Goal: Task Accomplishment & Management: Manage account settings

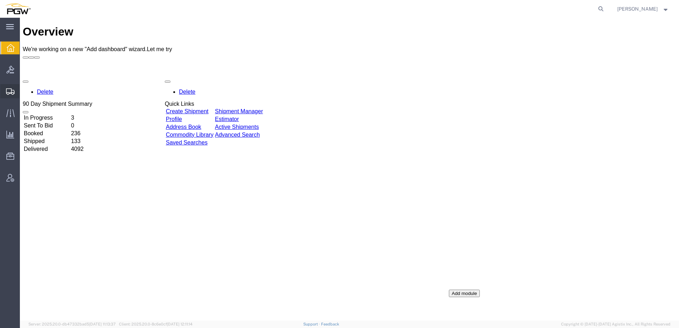
click at [0, 0] on span "Shipment Manager" at bounding box center [0, 0] width 0 height 0
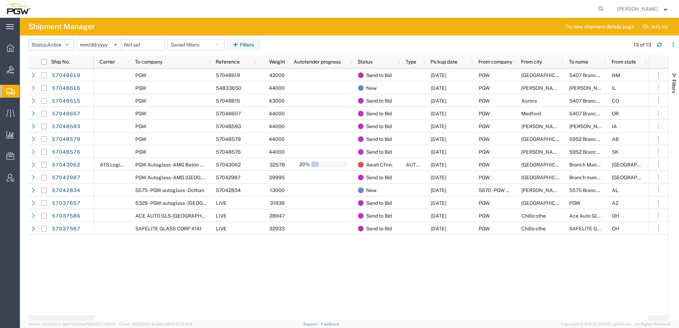
click at [54, 44] on span "Active" at bounding box center [54, 45] width 14 height 6
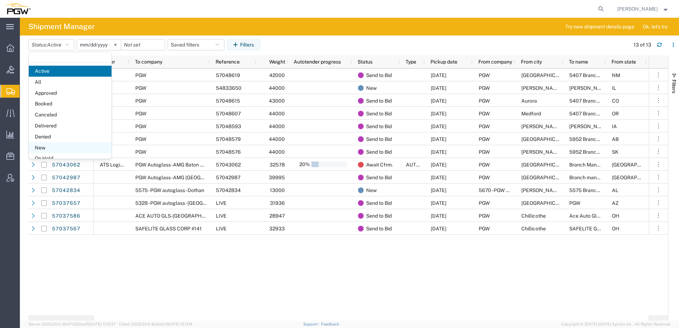
click at [50, 146] on span "New" at bounding box center [70, 147] width 83 height 11
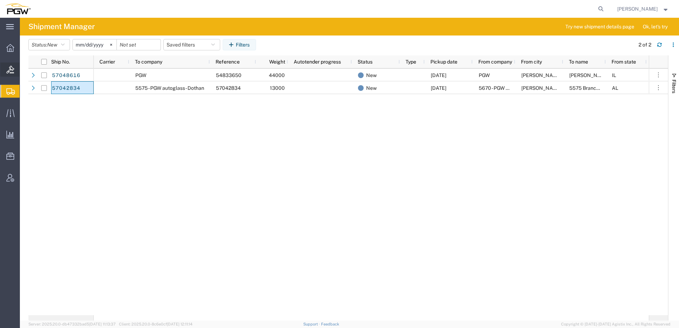
click at [24, 71] on span "Bids" at bounding box center [22, 70] width 5 height 14
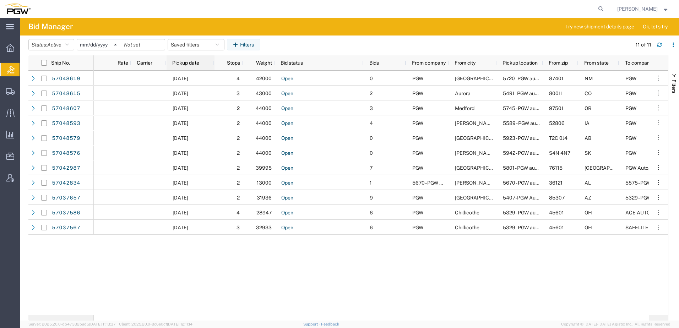
click at [185, 61] on span "Pickup date" at bounding box center [185, 63] width 27 height 6
click at [475, 62] on span "From city" at bounding box center [465, 63] width 21 height 6
click at [153, 44] on input "date" at bounding box center [143, 44] width 44 height 11
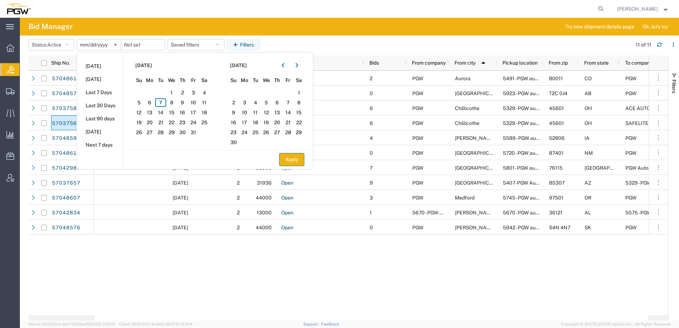
click at [294, 163] on button "Apply" at bounding box center [291, 159] width 25 height 13
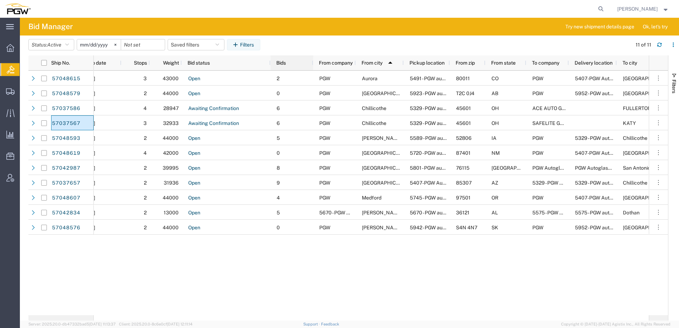
click at [282, 65] on span "Bids" at bounding box center [281, 63] width 10 height 6
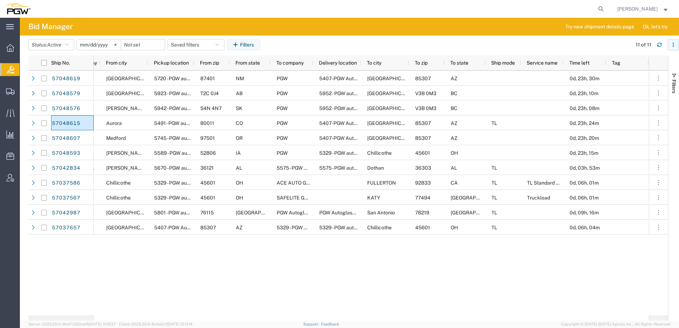
click at [676, 42] on icon "button" at bounding box center [673, 44] width 5 height 5
click at [624, 92] on agx-table-column-manager-action "Manage columns" at bounding box center [636, 92] width 39 height 14
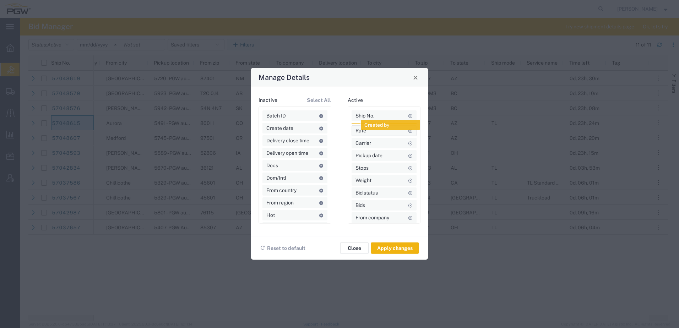
drag, startPoint x: 279, startPoint y: 142, endPoint x: 378, endPoint y: 126, distance: 100.0
click at [392, 247] on button "Apply changes" at bounding box center [395, 248] width 48 height 11
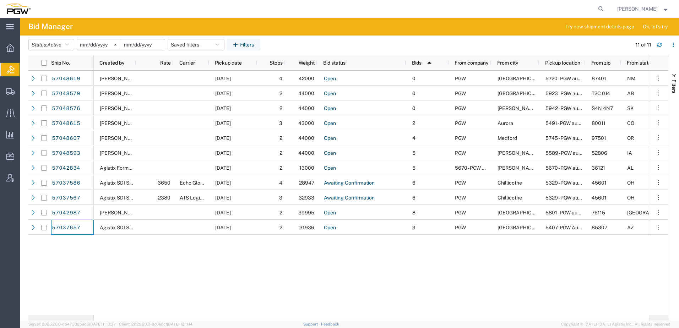
click at [158, 44] on input "date" at bounding box center [143, 44] width 44 height 11
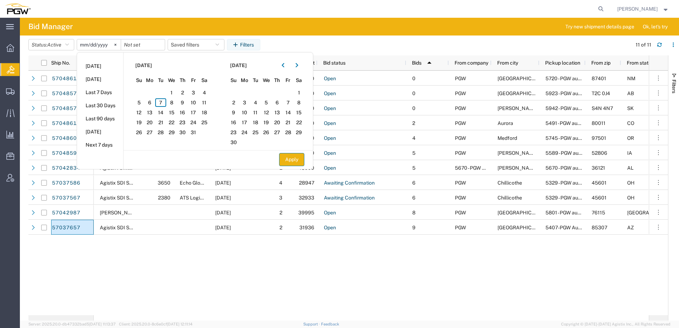
click at [300, 162] on button "Apply" at bounding box center [291, 159] width 25 height 13
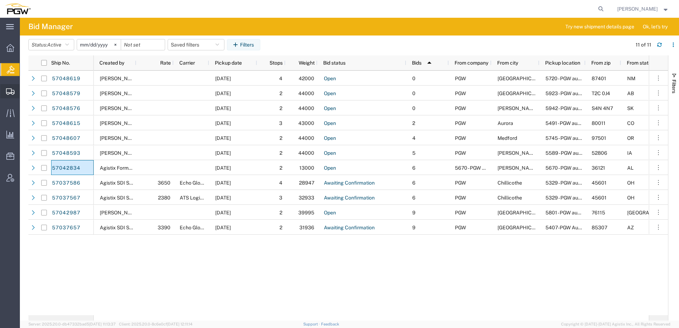
click at [0, 0] on span "Shipment Manager" at bounding box center [0, 0] width 0 height 0
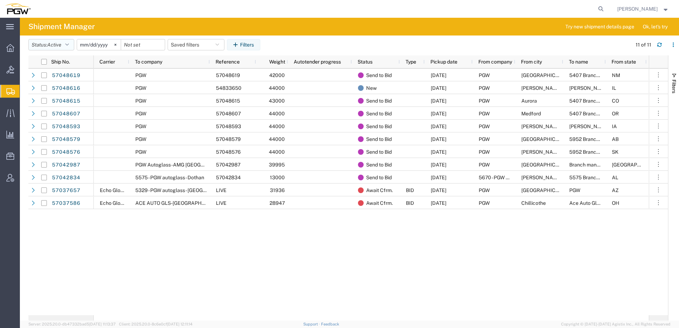
click at [42, 44] on button "Status: Active" at bounding box center [51, 44] width 46 height 11
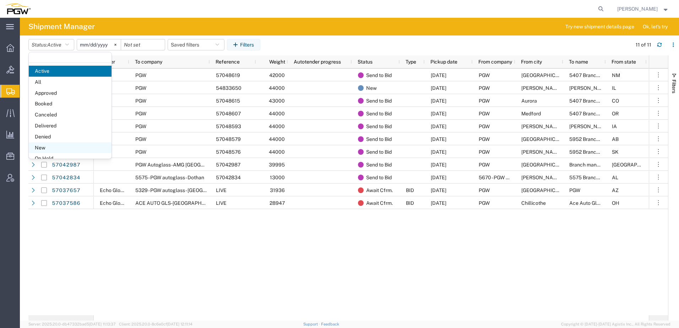
click at [48, 149] on span "New" at bounding box center [70, 147] width 83 height 11
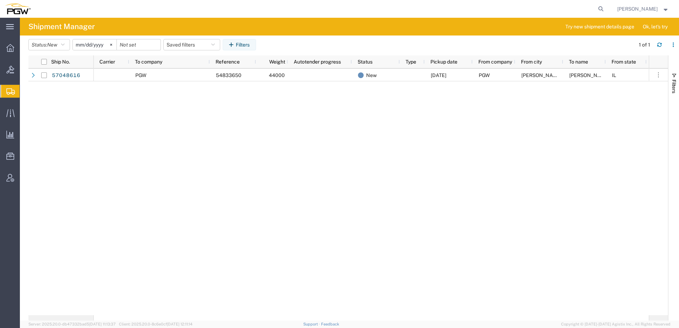
click at [147, 125] on div "PGW 54833650 44000 New 10/07/2025 PGW Addison Janet Claytor IL 60101 5329 - PGW…" at bounding box center [371, 192] width 555 height 247
click at [180, 217] on div "PGW 54833650 44000 New 10/07/2025 PGW Addison Janet Claytor IL 60101 5329 - PGW…" at bounding box center [371, 192] width 555 height 247
click at [606, 9] on icon at bounding box center [601, 9] width 10 height 10
click at [541, 8] on input "search" at bounding box center [488, 8] width 216 height 17
paste input "669387"
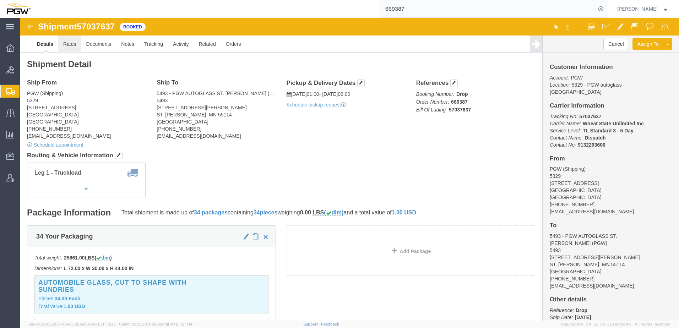
click link "Rates"
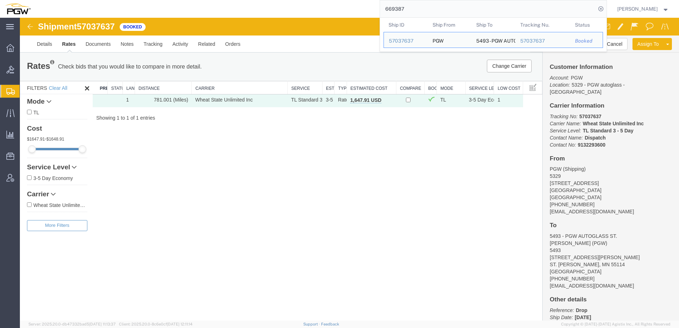
drag, startPoint x: 504, startPoint y: 12, endPoint x: 323, endPoint y: 9, distance: 180.8
click at [323, 9] on div "669387 Ship ID Ship From Ship To Tracking Nu. Status Ship ID 57037637 Ship From…" at bounding box center [321, 9] width 571 height 18
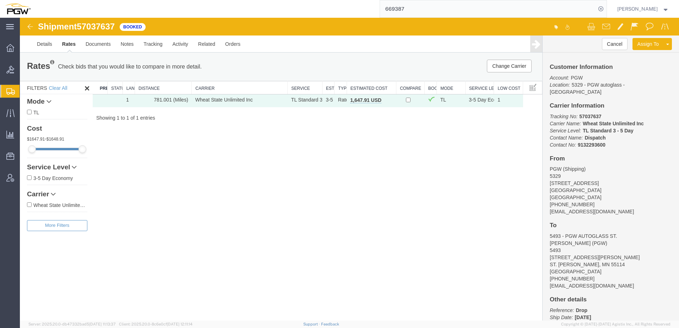
paste input "8636"
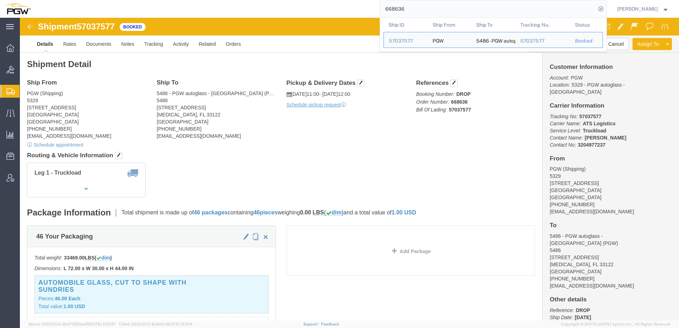
drag, startPoint x: 428, startPoint y: 13, endPoint x: 275, endPoint y: 15, distance: 153.1
click at [275, 15] on div "668636 Ship ID Ship From Ship To Tracking Nu. Status Ship ID 57037577 Ship From…" at bounding box center [321, 9] width 571 height 18
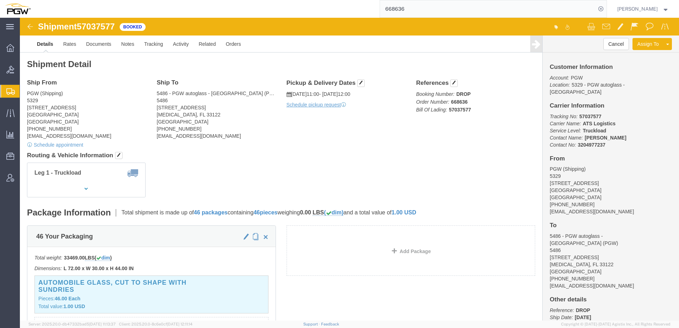
paste input "9313"
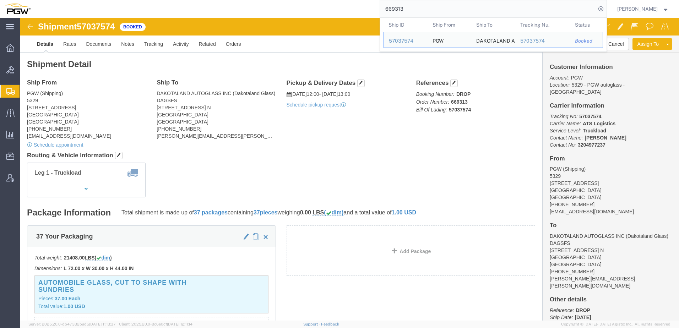
drag, startPoint x: 441, startPoint y: 7, endPoint x: 172, endPoint y: 1, distance: 269.7
click at [172, 1] on div "669313 Ship ID Ship From Ship To Tracking Nu. Status Ship ID 57037574 Ship From…" at bounding box center [321, 9] width 571 height 18
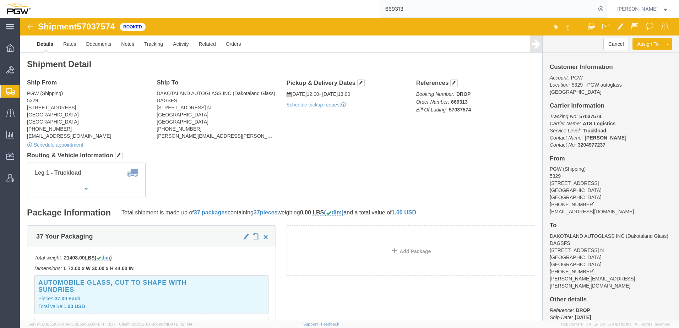
paste input "189"
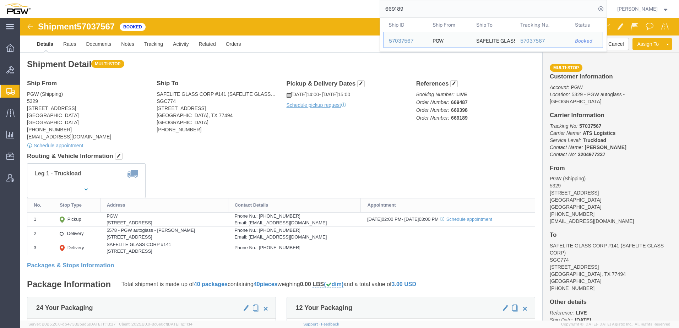
drag, startPoint x: 457, startPoint y: 15, endPoint x: 186, endPoint y: 9, distance: 271.1
click at [186, 6] on div "669189 Ship ID Ship From Ship To Tracking Nu. Status Ship ID 57037567 Ship From…" at bounding box center [321, 9] width 571 height 18
paste input "232"
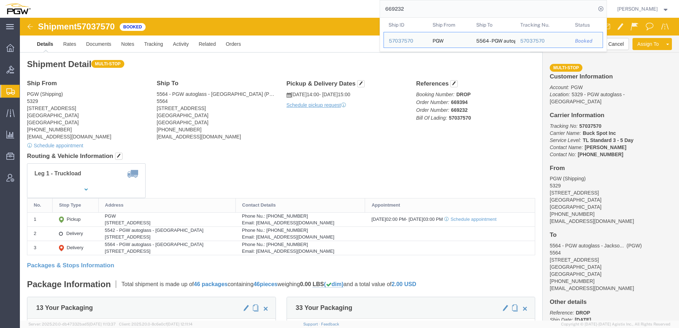
drag, startPoint x: 428, startPoint y: 9, endPoint x: 148, endPoint y: 4, distance: 280.6
click at [148, 0] on html "main_menu Created with Sketch. Collapse Menu Overview Bids Shipments Shipment M…" at bounding box center [339, 164] width 679 height 328
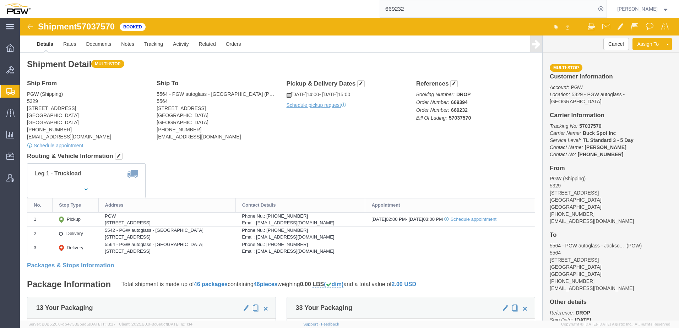
paste input "383"
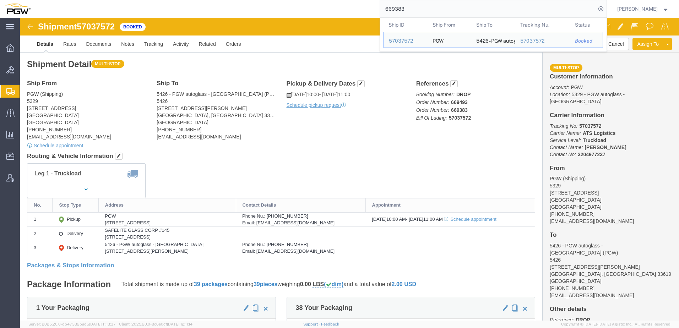
drag, startPoint x: 443, startPoint y: 9, endPoint x: 5, endPoint y: 16, distance: 437.6
click at [53, 13] on div "669383 Ship ID Ship From Ship To Tracking Nu. Status Ship ID 57037572 Ship From…" at bounding box center [321, 9] width 571 height 18
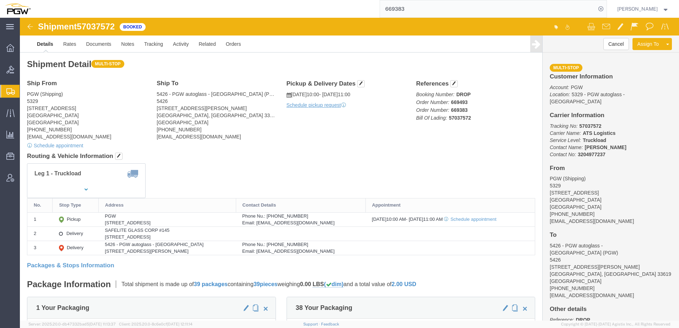
paste input "12"
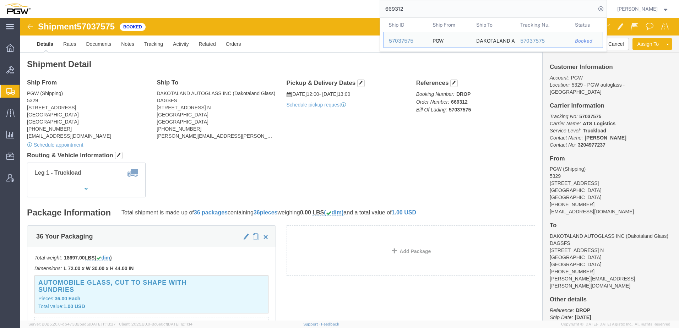
drag, startPoint x: 433, startPoint y: 7, endPoint x: 120, endPoint y: -2, distance: 313.8
click at [120, 0] on html "main_menu Created with Sketch. Collapse Menu Overview Bids Shipments Shipment M…" at bounding box center [339, 164] width 679 height 328
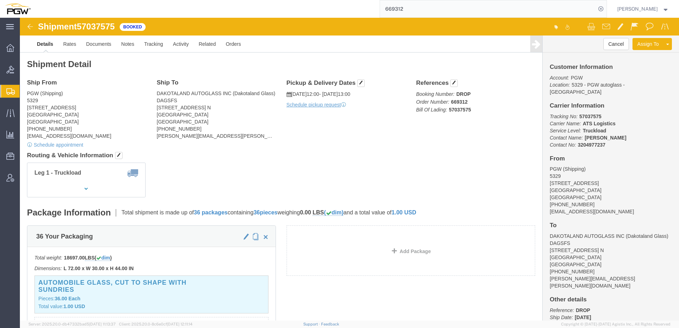
paste input "241"
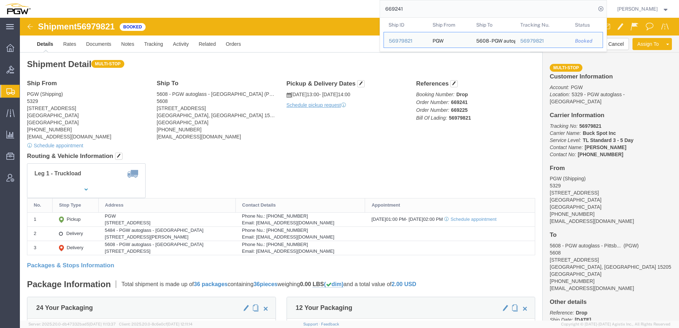
drag, startPoint x: 433, startPoint y: 10, endPoint x: 0, endPoint y: 7, distance: 433.0
click at [2, 0] on html "main_menu Created with Sketch. Collapse Menu Overview Bids Shipments Shipment M…" at bounding box center [339, 164] width 679 height 328
paste input "3"
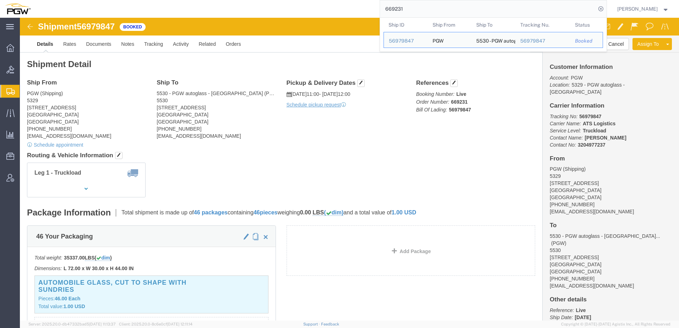
drag, startPoint x: 440, startPoint y: 11, endPoint x: 251, endPoint y: 7, distance: 189.7
click at [247, 6] on div "669231 Ship ID Ship From Ship To Tracking Nu. Status Ship ID 56979847 Ship From…" at bounding box center [321, 9] width 571 height 18
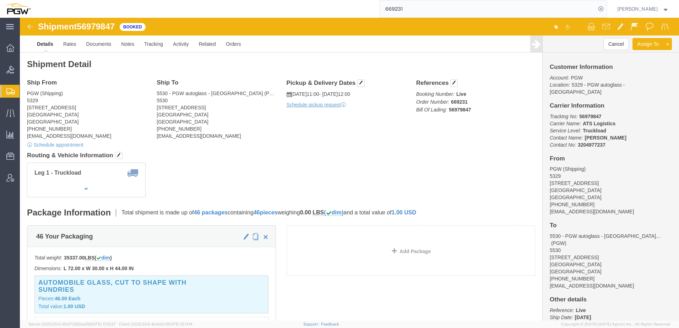
paste input "569798"
type input "56979831"
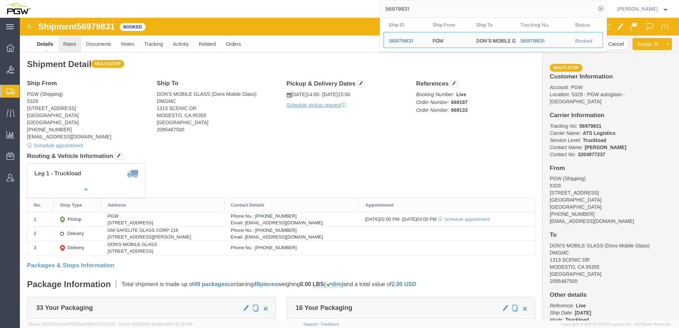
click link "Rates"
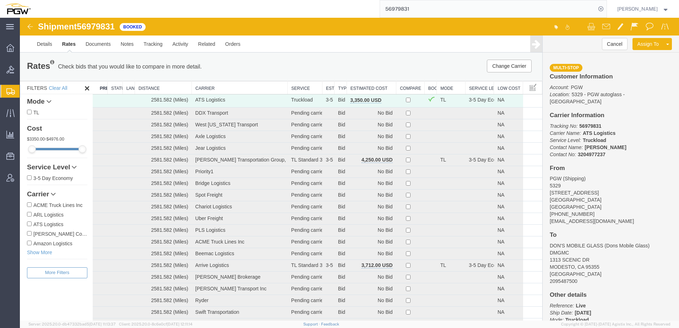
click at [367, 85] on th "Estimated Cost" at bounding box center [371, 87] width 49 height 13
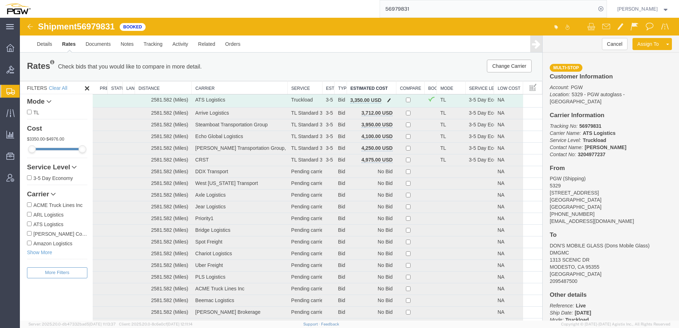
click at [387, 101] on span "button" at bounding box center [389, 100] width 4 height 5
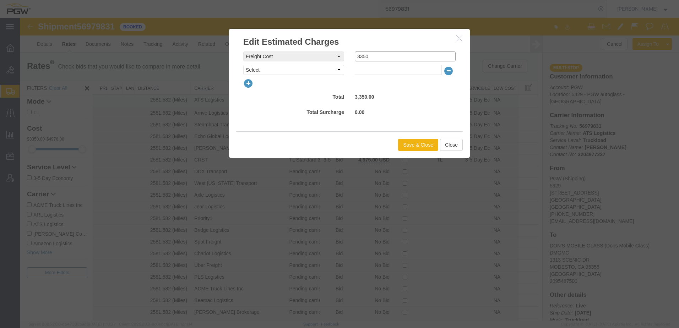
drag, startPoint x: 384, startPoint y: 57, endPoint x: -16, endPoint y: 21, distance: 401.9
click at [20, 21] on html "Shipment 56979831 61 of 61 Booked Details Rates Documents Notes Tracking Activi…" at bounding box center [349, 169] width 659 height 303
type input "4200"
click at [407, 148] on button "Save & Close" at bounding box center [418, 145] width 40 height 12
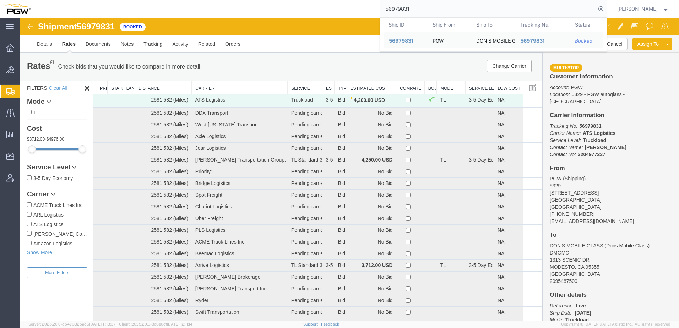
drag, startPoint x: 440, startPoint y: 5, endPoint x: 173, endPoint y: -15, distance: 267.9
click at [173, 0] on html "main_menu Created with Sketch. Collapse Menu Overview Bids Shipments Shipment M…" at bounding box center [339, 164] width 679 height 328
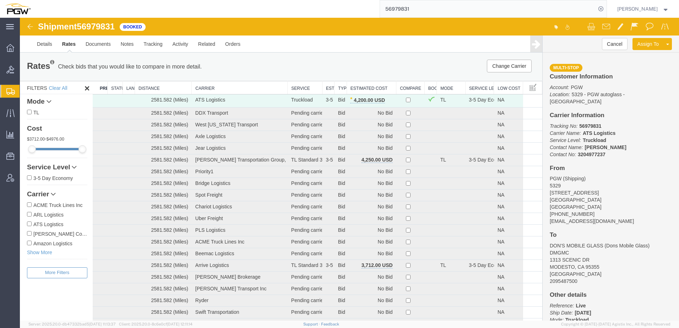
paste input "669486"
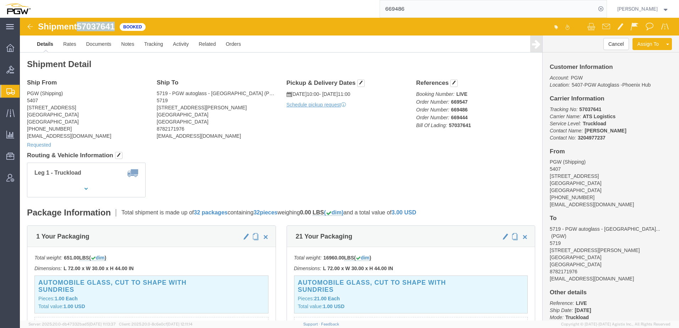
drag, startPoint x: 59, startPoint y: 10, endPoint x: 101, endPoint y: 10, distance: 41.9
click div "Shipment 57037641 Booked"
copy span "57037641"
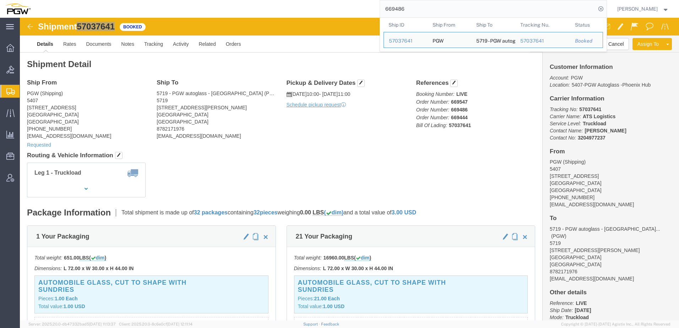
drag, startPoint x: 427, startPoint y: 13, endPoint x: 86, endPoint y: -17, distance: 342.4
click at [86, 0] on html "main_menu Created with Sketch. Collapse Menu Overview Bids Shipments Shipment M…" at bounding box center [339, 164] width 679 height 328
paste input "54"
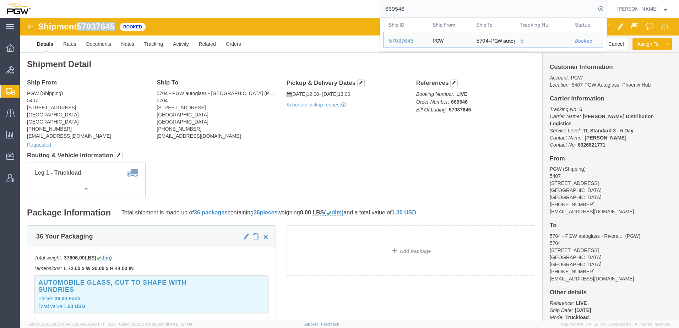
drag, startPoint x: 61, startPoint y: 6, endPoint x: 96, endPoint y: 7, distance: 35.2
click span "57037645"
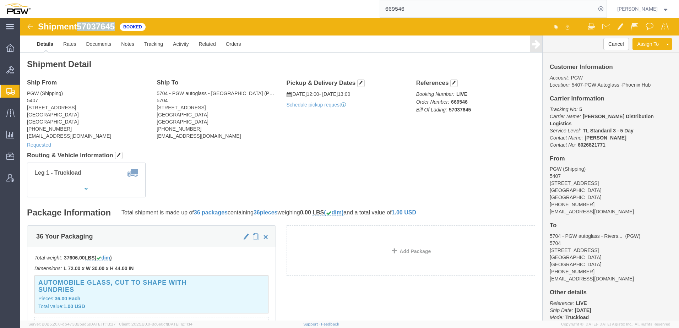
copy span "57037645"
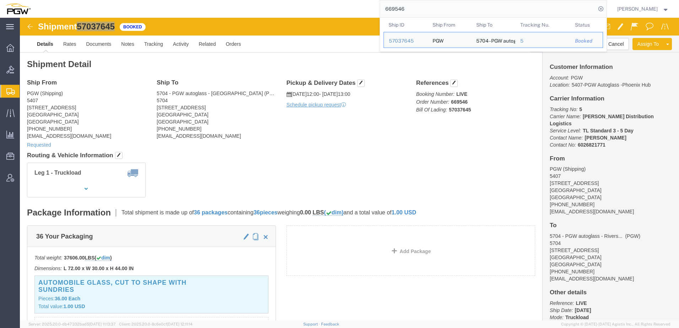
drag, startPoint x: 461, startPoint y: 2, endPoint x: 198, endPoint y: 2, distance: 262.8
click at [211, 1] on div "669546 Ship ID Ship From Ship To Tracking Nu. Status Ship ID 57037645 Ship From…" at bounding box center [321, 9] width 571 height 18
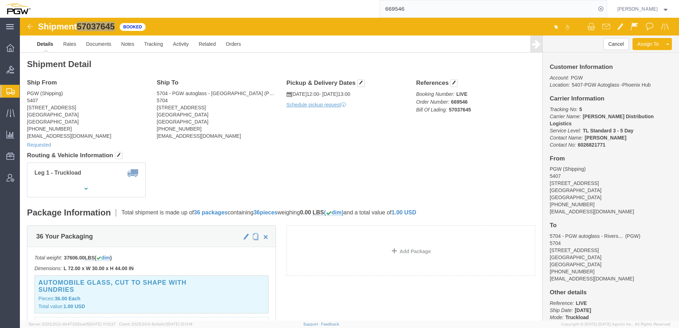
paste input "13"
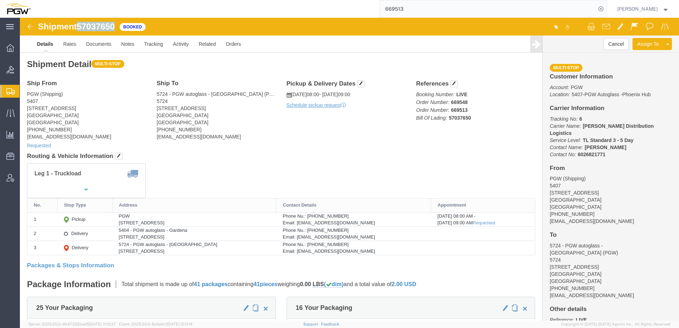
drag, startPoint x: 60, startPoint y: 10, endPoint x: 99, endPoint y: 10, distance: 39.1
click div "Shipment 57037650 Booked"
copy span "57037650"
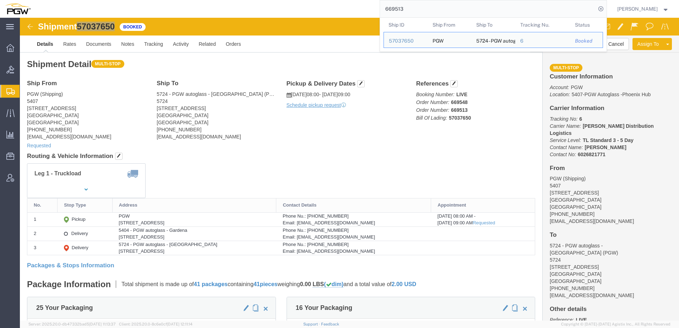
drag, startPoint x: 426, startPoint y: 5, endPoint x: 249, endPoint y: 7, distance: 177.2
click at [249, 7] on div "669513 Ship ID Ship From Ship To Tracking Nu. Status Ship ID 57037650 Ship From…" at bounding box center [321, 9] width 571 height 18
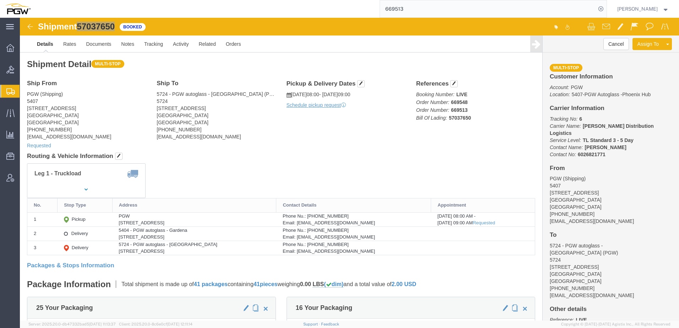
paste input "6"
type input "669516"
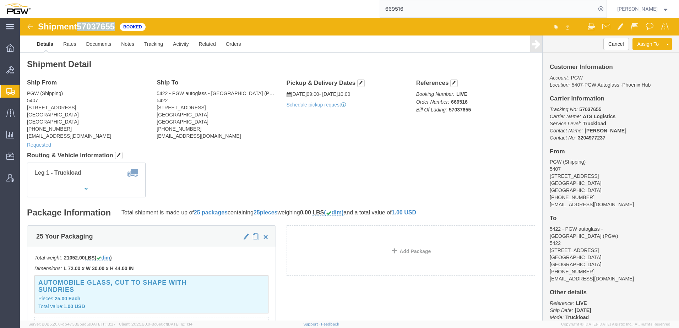
drag, startPoint x: 60, startPoint y: 8, endPoint x: 98, endPoint y: 9, distance: 37.7
click div "Shipment 57037655 Booked"
copy span "57037655"
click div "Ship From PGW (Shipping) 5407 5850 North 101st Avenue Glendale, AZ 85307 United…"
click button "button"
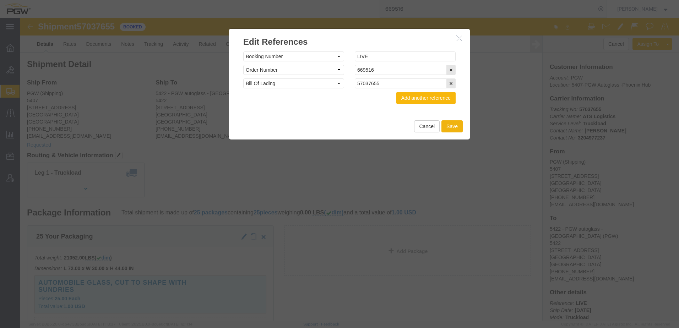
click button "Add another reference"
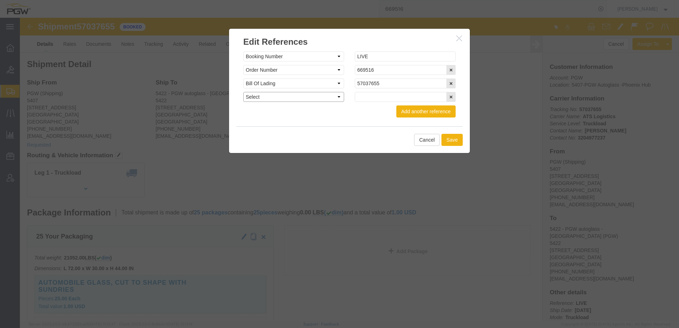
click select "Select Account Type Activity ID Airline Appointment Number ASN Batch Request # …"
select select "ORDERNUM"
click select "Select Account Type Activity ID Airline Appointment Number ASN Batch Request # …"
click input "text"
paste input "669587"
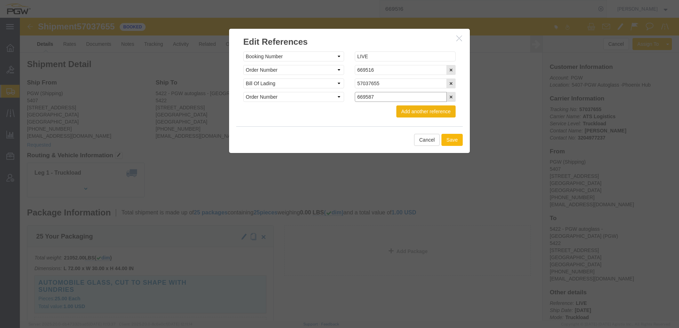
type input "669587"
click button "Save"
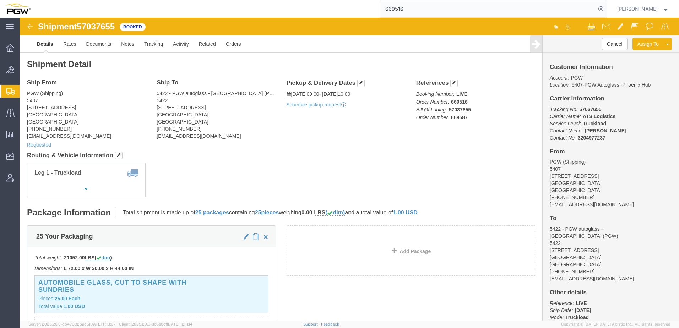
click div "Shipment Detail Ship From PGW (Shipping) 5407 5850 North 101st Avenue Glendale,…"
click span "button"
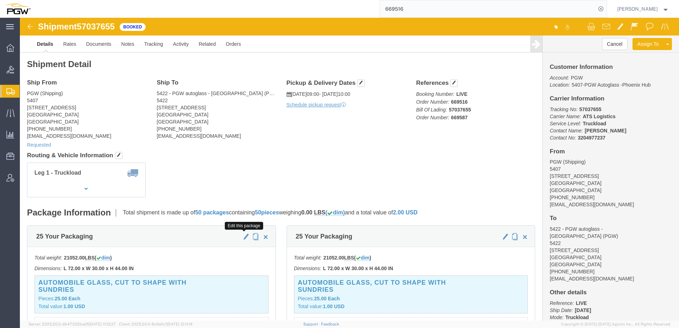
click span "button"
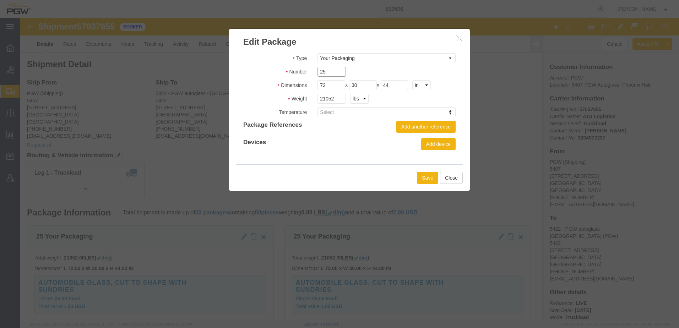
drag, startPoint x: 319, startPoint y: 53, endPoint x: 196, endPoint y: 62, distance: 123.2
click div "Edit Package Type Bale(s) Basket(s) Bolt(s) Bottle(s) Buckets Bulk Bundle(s) Ca…"
type input "*"
type input "9"
drag, startPoint x: 318, startPoint y: 81, endPoint x: 131, endPoint y: 73, distance: 187.0
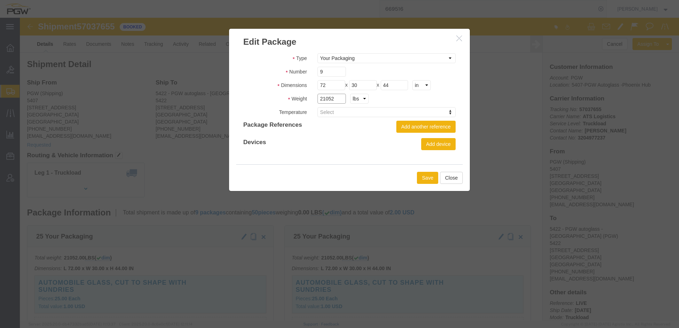
click div "Edit Package Type Bale(s) Basket(s) Bolt(s) Bottle(s) Buckets Bulk Bundle(s) Ca…"
paste input "6305"
type input "6305"
click div "Type Bale(s) Basket(s) Bolt(s) Bottle(s) Buckets Bulk Bundle(s) Can(s) Cardboar…"
click button "Save"
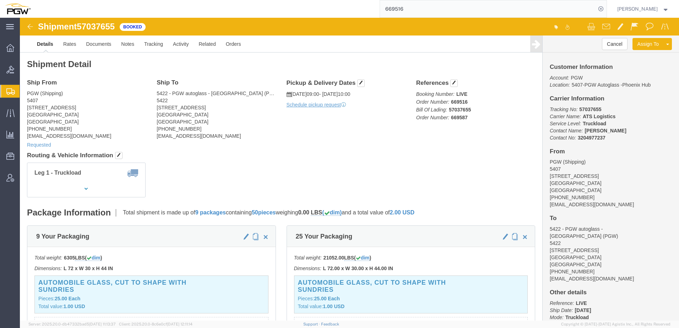
scroll to position [36, 0]
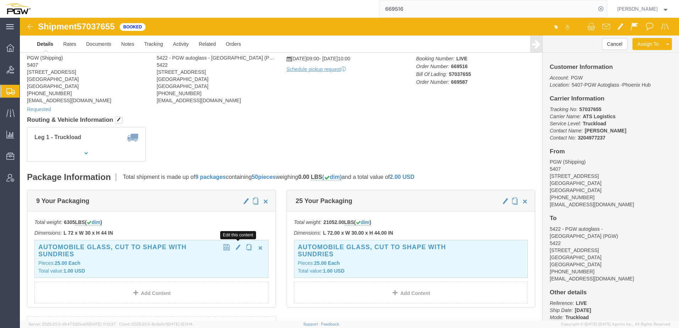
click span "button"
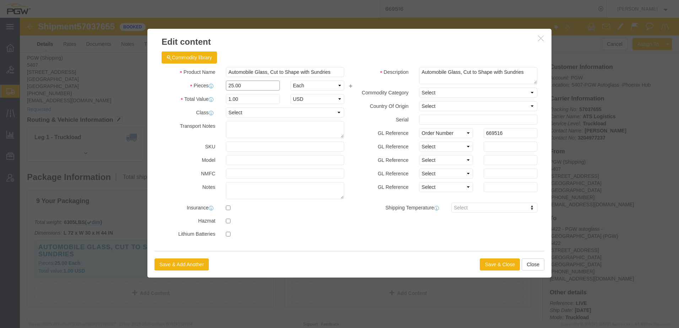
drag, startPoint x: 248, startPoint y: 65, endPoint x: -36, endPoint y: 61, distance: 284.2
click html "Shipment 57037655 Booked Details Rates Documents Notes Tracking Activity Relate…"
type input "9.00"
type input "0.36"
type input "1.00"
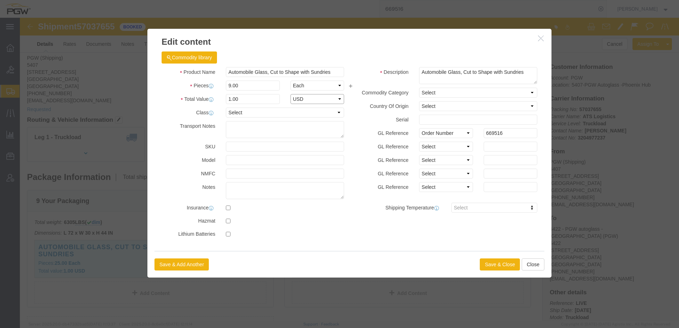
select select "USD"
click button "Save & Close"
click div
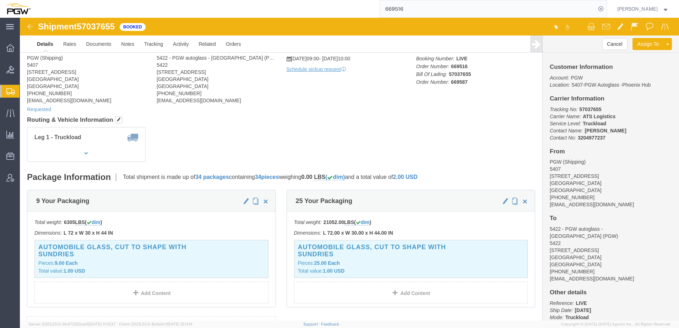
drag, startPoint x: 429, startPoint y: 10, endPoint x: 133, endPoint y: -9, distance: 296.8
click at [133, 0] on html "main_menu Created with Sketch. Collapse Menu Overview Bids Shipments Shipment M…" at bounding box center [339, 164] width 679 height 328
paste input "360"
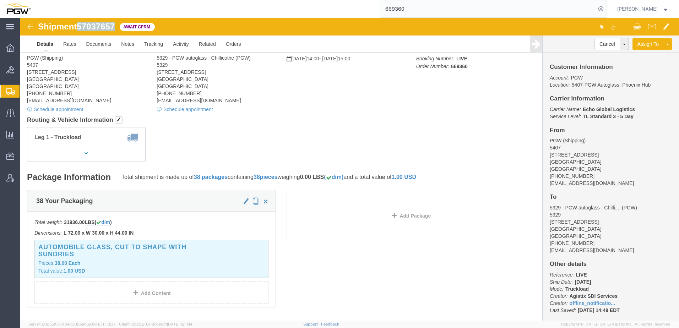
drag, startPoint x: 60, startPoint y: 11, endPoint x: 93, endPoint y: 9, distance: 33.1
click div "Shipment 57037657 Await Cfrm."
copy span "57037657"
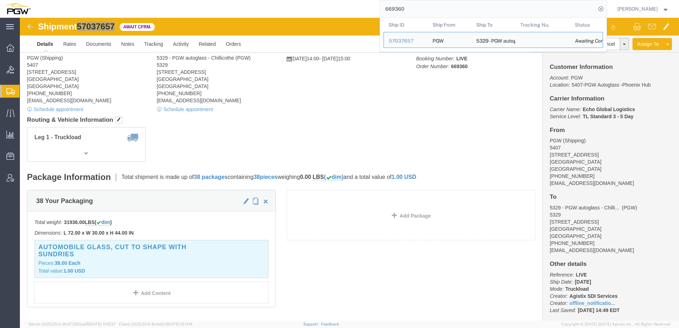
drag, startPoint x: 437, startPoint y: 12, endPoint x: 229, endPoint y: 12, distance: 207.1
click at [229, 12] on div "669360 Ship ID Ship From Ship To Tracking Nu. Status Ship ID 57037657 Ship From…" at bounding box center [321, 9] width 571 height 18
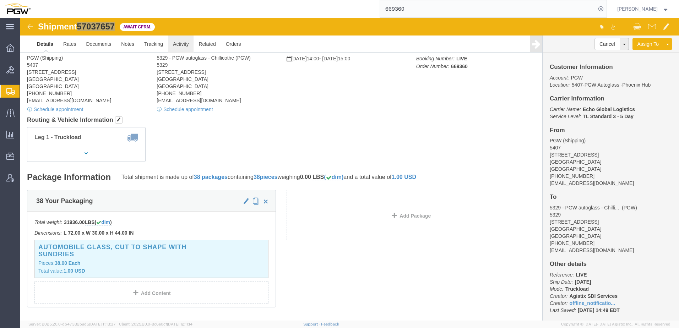
paste input "56979829"
type input "56979829"
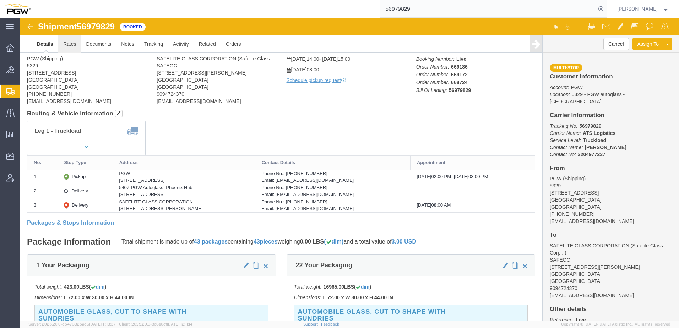
click link "Rates"
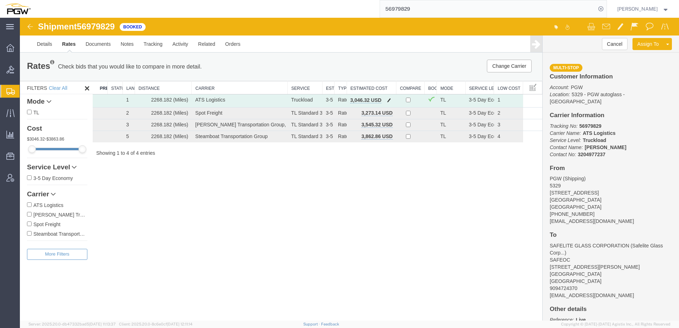
click at [389, 99] on span "button" at bounding box center [389, 100] width 4 height 5
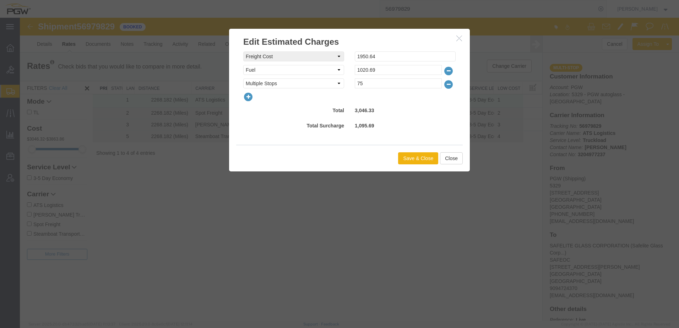
click at [244, 98] on icon "button" at bounding box center [248, 97] width 10 height 10
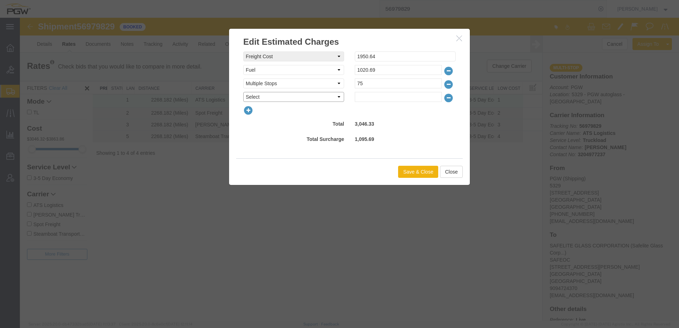
click at [254, 96] on select "Select AES Filing Accessorial Delivery Charge Additional Invoice Details Addres…" at bounding box center [293, 97] width 101 height 10
select select "OTHR"
click at [243, 92] on select "Select AES Filing Accessorial Delivery Charge Additional Invoice Details Addres…" at bounding box center [293, 97] width 101 height 10
click at [384, 98] on input "text" at bounding box center [398, 97] width 87 height 10
type input "753.67"
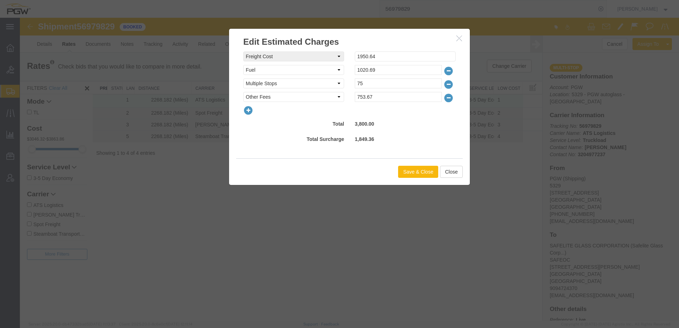
click at [419, 175] on button "Save & Close" at bounding box center [418, 172] width 40 height 12
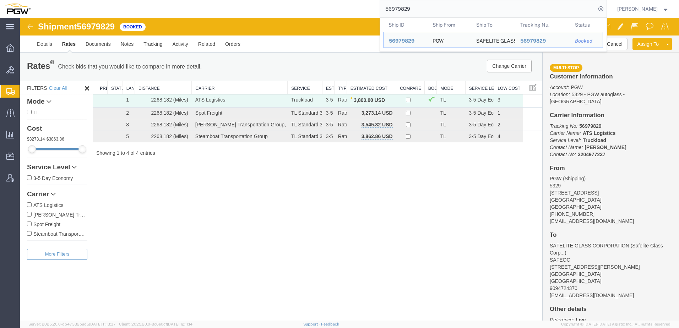
drag, startPoint x: 434, startPoint y: 9, endPoint x: 207, endPoint y: 17, distance: 227.1
click at [207, 17] on div "56979829 Ship ID Ship From Ship To Tracking Nu. Status Ship ID 56979829 Ship Fr…" at bounding box center [321, 9] width 571 height 18
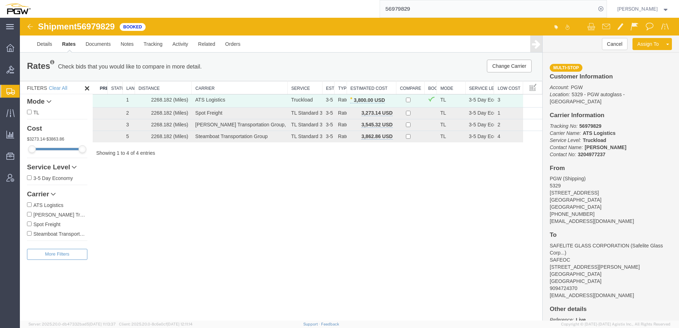
paste input "7037586"
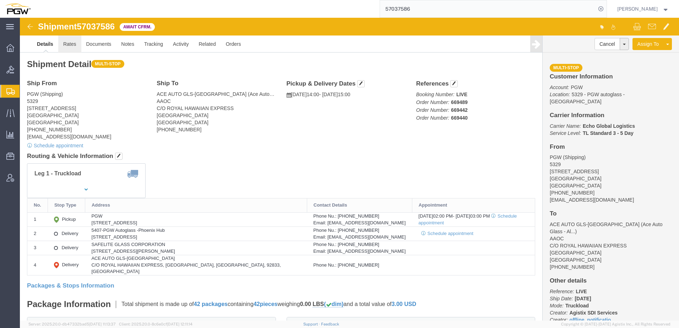
click link "Rates"
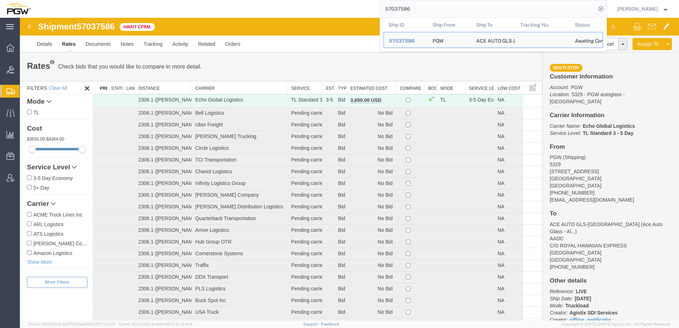
drag, startPoint x: 460, startPoint y: 12, endPoint x: 134, endPoint y: 6, distance: 326.1
click at [132, 6] on div "57037586 Ship ID Ship From Ship To Tracking Nu. Status Ship ID 57037586 Ship Fr…" at bounding box center [321, 9] width 571 height 18
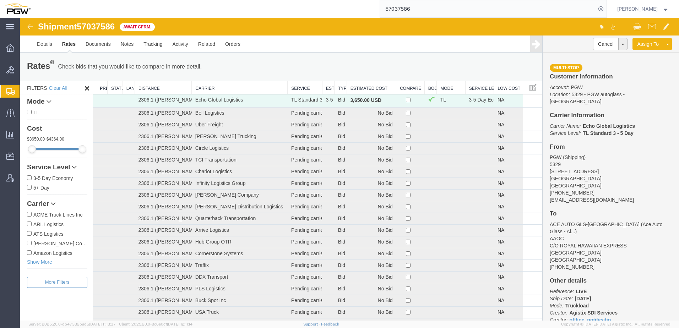
paste input "669232"
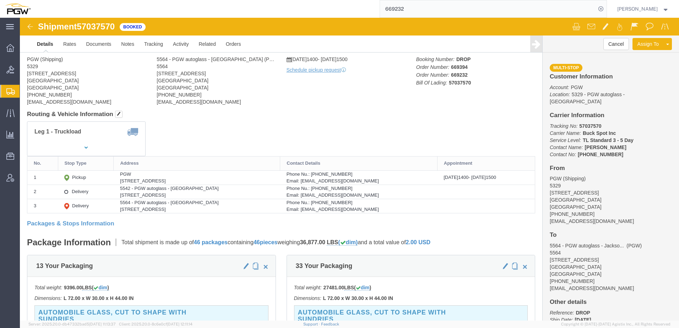
drag, startPoint x: 432, startPoint y: 8, endPoint x: 24, endPoint y: -6, distance: 407.6
click at [24, 0] on html "main_menu Created with Sketch. Collapse Menu Overview Bids Shipments Shipment M…" at bounding box center [339, 164] width 679 height 328
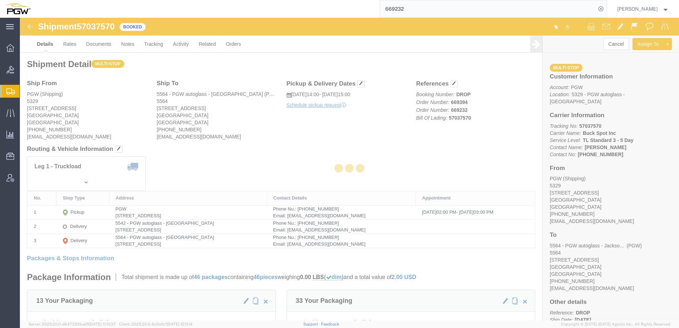
paste input "383"
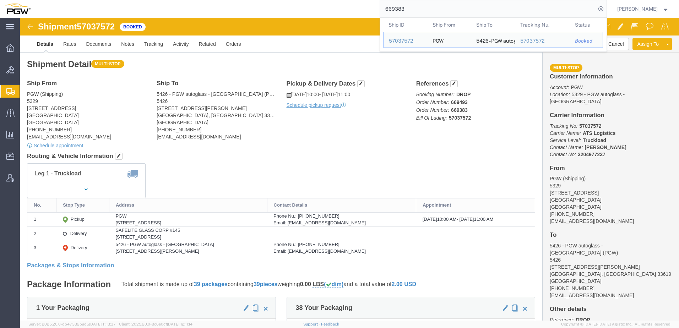
drag, startPoint x: 448, startPoint y: 13, endPoint x: 137, endPoint y: 4, distance: 310.2
click at [137, 4] on div "669383 Ship ID Ship From Ship To Tracking Nu. Status Ship ID 57037572 Ship From…" at bounding box center [321, 9] width 571 height 18
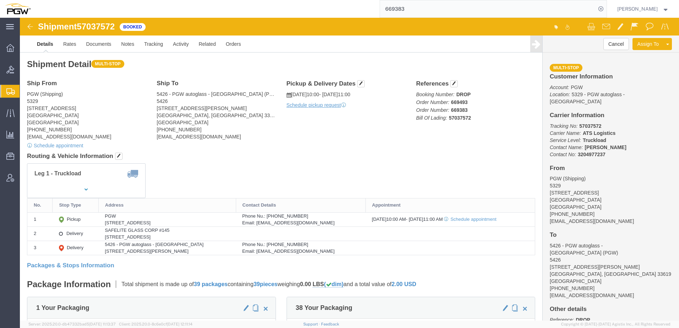
paste input "12"
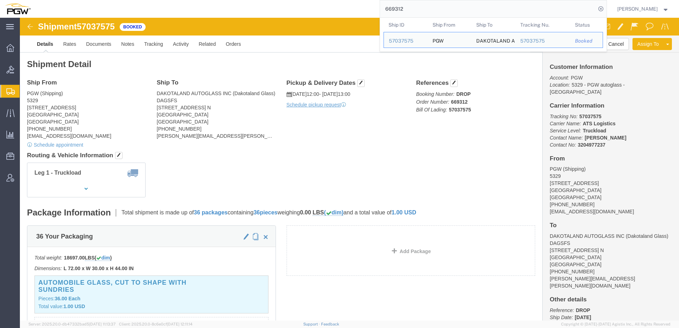
drag, startPoint x: 423, startPoint y: 11, endPoint x: 154, endPoint y: 5, distance: 269.3
click at [156, 5] on div "669312 Ship ID Ship From Ship To Tracking Nu. Status Ship ID 57037575 Ship From…" at bounding box center [321, 9] width 571 height 18
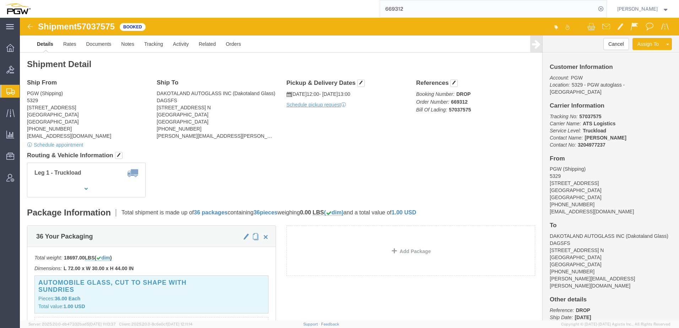
paste input "241"
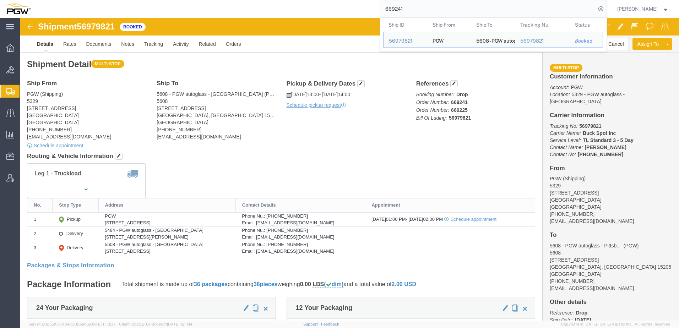
drag, startPoint x: 422, startPoint y: 10, endPoint x: 55, endPoint y: 3, distance: 366.6
paste input "3"
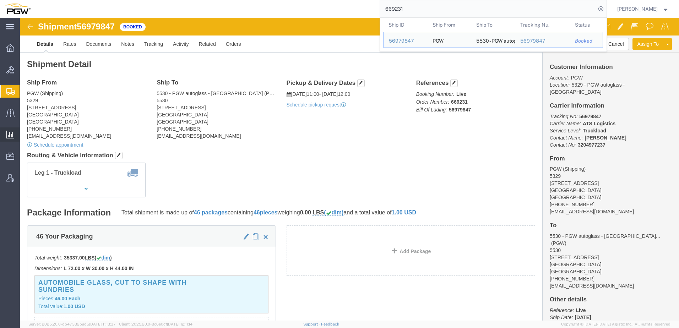
click at [0, 0] on span "Saved Reports" at bounding box center [0, 0] width 0 height 0
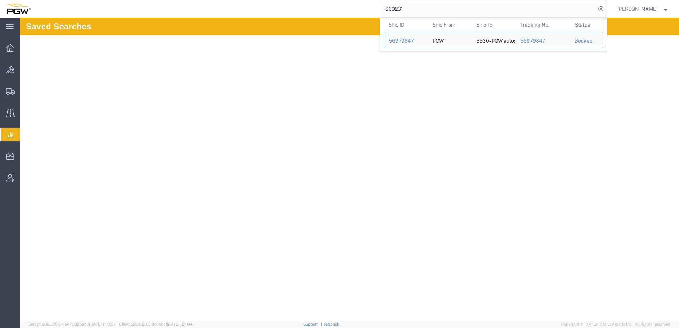
drag, startPoint x: 445, startPoint y: 11, endPoint x: 365, endPoint y: 5, distance: 80.5
click at [366, 5] on div "669231 Ship ID Ship From Ship To Tracking Nu. Status Ship ID 56979847 Ship From…" at bounding box center [321, 9] width 571 height 18
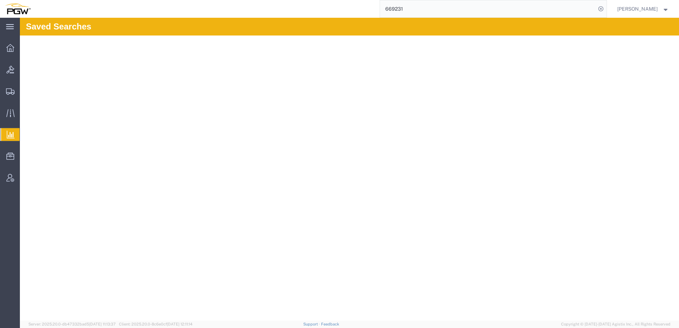
paste input "57037398"
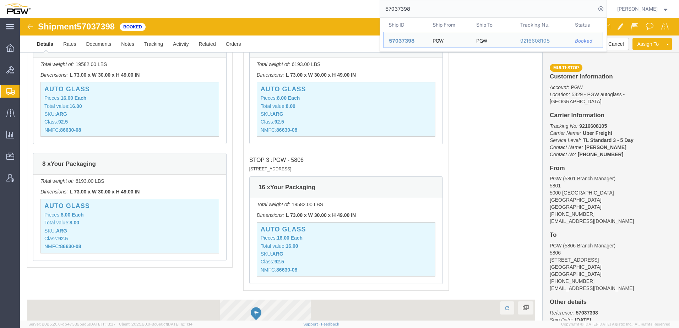
scroll to position [888, 0]
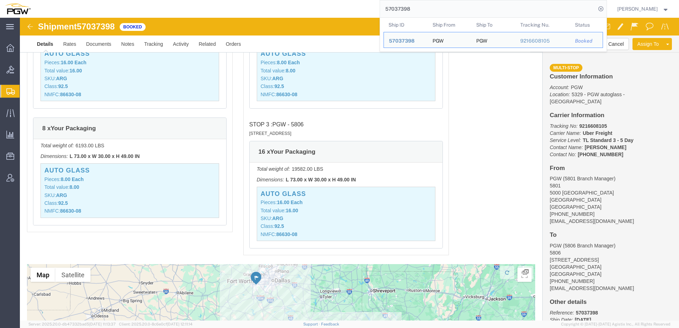
drag, startPoint x: 450, startPoint y: 5, endPoint x: 156, endPoint y: 9, distance: 294.5
click at [156, 9] on div "57037398 Ship ID Ship From Ship To Tracking Nu. Status Ship ID 57037398 Ship Fr…" at bounding box center [321, 9] width 571 height 18
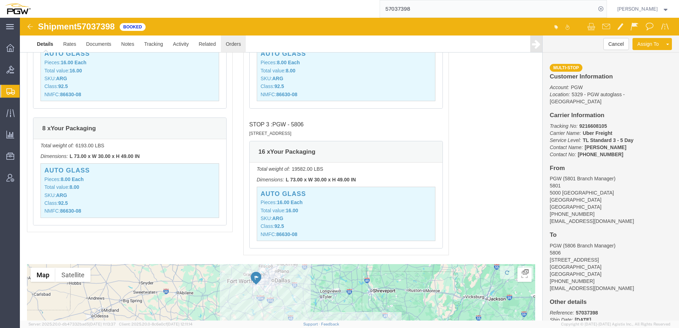
paste input "657"
type input "57037657"
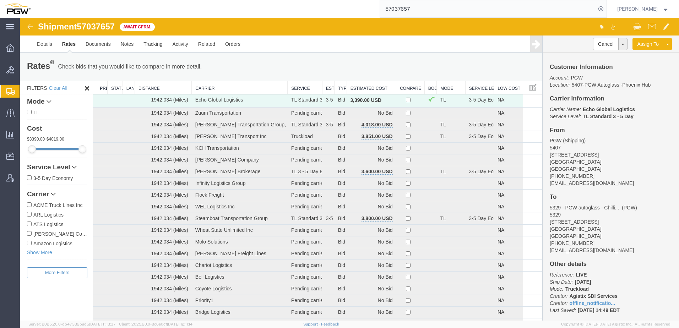
click at [364, 88] on th "Estimated Cost" at bounding box center [371, 87] width 49 height 13
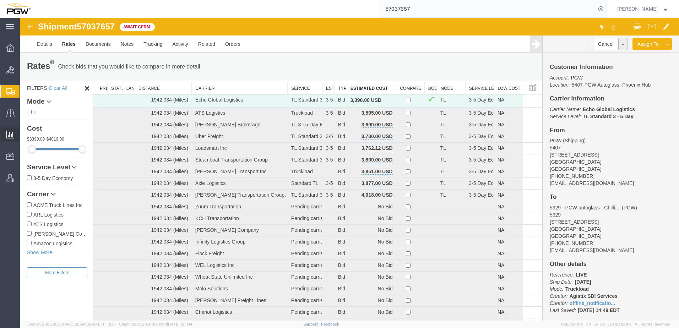
click at [0, 0] on span "Saved Reports" at bounding box center [0, 0] width 0 height 0
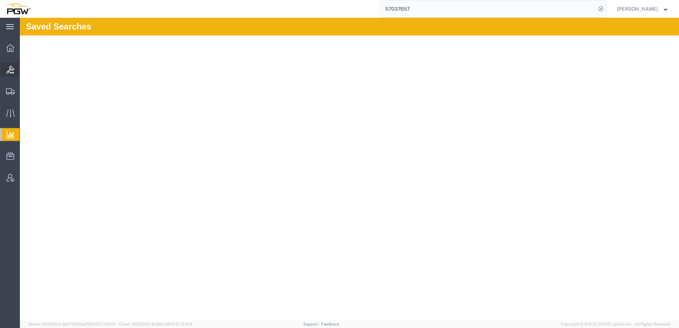
click at [23, 67] on span "Bids" at bounding box center [22, 70] width 5 height 14
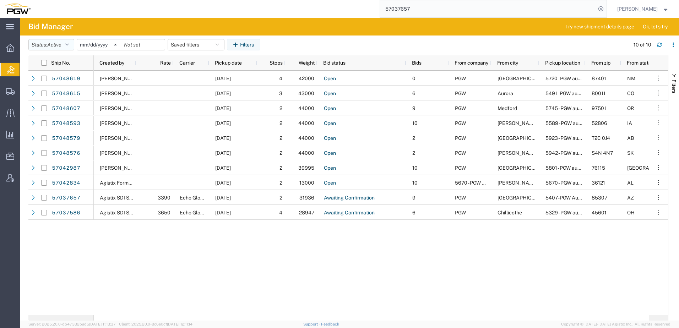
click at [61, 45] on span "Active" at bounding box center [54, 45] width 14 height 6
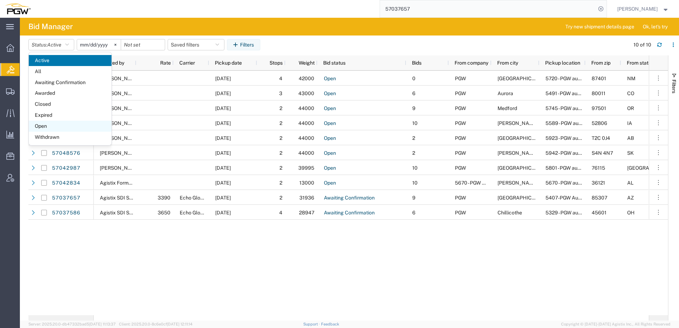
click at [45, 126] on span "Open" at bounding box center [70, 126] width 83 height 11
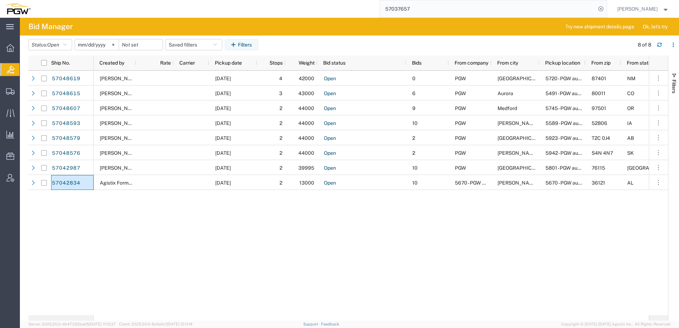
click at [279, 249] on div "Jesse Dawson 10/08/2025 4 42000 Open 0 PGW Farmington 5720 - PGW autoglass - Fa…" at bounding box center [371, 193] width 555 height 245
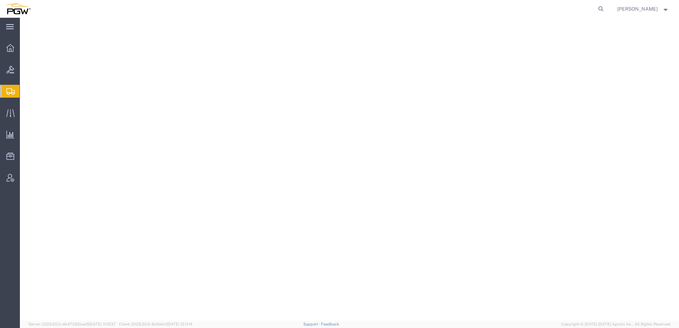
select select "28445"
select select "28379"
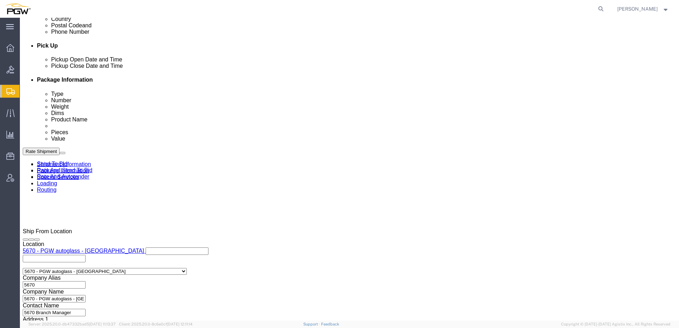
scroll to position [320, 0]
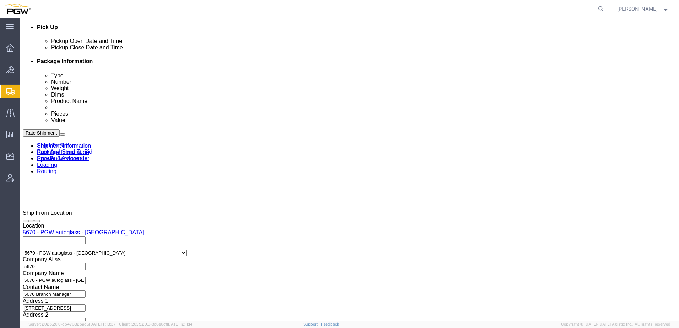
click icon
click div "Oct 07 2025 9:37 AM"
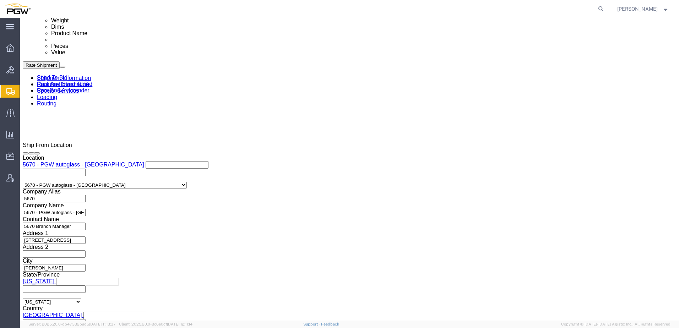
scroll to position [391, 0]
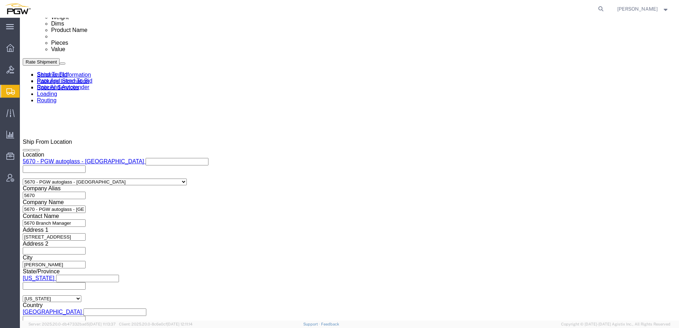
type input "12:00 PM"
click button "Apply"
drag, startPoint x: 60, startPoint y: 5, endPoint x: 100, endPoint y: 6, distance: 39.8
click div "Shipment 57042834 New"
copy span "57042834"
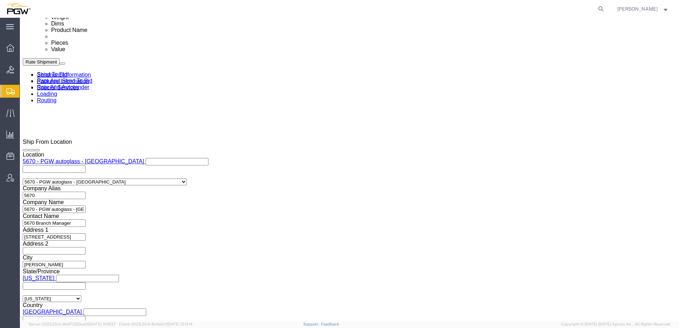
click link "Send To Bid"
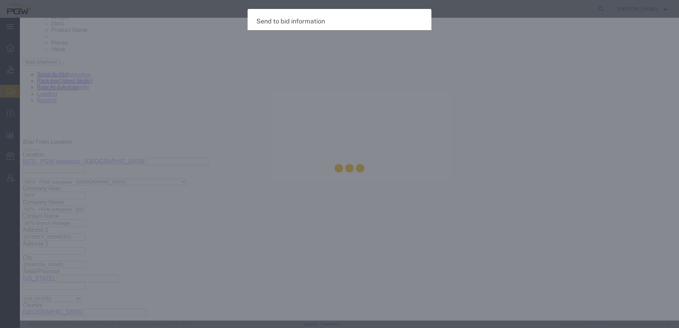
select select "TL"
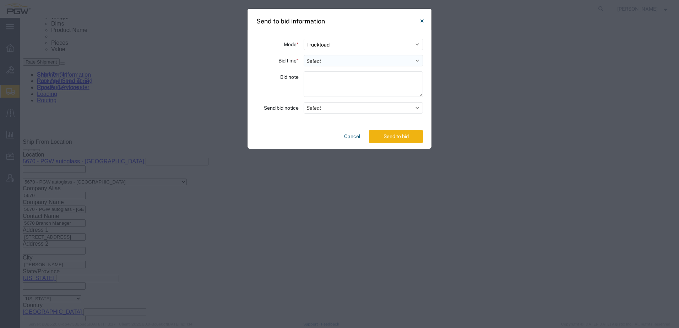
click at [343, 61] on select "Select 30 Min (Rush) 1 Hour (Rush) 2 Hours (Rush) 4 Hours (Rush) 8 Hours (Rush)…" at bounding box center [363, 60] width 119 height 11
select select "4"
click at [304, 55] on select "Select 30 Min (Rush) 1 Hour (Rush) 2 Hours (Rush) 4 Hours (Rush) 8 Hours (Rush)…" at bounding box center [363, 60] width 119 height 11
click at [317, 80] on textarea at bounding box center [363, 84] width 119 height 26
type textarea "Needs picked up today"
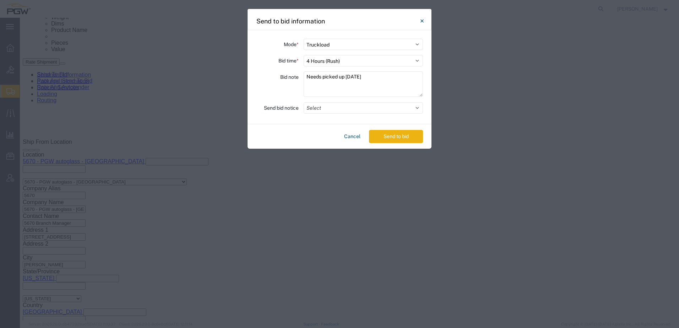
click at [399, 135] on button "Send to bid" at bounding box center [396, 136] width 54 height 13
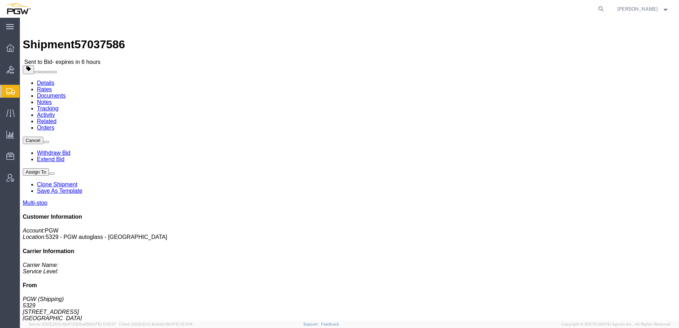
click link "Rates"
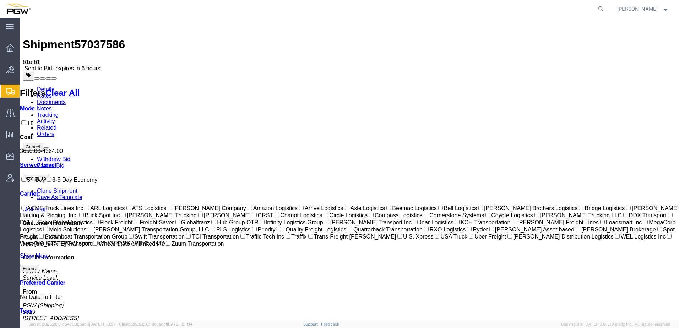
click at [45, 86] on link "Details" at bounding box center [45, 89] width 17 height 6
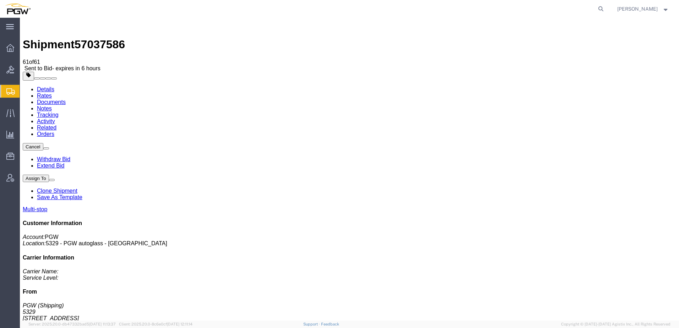
click link "Rates"
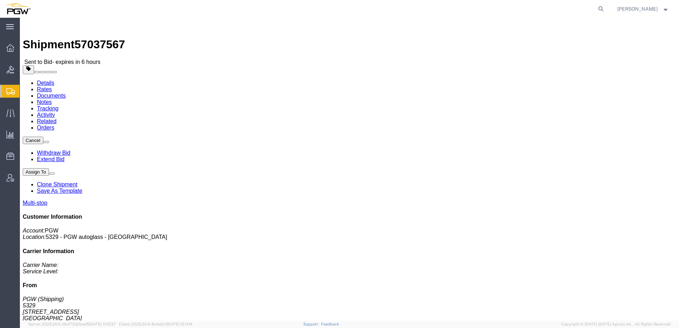
click link "Rates"
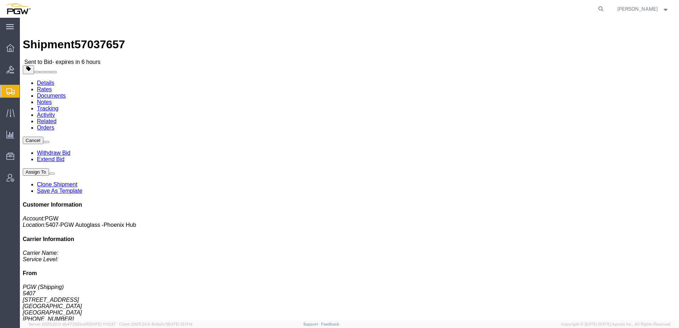
click link "Rates"
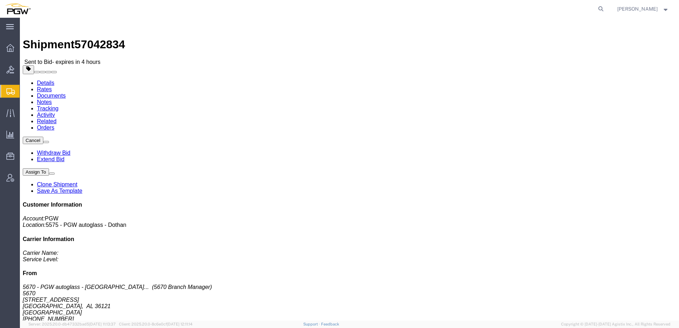
click link "Rates"
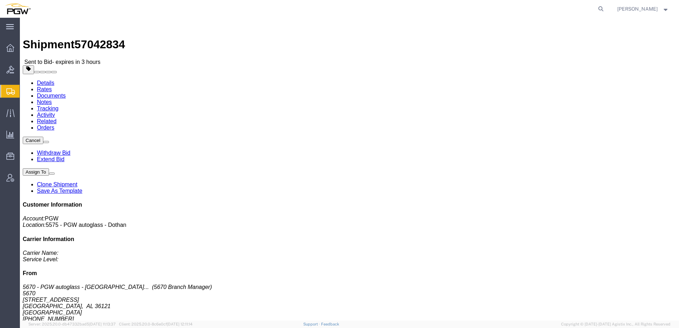
click link "Rates"
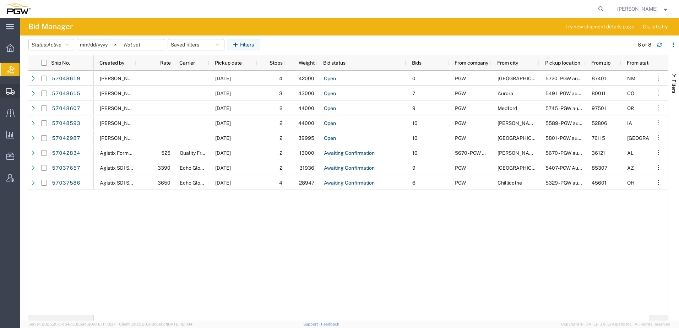
click at [0, 0] on span "Shipment Manager" at bounding box center [0, 0] width 0 height 0
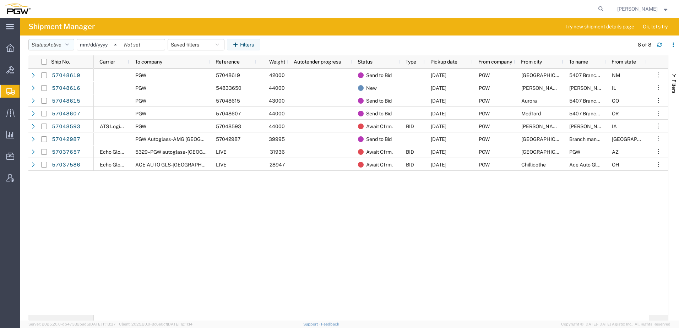
click at [54, 44] on span "Active" at bounding box center [54, 45] width 14 height 6
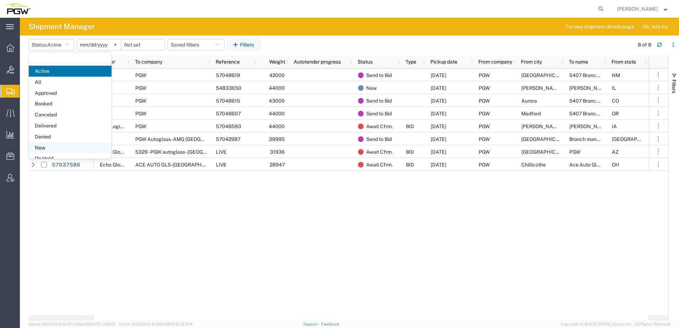
click at [39, 145] on span "New" at bounding box center [70, 147] width 83 height 11
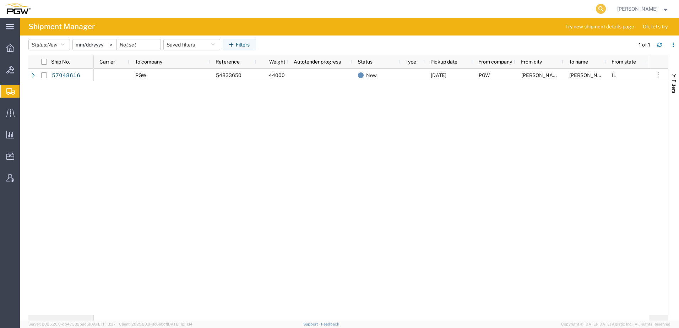
click at [605, 11] on icon at bounding box center [601, 9] width 10 height 10
click at [531, 8] on input "search" at bounding box center [488, 8] width 216 height 17
paste input "57037657"
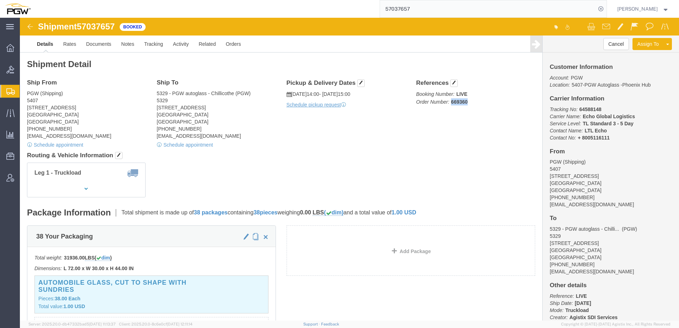
drag, startPoint x: 428, startPoint y: 85, endPoint x: 448, endPoint y: 83, distance: 20.0
click p "Booking Number: LIVE Order Number: 669360"
copy b "669360"
drag, startPoint x: 381, startPoint y: 135, endPoint x: 387, endPoint y: 125, distance: 12.1
click h4 "Routing & Vehicle Information"
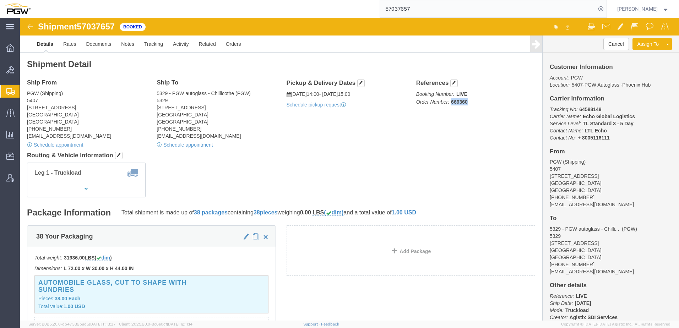
drag, startPoint x: 428, startPoint y: 85, endPoint x: 446, endPoint y: 85, distance: 18.5
click p "Booking Number: LIVE Order Number: 669360"
copy b "669360"
click div "References Booking Number: LIVE Order Number: 669360 Edit References Select Acc…"
drag, startPoint x: 428, startPoint y: 84, endPoint x: 443, endPoint y: 82, distance: 15.4
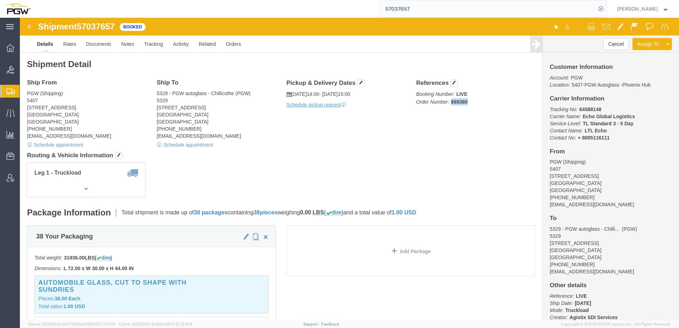
click b "669360"
drag, startPoint x: 438, startPoint y: 83, endPoint x: 448, endPoint y: 88, distance: 10.6
click p "Booking Number: LIVE Order Number: 669360"
copy b "669360"
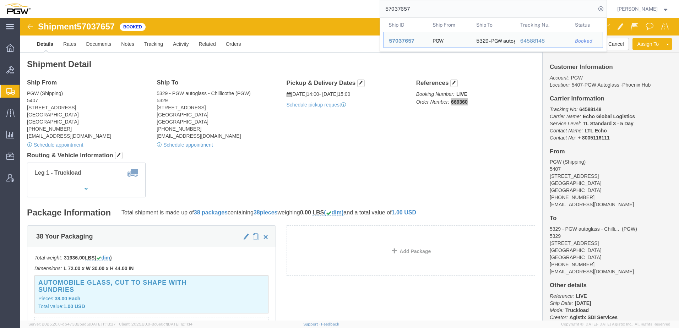
drag, startPoint x: 442, startPoint y: 11, endPoint x: 239, endPoint y: 2, distance: 203.7
click at [231, 3] on div "57037657 Ship ID Ship From Ship To Tracking Nu. Status Ship ID 57037657 Ship Fr…" at bounding box center [321, 9] width 571 height 18
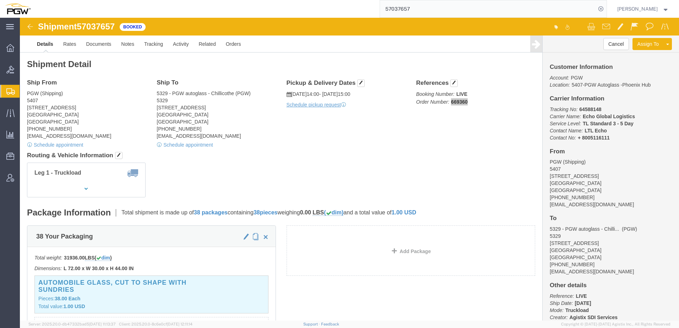
paste input "987822"
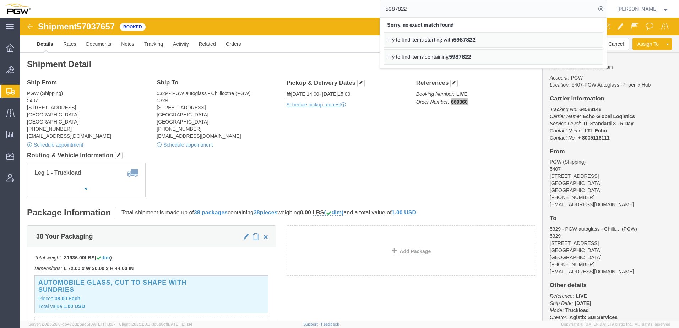
drag, startPoint x: 422, startPoint y: 11, endPoint x: 277, endPoint y: 0, distance: 145.7
click at [277, 0] on div "5987822 Sorry, no exact match found Try to find items starting with 5987822 Try…" at bounding box center [321, 9] width 571 height 18
paste input "668838"
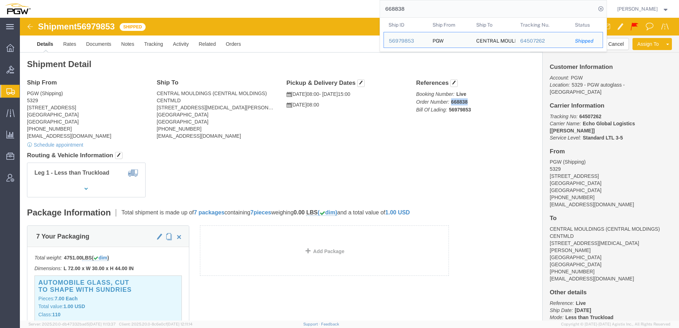
drag, startPoint x: 428, startPoint y: 83, endPoint x: 464, endPoint y: 84, distance: 35.2
click p "Booking Number: Live Order Number: 668838 Bill Of Lading: 56979853"
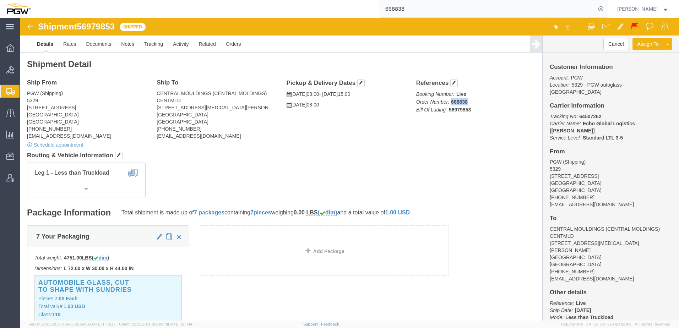
copy b "668838"
drag, startPoint x: 424, startPoint y: 11, endPoint x: 282, endPoint y: 6, distance: 142.1
click at [283, 6] on div "668838" at bounding box center [321, 9] width 571 height 18
paste input "57037657"
type input "57037657"
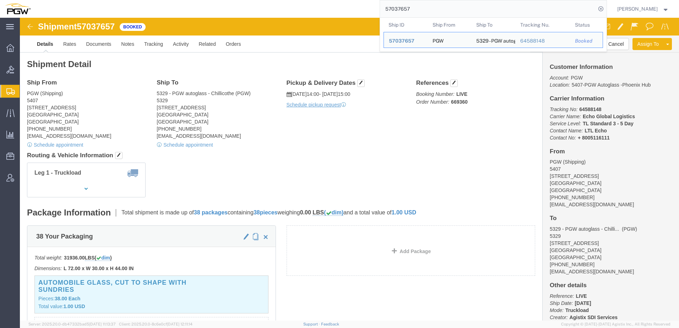
click at [0, 0] on span "Shipment Manager" at bounding box center [0, 0] width 0 height 0
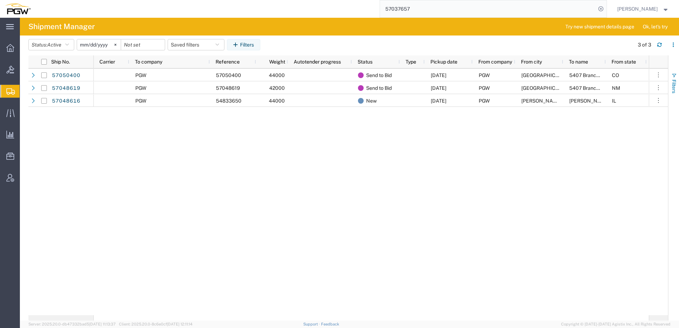
click at [674, 90] on span "Filters" at bounding box center [674, 87] width 6 height 14
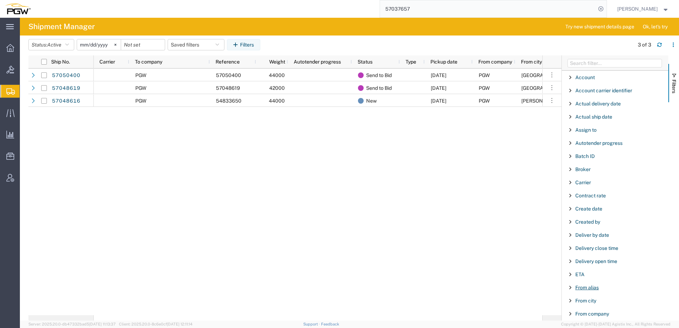
click at [588, 290] on span "From alias" at bounding box center [586, 288] width 23 height 6
click at [575, 308] on div "starts with" at bounding box center [615, 306] width 81 height 6
click at [579, 318] on input "Filter Value" at bounding box center [617, 317] width 93 height 9
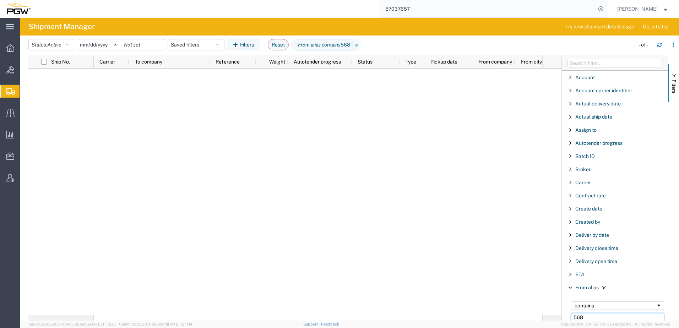
type input "568"
click at [56, 39] on agx-table-filter "Status: Active Active All Approved Booked Canceled Delivered Denied New On Hold…" at bounding box center [145, 44] width 234 height 11
click at [54, 47] on span "Active" at bounding box center [54, 45] width 14 height 6
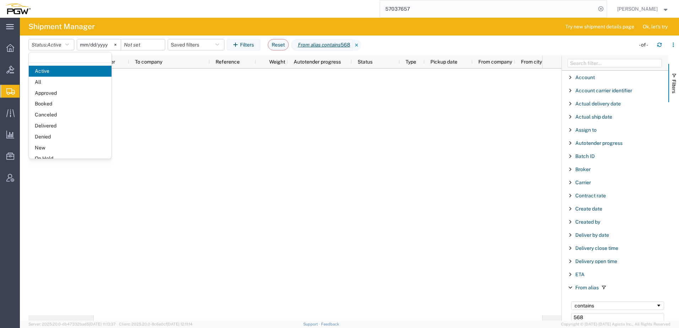
click at [97, 44] on input "[DATE]" at bounding box center [99, 44] width 44 height 11
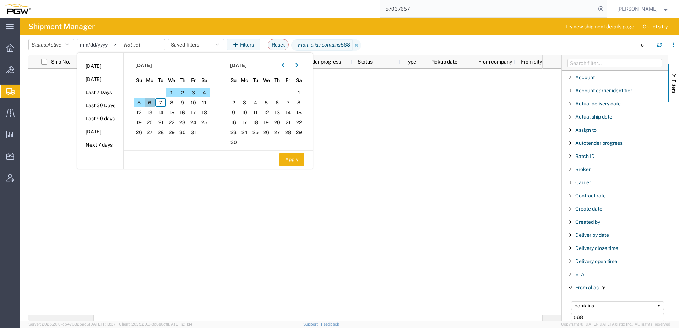
click at [150, 102] on span "6" at bounding box center [150, 102] width 11 height 9
click at [193, 103] on span "10" at bounding box center [193, 102] width 11 height 9
click at [293, 162] on button "Apply" at bounding box center [291, 159] width 25 height 13
type input "2025-10-06"
type input "2025-10-10"
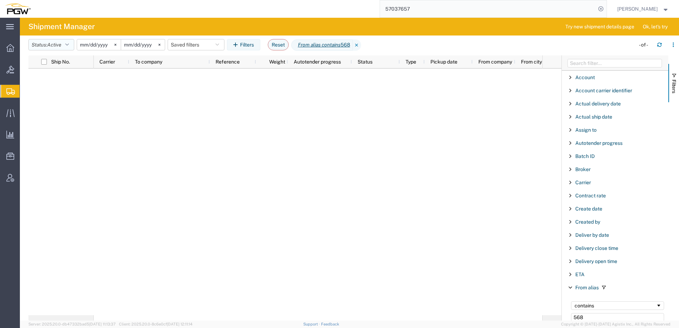
click at [55, 43] on span "Active" at bounding box center [54, 45] width 14 height 6
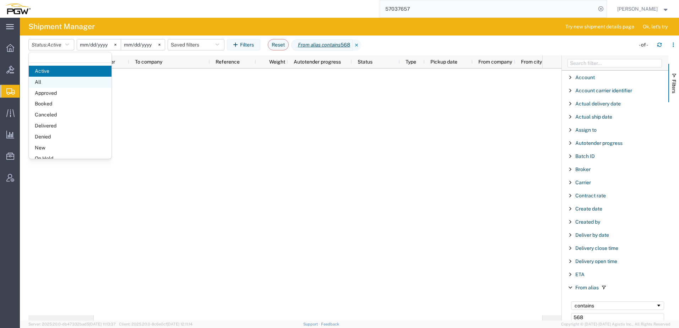
click at [46, 81] on span "All" at bounding box center [70, 82] width 83 height 11
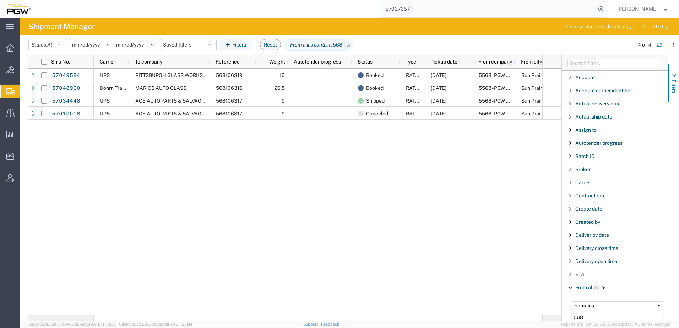
click at [677, 83] on span "Filters" at bounding box center [674, 87] width 6 height 14
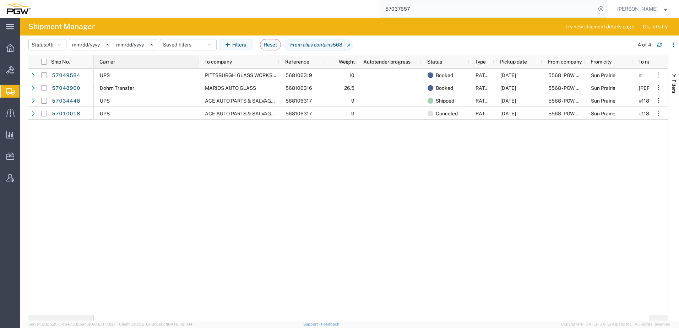
drag, startPoint x: 129, startPoint y: 61, endPoint x: 189, endPoint y: 63, distance: 60.4
click at [197, 63] on div at bounding box center [198, 61] width 3 height 13
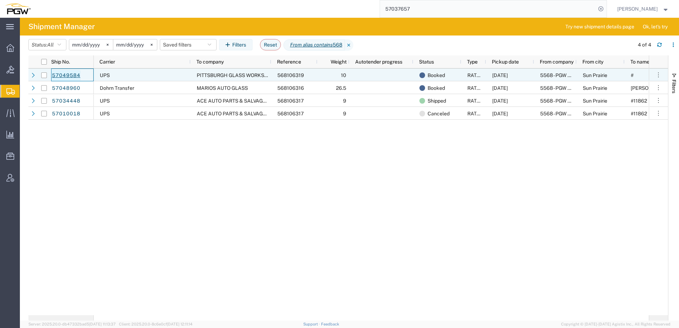
click at [65, 75] on link "57049584" at bounding box center [66, 75] width 29 height 11
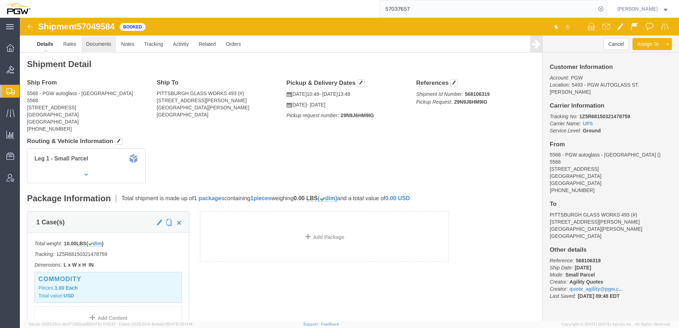
click link "Documents"
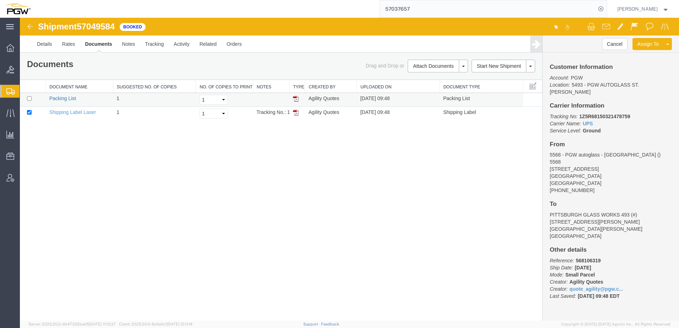
click at [62, 97] on link "Packing List" at bounding box center [62, 99] width 27 height 6
click at [61, 113] on link "Shipping Label Laser" at bounding box center [72, 112] width 47 height 6
click at [0, 0] on span "Create from Template" at bounding box center [0, 0] width 0 height 0
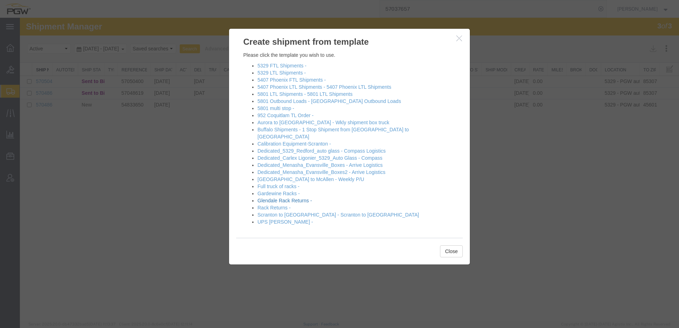
click at [280, 198] on link "Glendale Rack Returns -" at bounding box center [285, 201] width 54 height 6
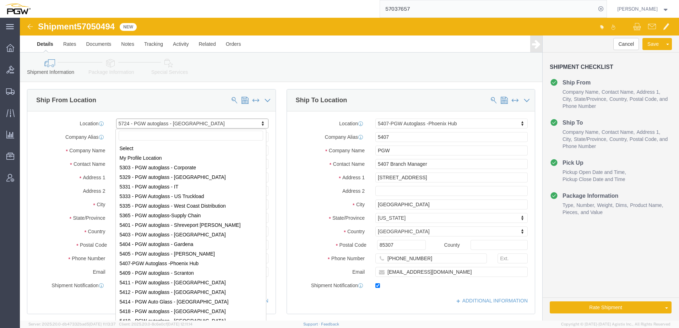
scroll to position [1181, 0]
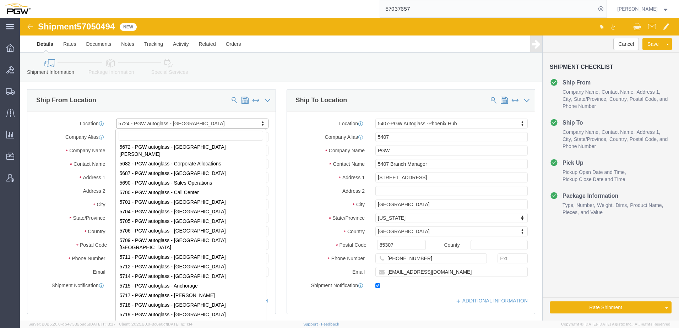
select select "28485"
select select "62351"
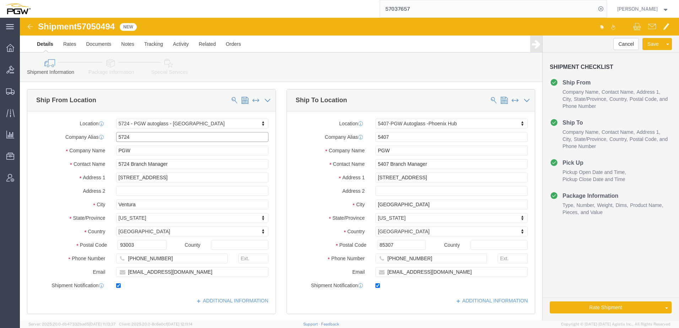
drag, startPoint x: 120, startPoint y: 120, endPoint x: -14, endPoint y: 115, distance: 134.7
click html "Shipment 57050494 New Details Rates Documents Notes Tracking Activity Related O…"
type input "swe"
click p "SWE984 - C/O SeaWide Express - (Forward to PGW Anchorage) 4301 B industry Drive…"
select select
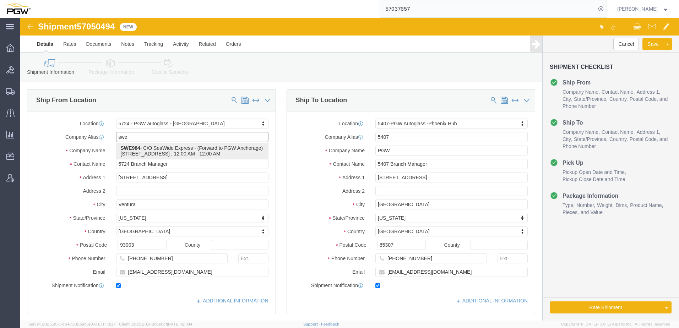
type input "SWE984"
type input "C/O SeaWide Express"
type input "Forward to PGW Anchorage"
type input "4301 B industry Drive East"
type input "Fife"
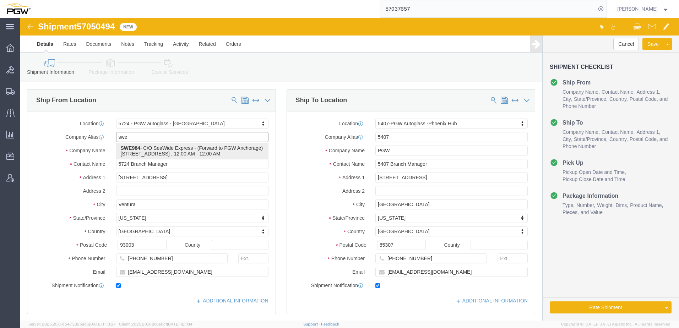
type input "98424"
type input "404-942-1160"
type input "cmcvay@seawideexress.com"
select select "WA"
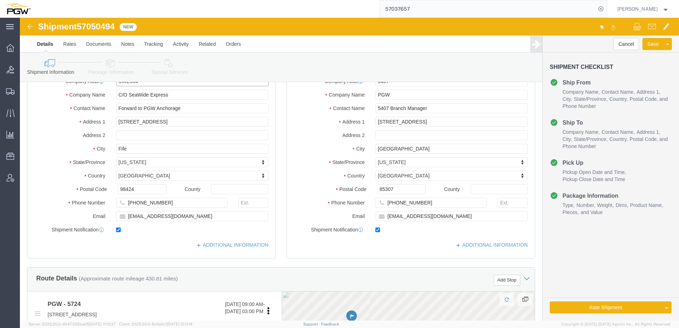
scroll to position [142, 0]
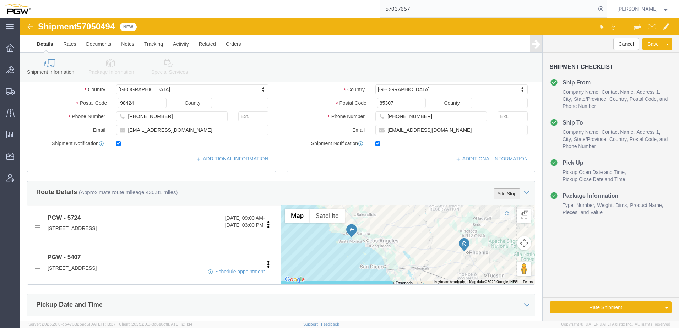
type input "SWE984"
click button "Add Stop"
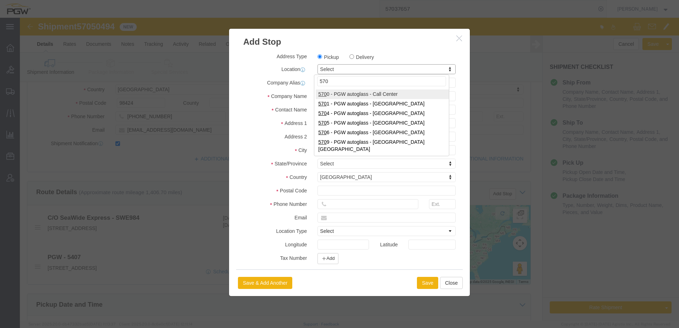
type input "5709"
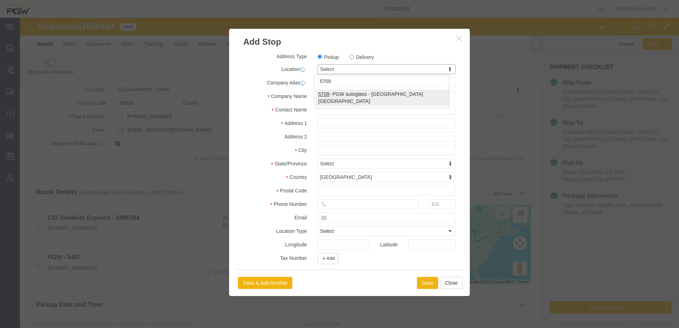
select select "28465"
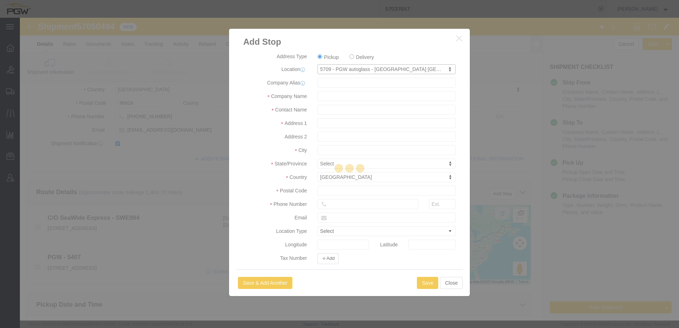
type input "5709"
type input "PGW"
type input "5709 Branch Manager"
type input "16393 NE Cameron Blvd"
type input "Dock #10"
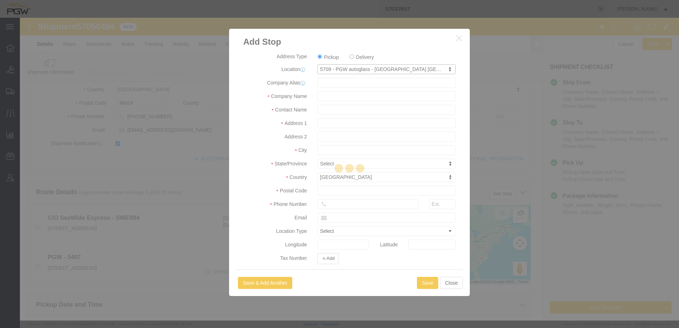
type input "Portland"
type input "97230"
type input "503-281-8920"
type input "lkqsp_o_pm_5709@pgwag.com"
checkbox input "true"
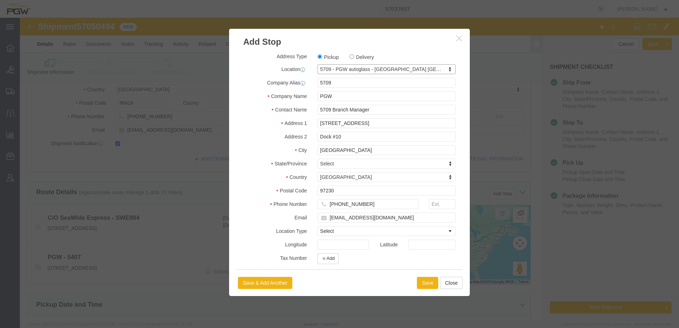
select select "OR"
click button "Save"
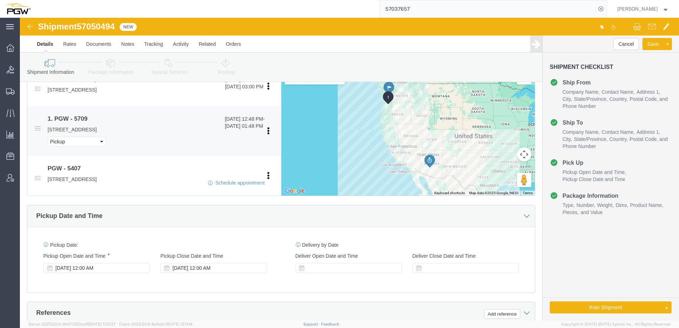
scroll to position [320, 0]
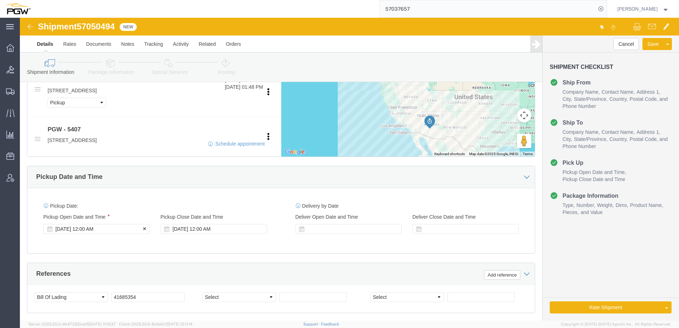
click div "Oct 07 2025 12:00 AM"
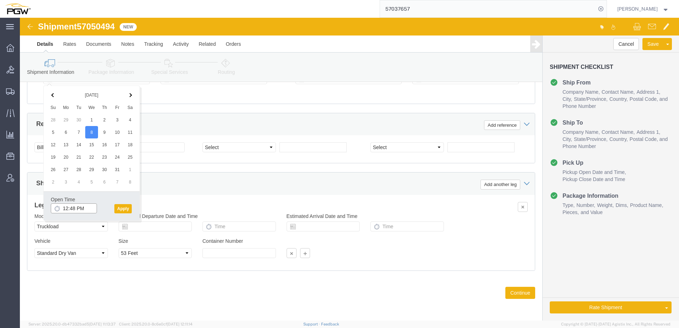
click input "12:48 PM"
type input "8:00 AM"
click button "Apply"
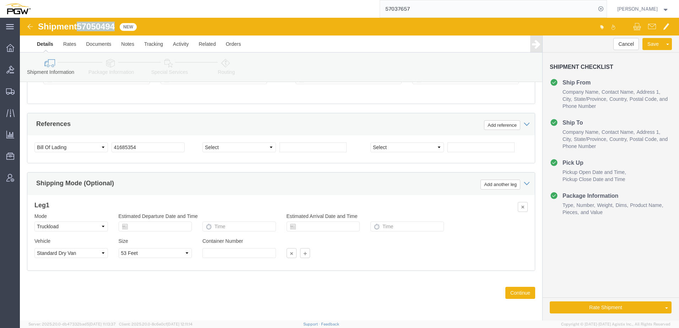
drag, startPoint x: 60, startPoint y: 8, endPoint x: 100, endPoint y: 9, distance: 40.1
click div "Shipment 57050494 New"
copy span "57050494"
drag, startPoint x: 122, startPoint y: 130, endPoint x: 28, endPoint y: 123, distance: 94.4
click div "Select Account Type Activity ID Airline Appointment Number ASN Batch Request # …"
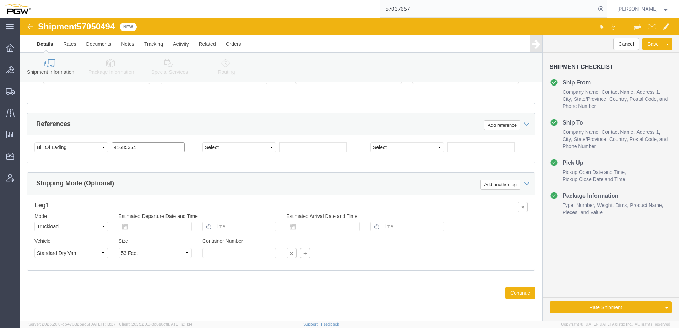
paste input "5705049"
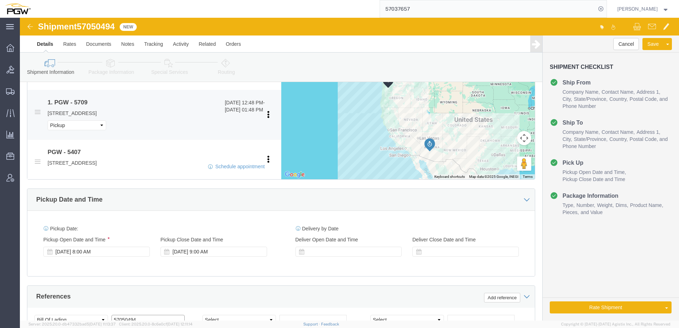
scroll to position [292, 0]
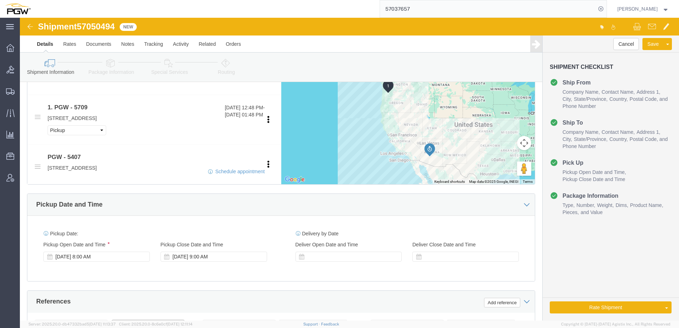
type input "57050494"
click icon
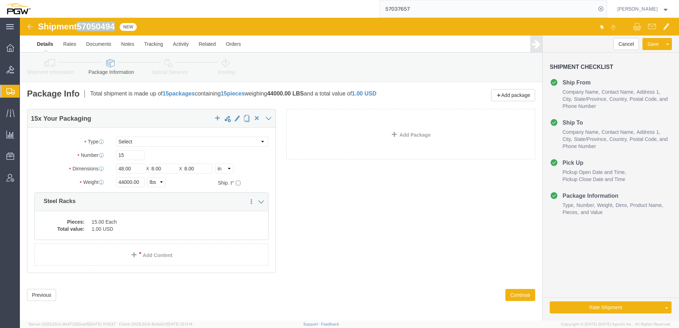
drag, startPoint x: 59, startPoint y: 10, endPoint x: 96, endPoint y: 7, distance: 36.3
click span "57050494"
copy span "57050494"
drag, startPoint x: 104, startPoint y: 164, endPoint x: 36, endPoint y: 158, distance: 67.7
click div "Package Type Select Bale(s) Basket(s) Bolt(s) Bottle(s) Buckets Bulk Bundle(s) …"
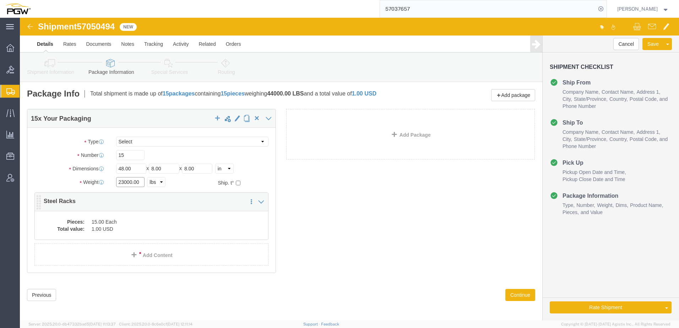
type input "23000.00"
click div "Pieces: 15.00 Each Total value: 1.00 USD"
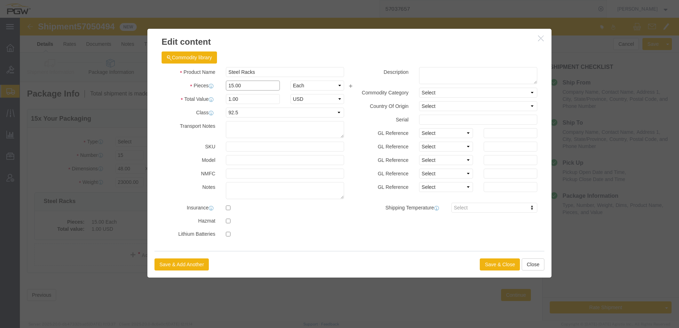
drag, startPoint x: 223, startPoint y: 68, endPoint x: 14, endPoint y: 60, distance: 209.4
click div "Edit content Commodity library Product Name Steel Racks Pieces 15.00 Select Bag…"
type input "8.00"
type input "0.53"
type input "1.00"
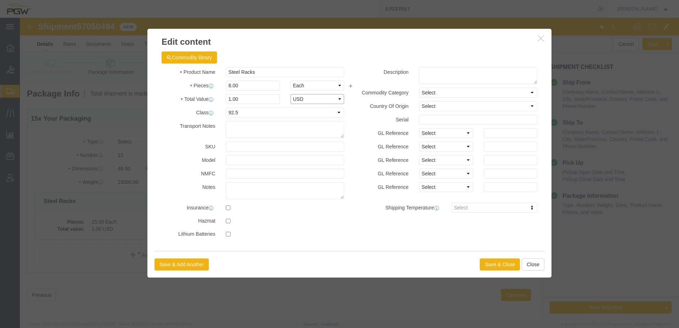
select select "USD"
click button "Save & Close"
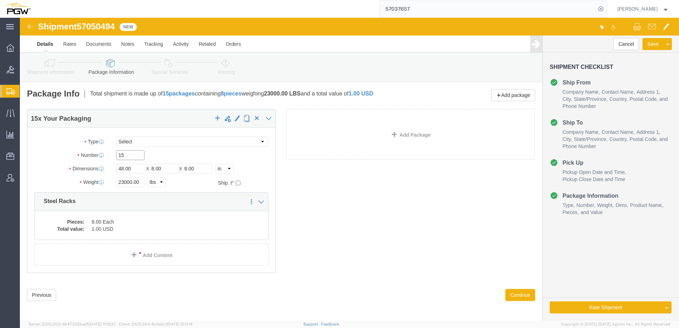
drag, startPoint x: 112, startPoint y: 137, endPoint x: -172, endPoint y: 131, distance: 284.2
click html "Shipment 57050494 New Details Rates Documents Notes Tracking Activity Related O…"
type input "8"
drag, startPoint x: 225, startPoint y: 101, endPoint x: 163, endPoint y: 108, distance: 62.6
click span "button"
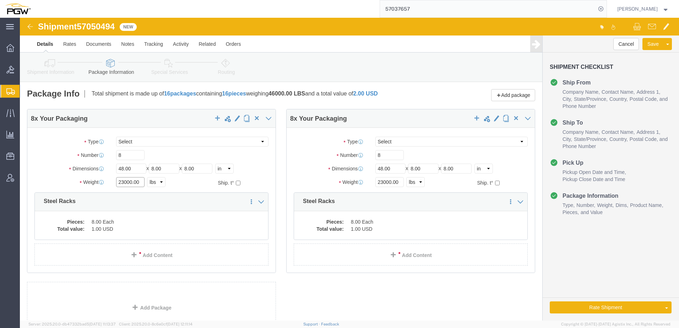
click input "23000.00"
type input "20000.00"
drag, startPoint x: 107, startPoint y: 136, endPoint x: 39, endPoint y: 137, distance: 67.5
click div "Number 8"
type input "7"
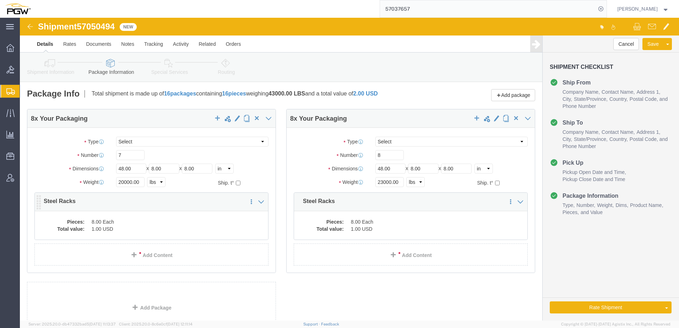
click div "8 x Your Packaging Package Type Select Bale(s) Basket(s) Bolt(s) Bottle(s) Buck…"
click dd "8.00 Each"
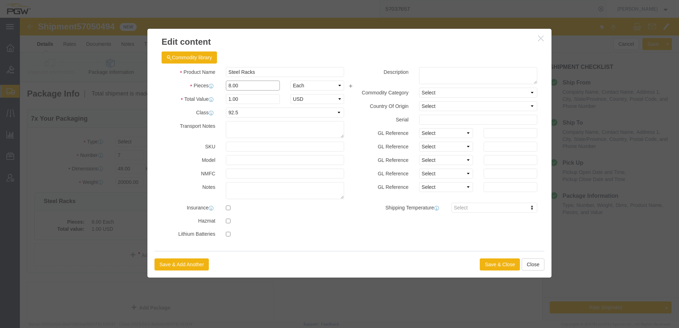
drag, startPoint x: 223, startPoint y: 70, endPoint x: -29, endPoint y: 88, distance: 252.5
click html "Shipment 57050494 New Details Rates Documents Notes Tracking Activity Related O…"
type input "7.00"
type input "0.88"
type input "1.00"
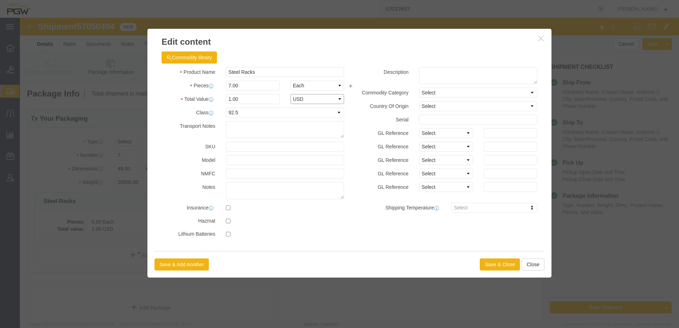
select select "USD"
click button "Save & Close"
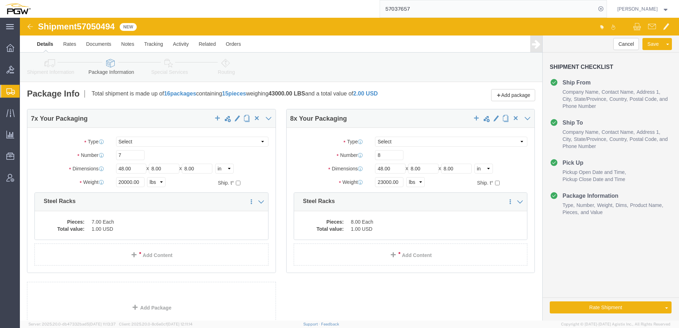
click icon
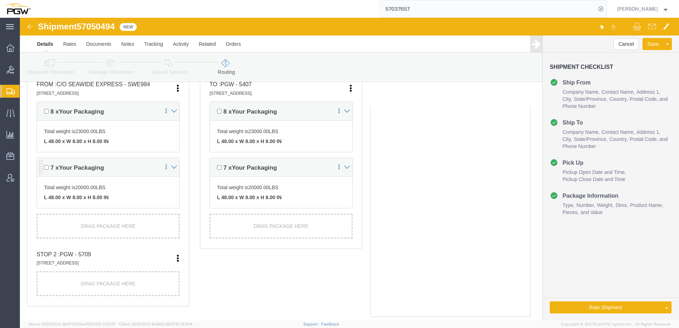
scroll to position [201, 0]
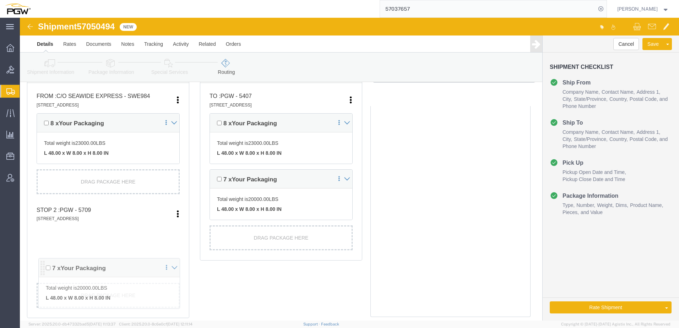
drag, startPoint x: 22, startPoint y: 147, endPoint x: 24, endPoint y: 248, distance: 100.5
click div "Pickups + Add Stop From : C/O SeaWide Express - SWE984 4301 B industry Drive Ea…"
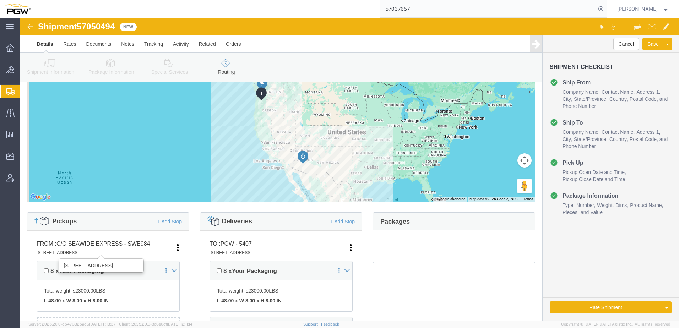
scroll to position [0, 0]
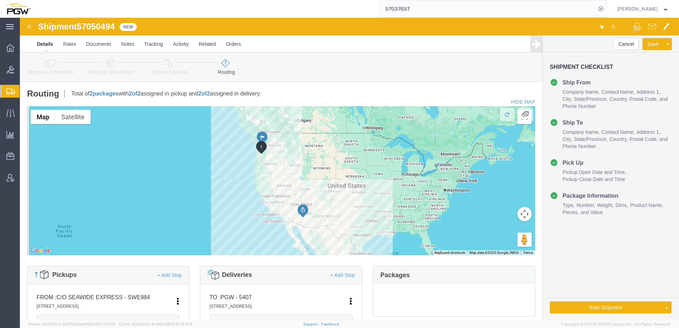
click icon
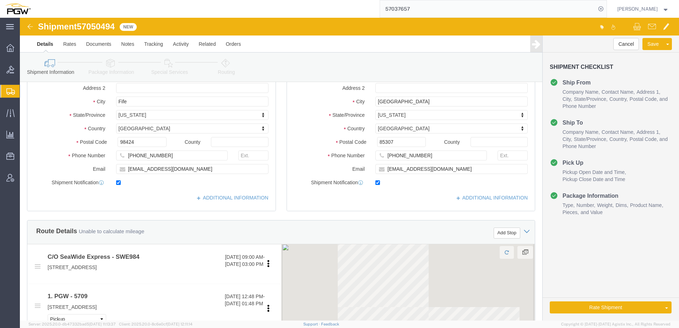
scroll to position [142, 0]
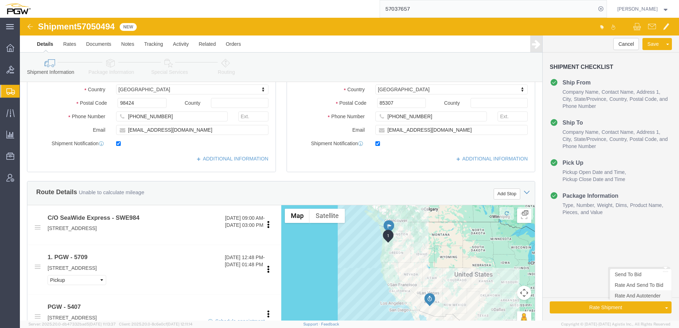
click link "Rate And Autotender"
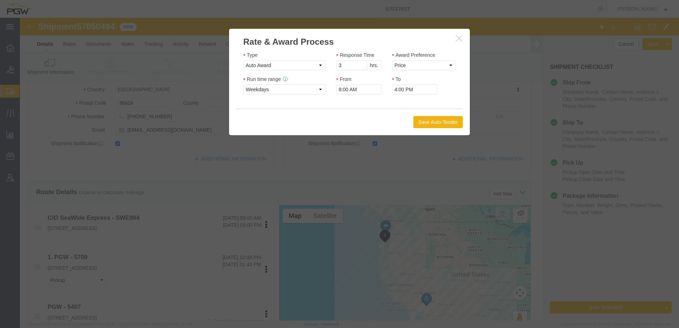
click button "button"
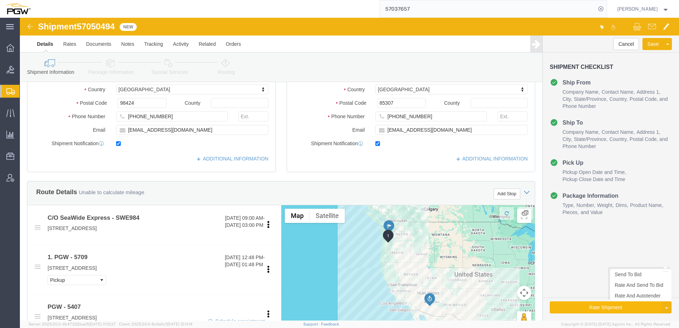
click button "Rate Shipment"
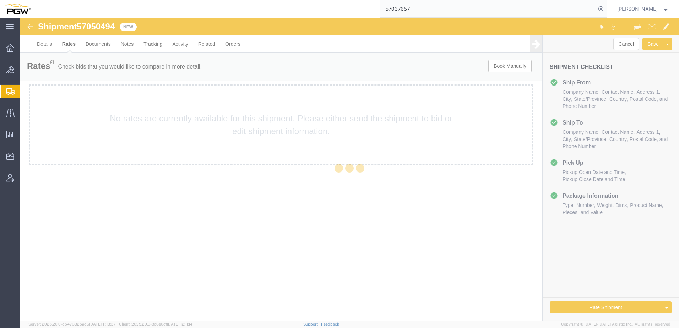
scroll to position [0, 0]
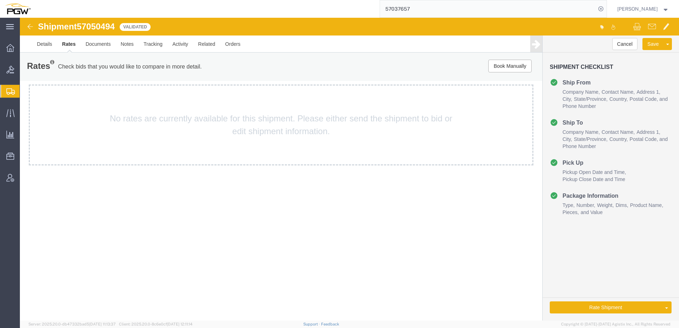
click at [20, 18] on link "Send To Bid" at bounding box center [20, 18] width 0 height 0
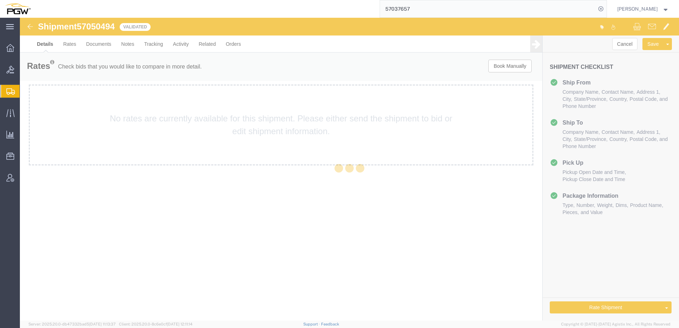
select select "62351"
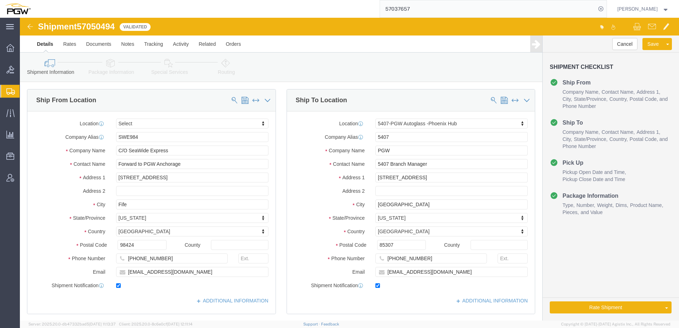
select select
select select "62351"
select select "TL"
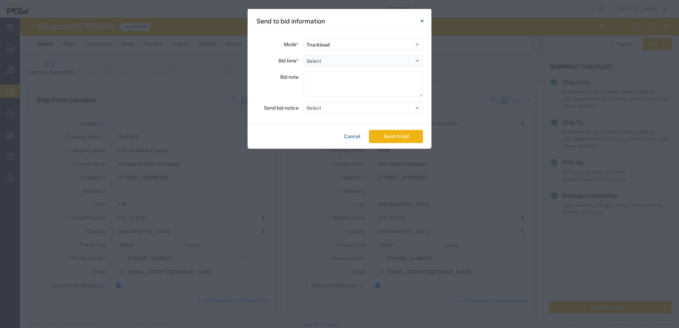
click at [364, 61] on select "Select 30 Min (Rush) 1 Hour (Rush) 2 Hours (Rush) 4 Hours (Rush) 8 Hours (Rush)…" at bounding box center [363, 60] width 119 height 11
click at [304, 55] on select "Select 30 Min (Rush) 1 Hour (Rush) 2 Hours (Rush) 4 Hours (Rush) 8 Hours (Rush)…" at bounding box center [363, 60] width 119 height 11
click at [379, 137] on button "Send to bid" at bounding box center [396, 136] width 54 height 13
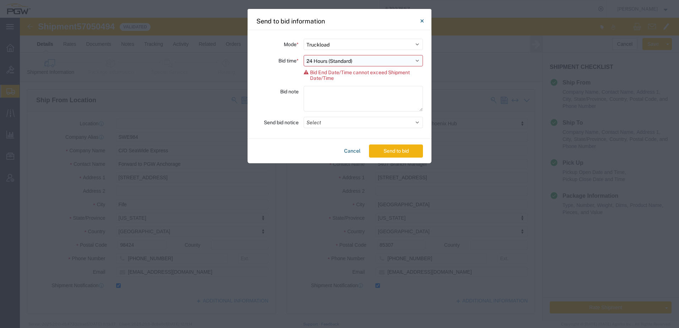
click at [320, 62] on select "Select 30 Min (Rush) 1 Hour (Rush) 2 Hours (Rush) 4 Hours (Rush) 8 Hours (Rush)…" at bounding box center [363, 60] width 119 height 11
select select "20"
click at [304, 55] on select "Select 30 Min (Rush) 1 Hour (Rush) 2 Hours (Rush) 4 Hours (Rush) 8 Hours (Rush)…" at bounding box center [363, 60] width 119 height 11
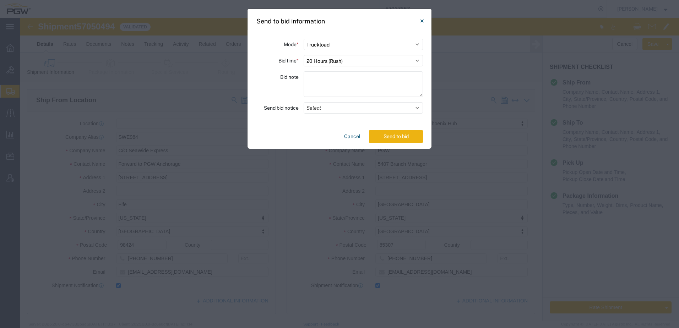
click at [397, 138] on button "Send to bid" at bounding box center [396, 136] width 54 height 13
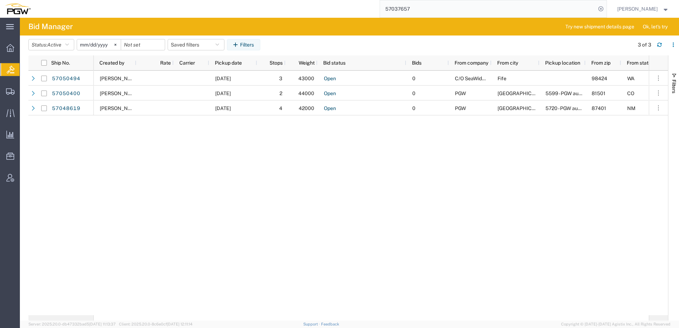
click at [422, 14] on input "57037657" at bounding box center [488, 8] width 216 height 17
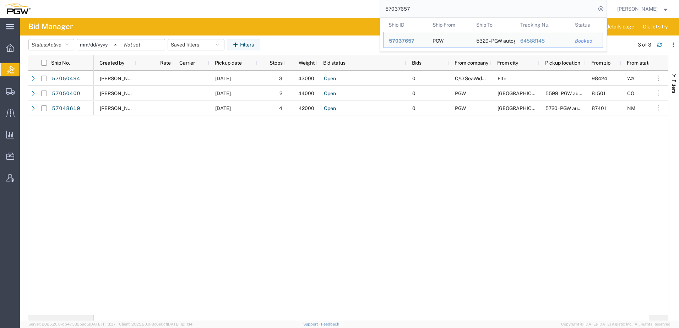
drag, startPoint x: 427, startPoint y: 10, endPoint x: 203, endPoint y: -6, distance: 224.3
click at [203, 0] on html "main_menu Created with Sketch. Collapse Menu Overview Bids Shipments Shipment M…" at bounding box center [339, 164] width 679 height 328
paste input "6880856"
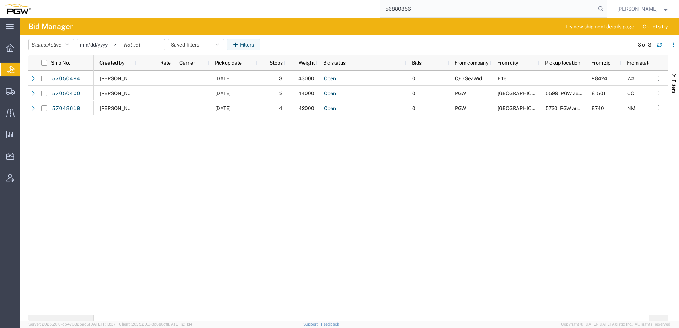
type input "56880856"
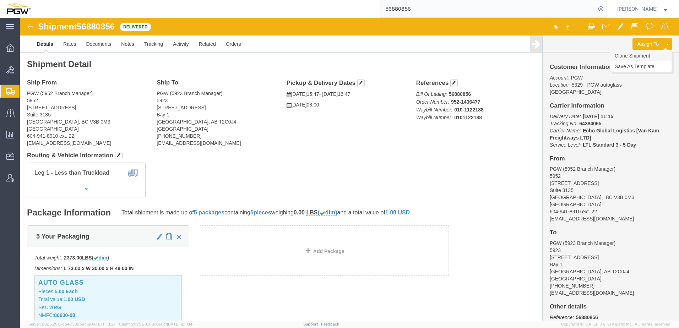
click link "Clone Shipment"
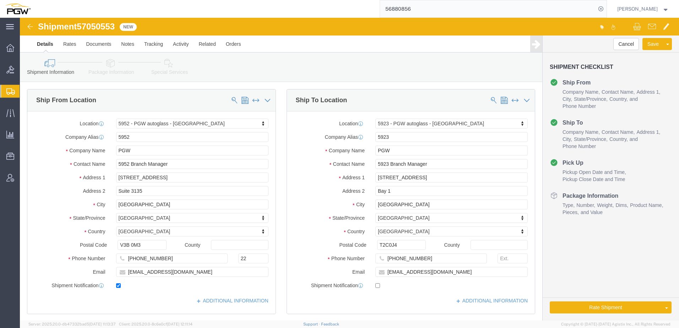
select select "28525"
select select "28509"
drag, startPoint x: 59, startPoint y: 10, endPoint x: 85, endPoint y: 11, distance: 26.0
click div "Shipment 57050553 New"
copy span "57050553"
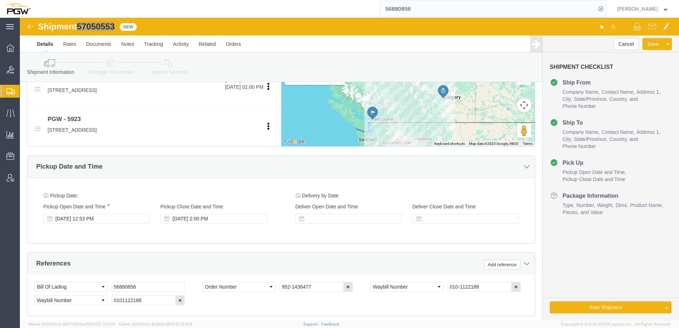
scroll to position [284, 0]
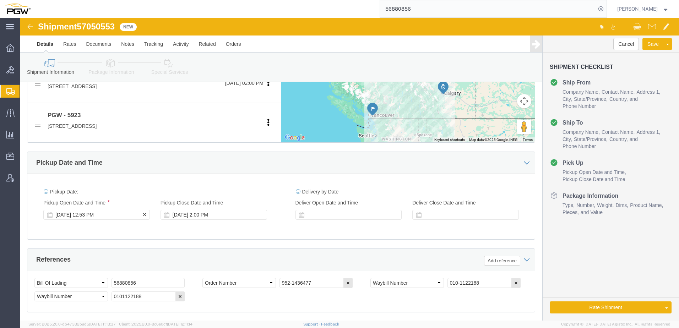
click div "Oct 07 2025 12:53 PM"
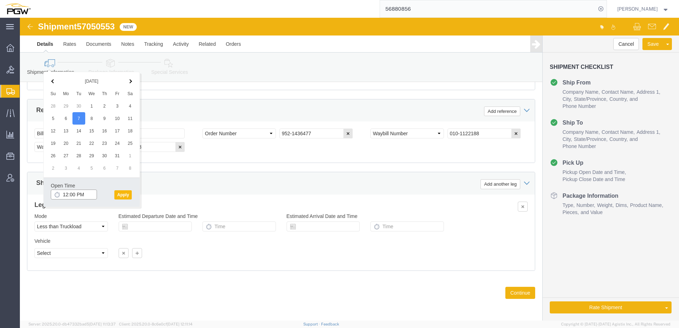
type input "12:00 PM"
click button "Apply"
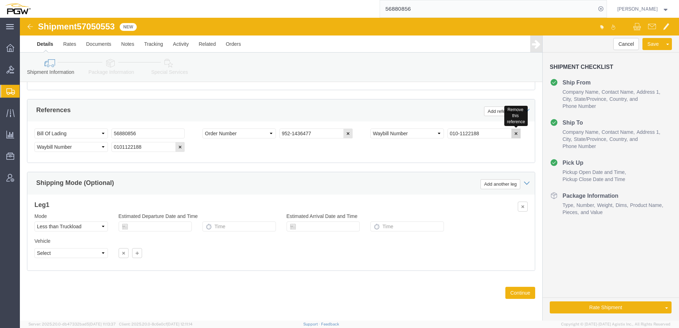
click button "button"
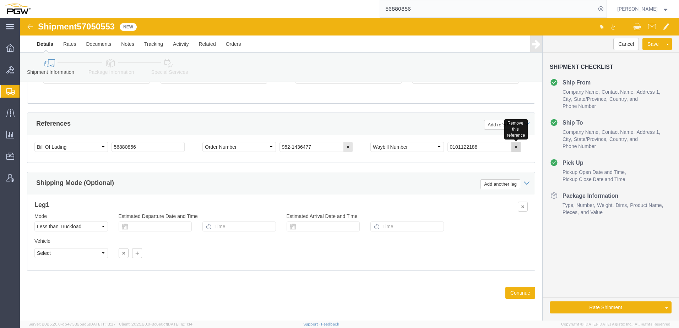
click icon "button"
click span "57050553"
drag, startPoint x: 301, startPoint y: 129, endPoint x: 180, endPoint y: 128, distance: 121.5
click div "Select Account Type Activity ID Airline Appointment Number ASN Batch Request # …"
paste input "8320"
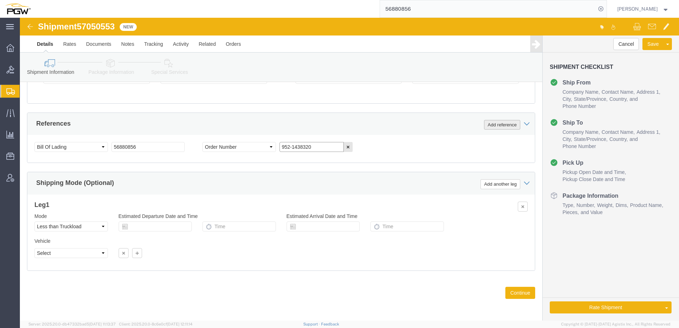
type input "952-1438320"
click button "Add reference"
click select "Select Account Type Activity ID Airline Appointment Number ASN Batch Request # …"
select select "ORDERNUM"
click select "Select Account Type Activity ID Airline Appointment Number ASN Batch Request # …"
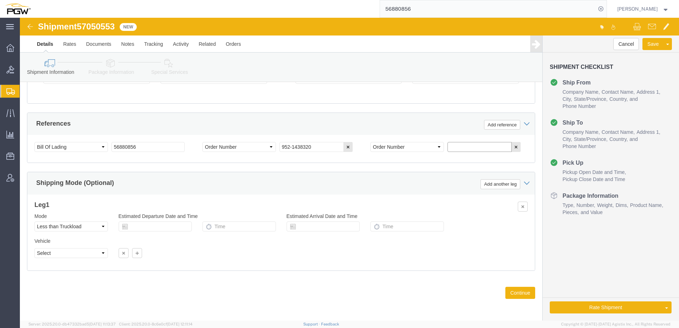
click input "text"
paste input "952-1438872"
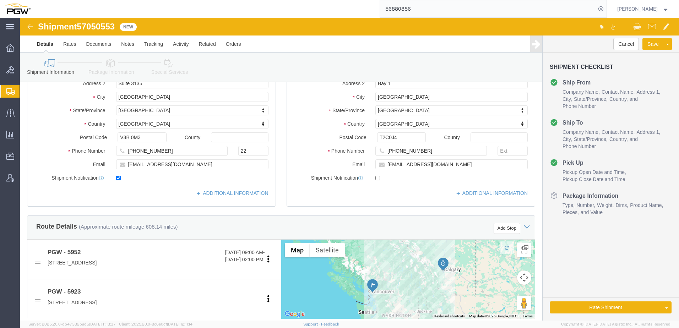
scroll to position [29, 0]
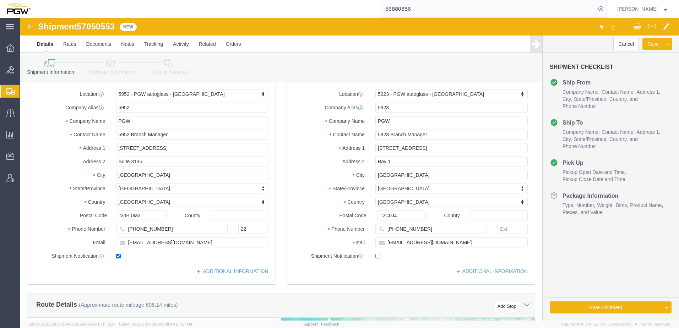
type input "952-1438872"
drag, startPoint x: 97, startPoint y: 240, endPoint x: 123, endPoint y: 238, distance: 26.7
click input "checkbox"
checkbox input "false"
click icon
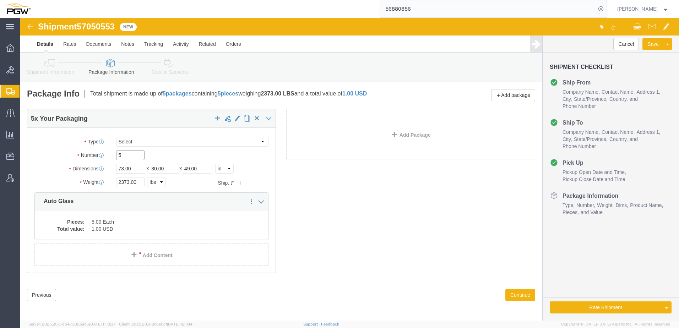
drag, startPoint x: 117, startPoint y: 139, endPoint x: 58, endPoint y: 134, distance: 59.1
click div "Number 5"
type input "7"
drag, startPoint x: 108, startPoint y: 165, endPoint x: 47, endPoint y: 166, distance: 61.1
click div "Weight 2373.00 Select kgs lbs Ship. t°"
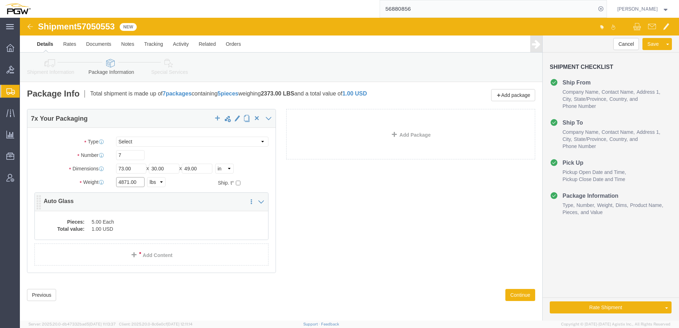
type input "4871.00"
click dd "1.00 USD"
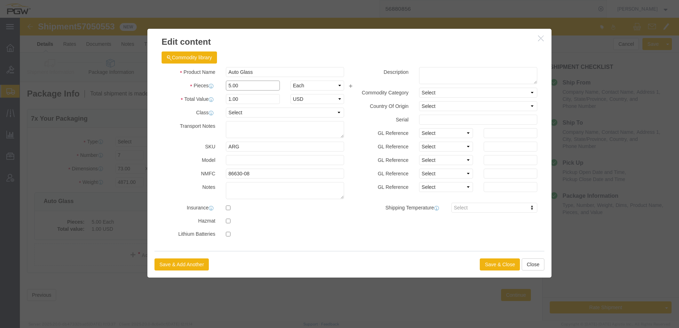
drag, startPoint x: 243, startPoint y: 85, endPoint x: -24, endPoint y: 74, distance: 267.7
click html "Shipment 57050553 New Details Rates Documents Notes Tracking Activity Related O…"
type input "7.00"
type input "1.4"
type input "1.00"
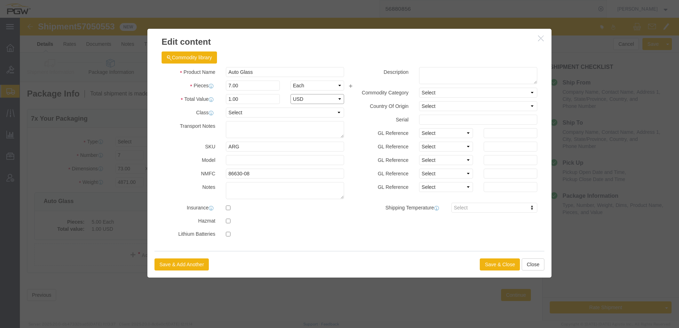
select select "USD"
click button "Save & Close"
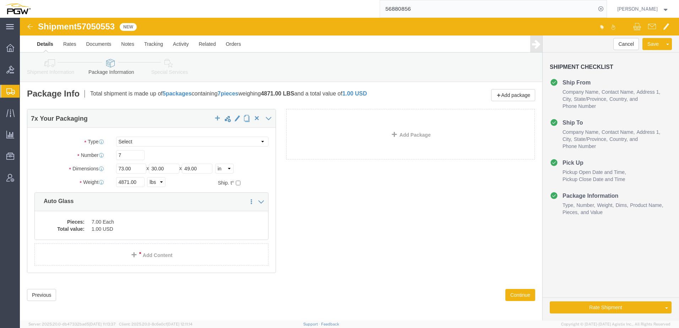
drag, startPoint x: 30, startPoint y: 49, endPoint x: 49, endPoint y: 52, distance: 18.7
click icon
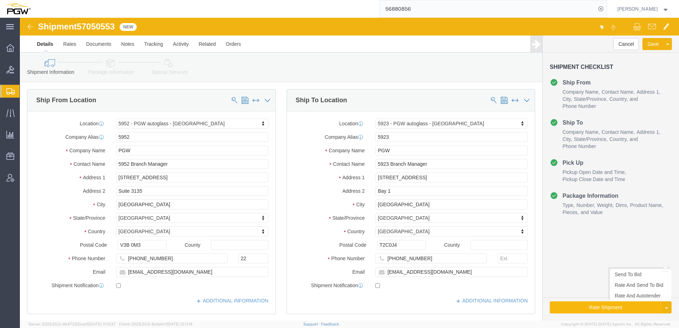
click button "Rate Shipment"
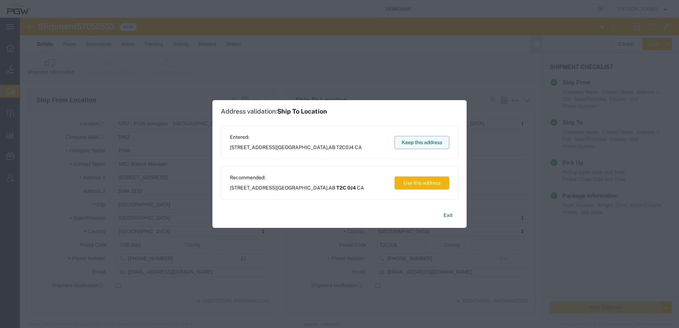
click at [440, 140] on button "Keep this address" at bounding box center [422, 142] width 55 height 13
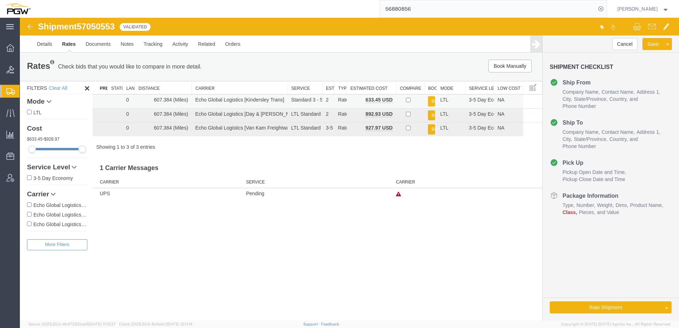
click at [431, 102] on button "Book" at bounding box center [431, 101] width 7 height 10
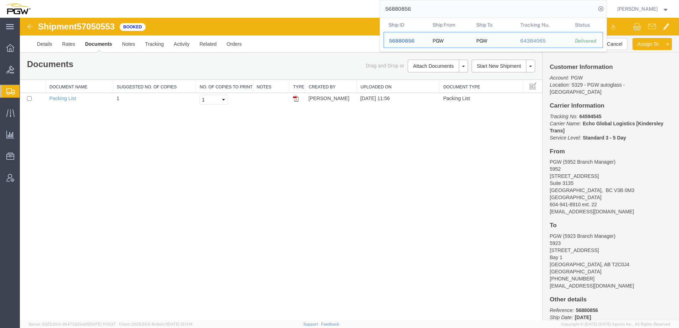
drag, startPoint x: 423, startPoint y: 9, endPoint x: 234, endPoint y: 1, distance: 189.8
click at [237, 1] on div "56880856 Ship ID Ship From Ship To Tracking Nu. Status Ship ID 56880856 Ship Fr…" at bounding box center [321, 9] width 571 height 18
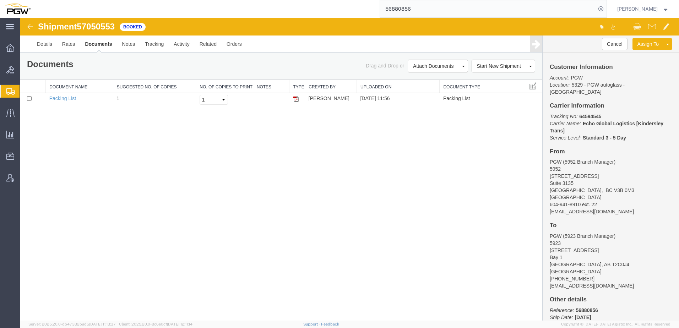
paste input "703758"
type input "57037586"
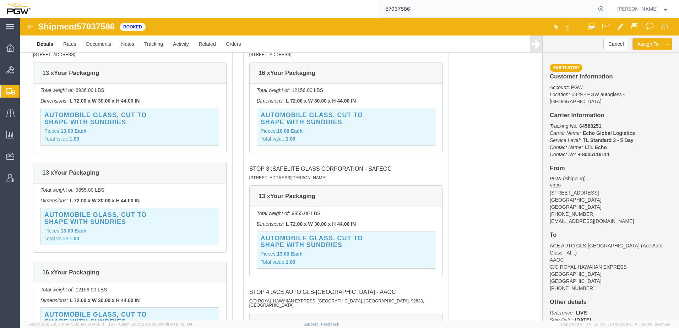
scroll to position [817, 0]
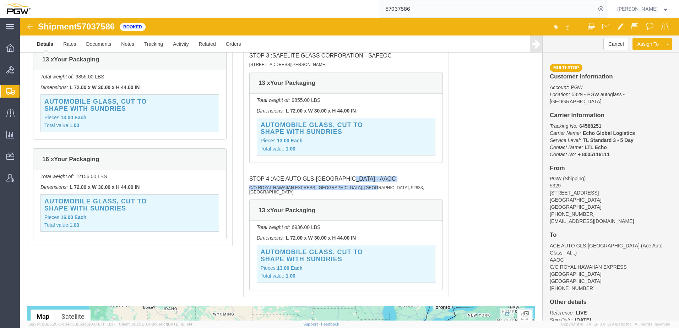
drag, startPoint x: 332, startPoint y: 156, endPoint x: 372, endPoint y: 156, distance: 39.8
click div "STOP 4 : ACE AUTO GLS-HONOLULU - AAOC C/O ROYAL HAWAIIAN EXPRESS, FULLERTON, CA…"
drag, startPoint x: 372, startPoint y: 156, endPoint x: 346, endPoint y: 153, distance: 25.7
click h4 "STOP 4 : ACE AUTO GLS-HONOLULU - AAOC C/O ROYAL HAWAIIAN EXPRESS, FULLERTON, CA…"
drag, startPoint x: 336, startPoint y: 155, endPoint x: 350, endPoint y: 148, distance: 14.9
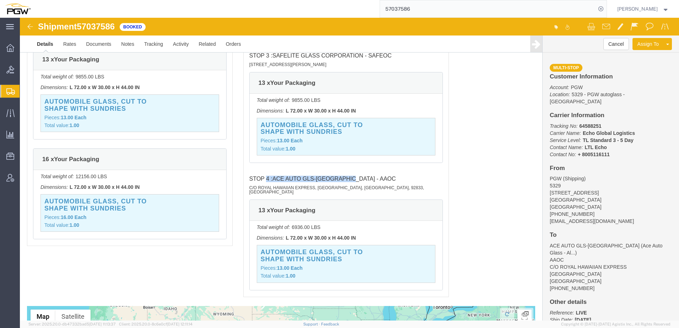
click ul "STOP 2 : 5407-PGW Autoglass -Phoenix Hub - 5407 5850 North 101st Avenue, Glenda…"
drag, startPoint x: 306, startPoint y: 150, endPoint x: 343, endPoint y: 158, distance: 37.3
click span "ACE AUTO GLS-HONOLULU - AAOC"
drag, startPoint x: 333, startPoint y: 154, endPoint x: 349, endPoint y: 154, distance: 16.0
click h4 "STOP 4 : ACE AUTO GLS-HONOLULU - AAOC C/O ROYAL HAWAIIAN EXPRESS, FULLERTON, CA…"
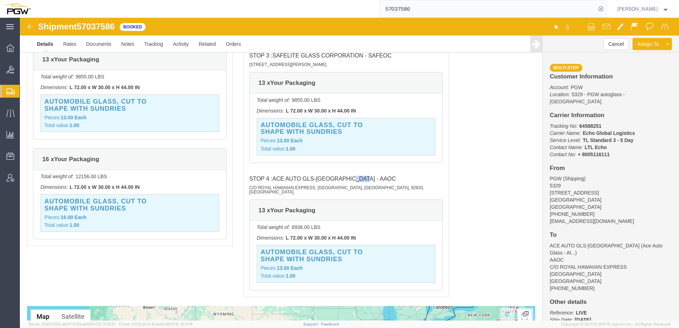
copy span "AAOC"
click at [0, 0] on span "Address Book" at bounding box center [0, 0] width 0 height 0
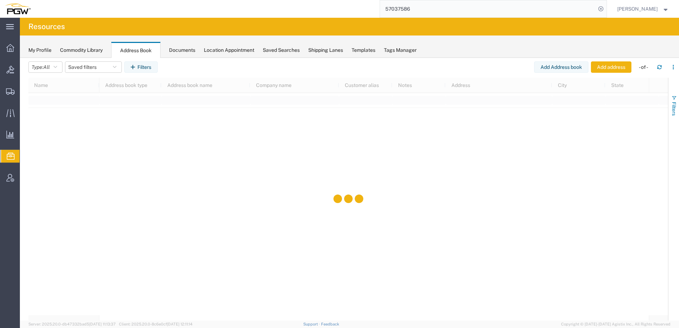
click at [671, 111] on span "Filters" at bounding box center [674, 109] width 6 height 14
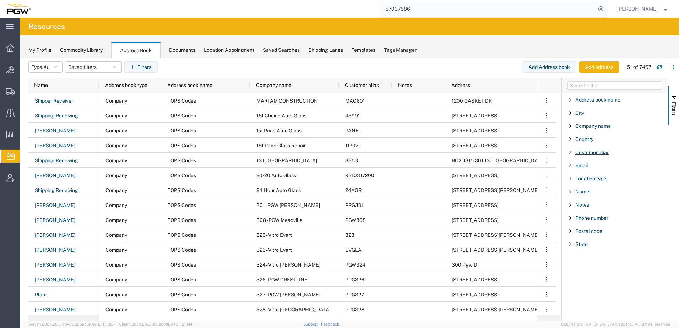
click at [587, 152] on span "Customer alias" at bounding box center [592, 153] width 34 height 6
click at [578, 180] on input "Filter Value" at bounding box center [617, 182] width 93 height 9
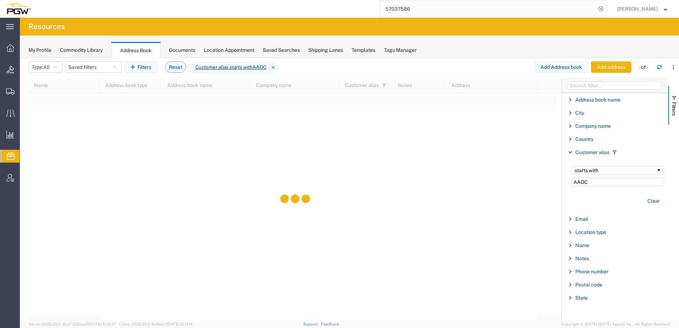
type input "AAOC"
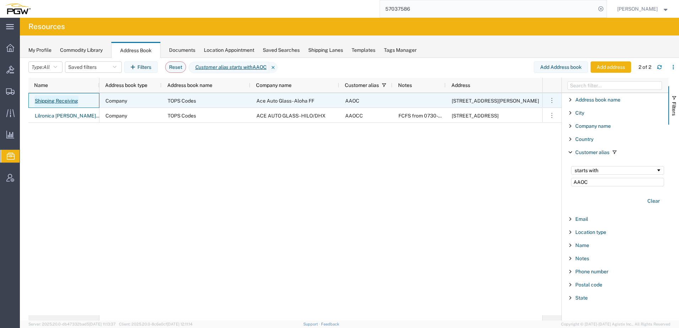
click at [51, 101] on link "Shipping Receiving" at bounding box center [56, 101] width 44 height 11
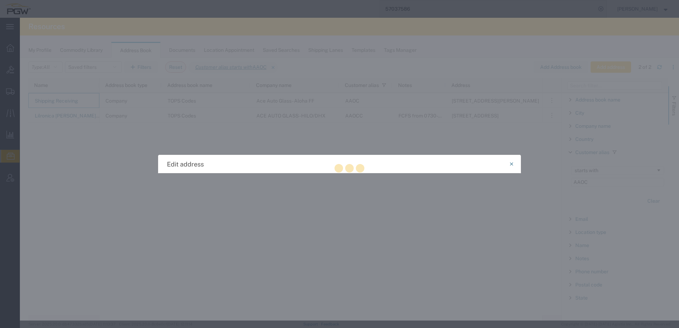
select select "COMPANY"
select select "CA"
select select "US"
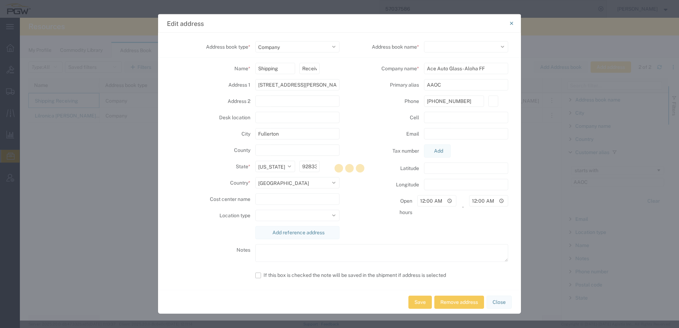
select select
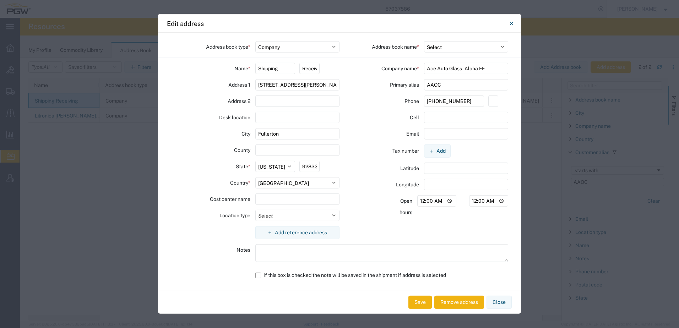
drag, startPoint x: 302, startPoint y: 86, endPoint x: 95, endPoint y: 80, distance: 206.8
click at [95, 80] on div "Edit address Address book type * Select Location Company Personal Other Shared …" at bounding box center [339, 164] width 679 height 328
click at [198, 120] on div "Desk location" at bounding box center [211, 117] width 80 height 11
drag, startPoint x: 293, startPoint y: 130, endPoint x: 223, endPoint y: 131, distance: 69.6
click at [223, 131] on div "City Fullerton" at bounding box center [255, 133] width 169 height 11
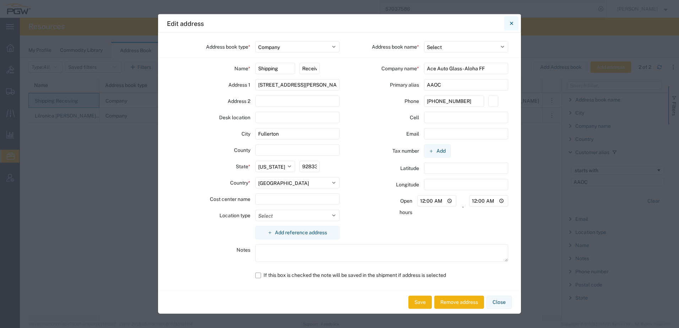
click at [513, 20] on icon "Close" at bounding box center [511, 23] width 3 height 9
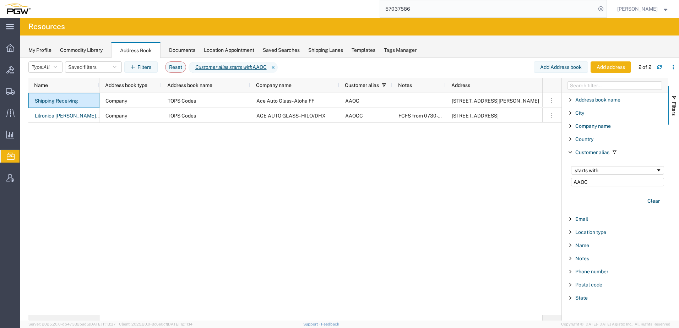
drag, startPoint x: 139, startPoint y: 175, endPoint x: 197, endPoint y: 102, distance: 94.0
click at [139, 173] on div "Company TOPS Codes Ace Auto Glass - Aloha FF AAOC 1901 Raymer Ave Fullerton CA …" at bounding box center [320, 204] width 443 height 222
click at [677, 100] on button "Filters" at bounding box center [673, 105] width 11 height 38
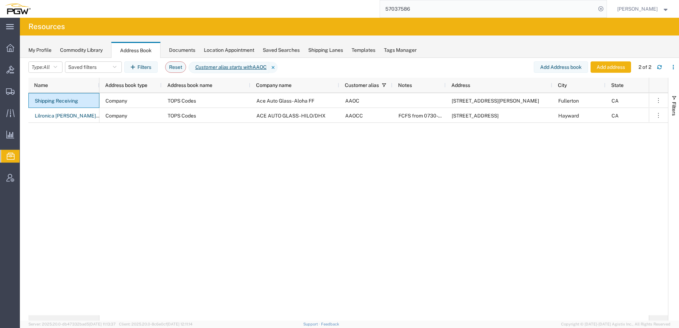
click at [305, 156] on div "Company TOPS Codes Ace Auto Glass - Aloha FF AAOC 1901 Raymer Ave Fullerton CA …" at bounding box center [373, 204] width 549 height 222
drag, startPoint x: 42, startPoint y: 107, endPoint x: 62, endPoint y: 10, distance: 98.4
click at [0, 0] on span "Shipment Manager" at bounding box center [0, 0] width 0 height 0
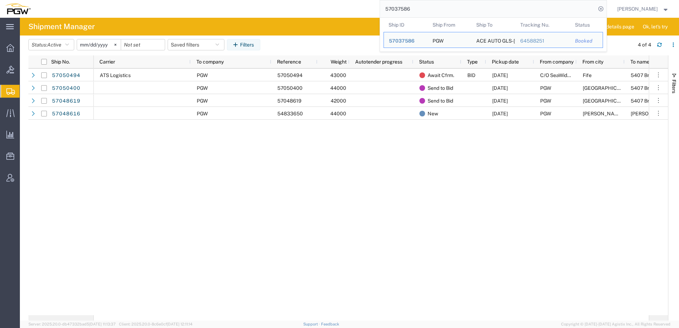
drag, startPoint x: 445, startPoint y: 11, endPoint x: 335, endPoint y: 5, distance: 110.3
click at [335, 5] on div "57037586 Ship ID Ship From Ship To Tracking Nu. Status Ship ID 57037586 Ship Fr…" at bounding box center [321, 9] width 571 height 18
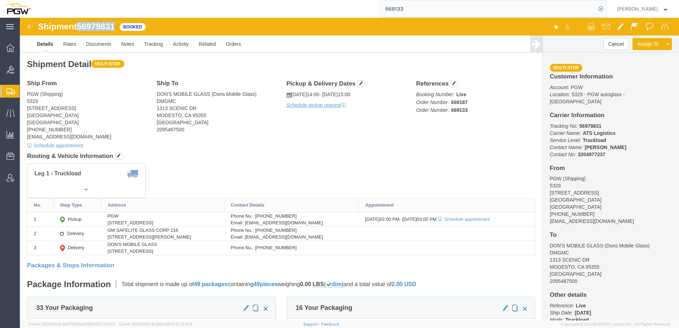
drag, startPoint x: 61, startPoint y: 6, endPoint x: 96, endPoint y: 6, distance: 34.8
click span "56979831"
copy span "56979831"
drag, startPoint x: 85, startPoint y: 71, endPoint x: 45, endPoint y: 11, distance: 72.5
click div "Ship From PGW (Shipping) 5329 850 Southern Ave Chillicothe, OH 45601 United Sta…"
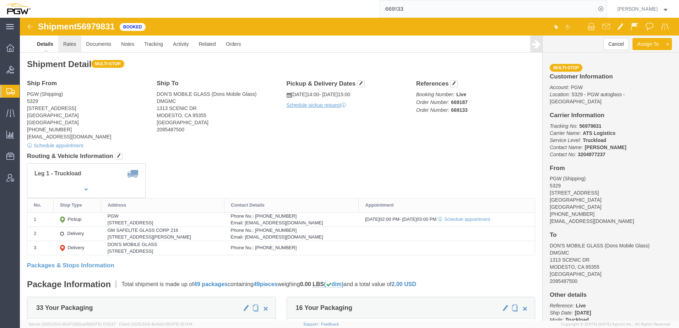
click link "Rates"
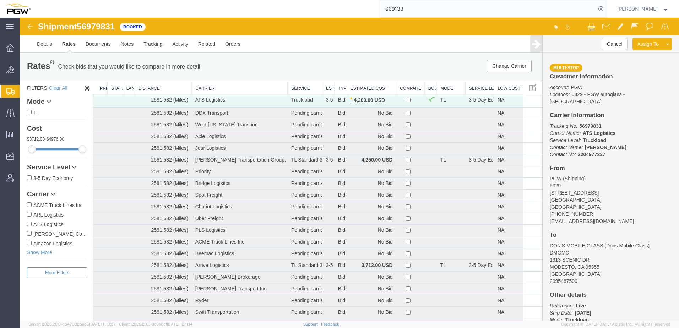
click at [100, 53] on div "Rates Check bids that you would like to compare in more detail. Compare Filter …" at bounding box center [281, 67] width 522 height 28
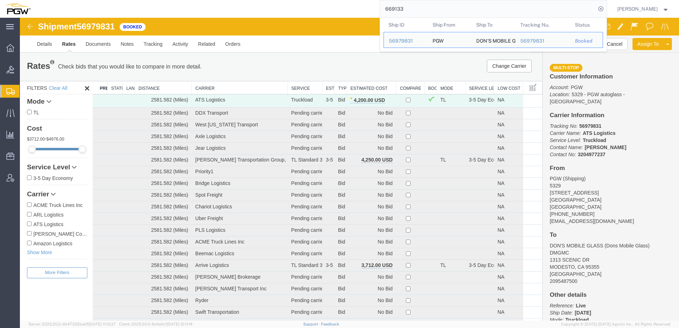
drag, startPoint x: 427, startPoint y: 11, endPoint x: -15, endPoint y: 19, distance: 441.9
click at [0, 19] on html "main_menu Created with Sketch. Collapse Menu Overview Bids Shipments Shipment M…" at bounding box center [339, 164] width 679 height 328
paste input "5705055"
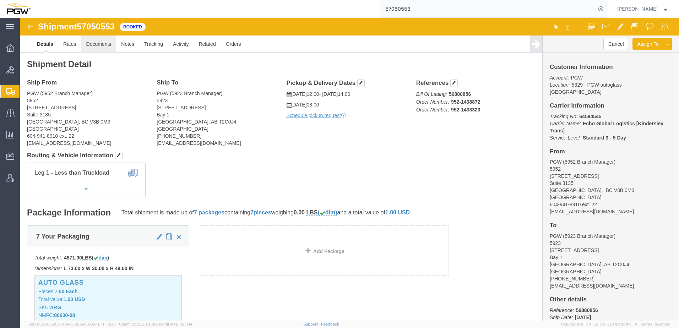
click link "Documents"
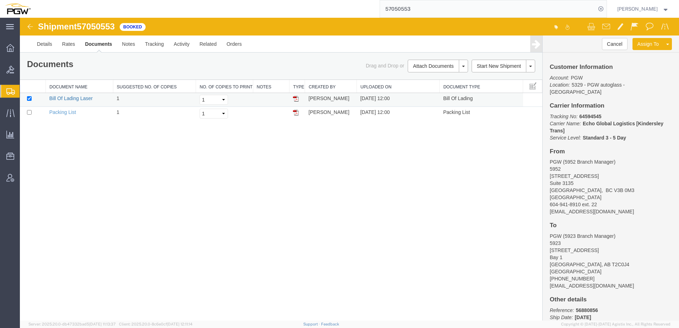
click at [62, 96] on link "Bill Of Lading Laser" at bounding box center [70, 99] width 43 height 6
click at [53, 193] on div "Shipment 57050553 2 of 2 Booked Details Rates Documents Notes Tracking Activity…" at bounding box center [349, 169] width 659 height 303
click at [68, 113] on link "Packing List" at bounding box center [62, 112] width 27 height 6
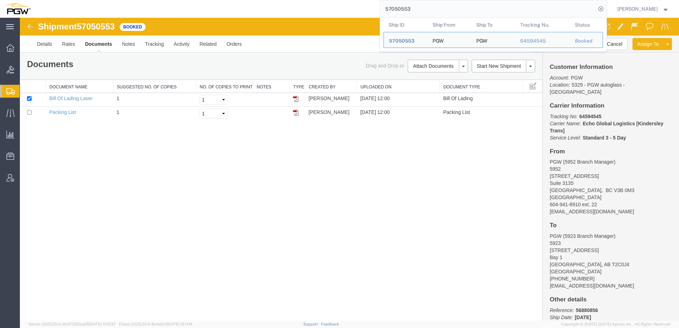
drag, startPoint x: 427, startPoint y: 8, endPoint x: 374, endPoint y: 10, distance: 52.6
click at [374, 10] on div "57050553 Ship ID Ship From Ship To Tracking Nu. Status Ship ID 57050553 Ship Fr…" at bounding box center [321, 9] width 571 height 18
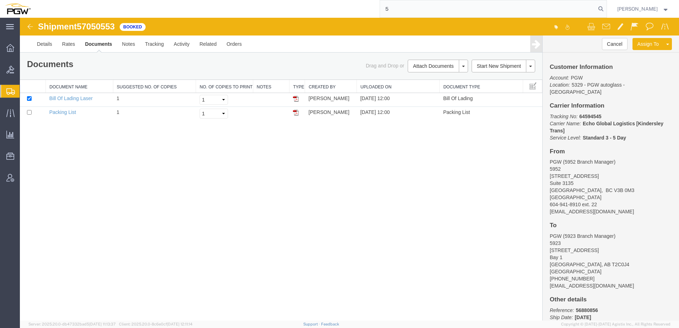
paste input "7037398"
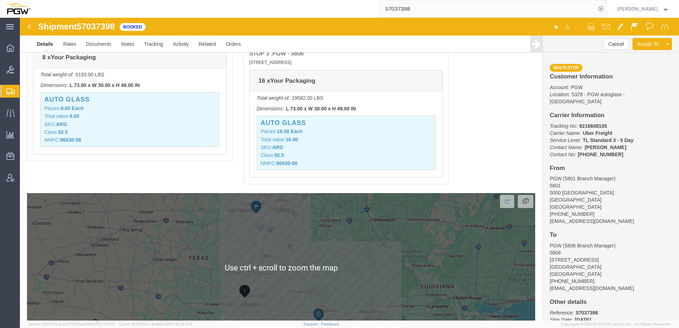
scroll to position [888, 0]
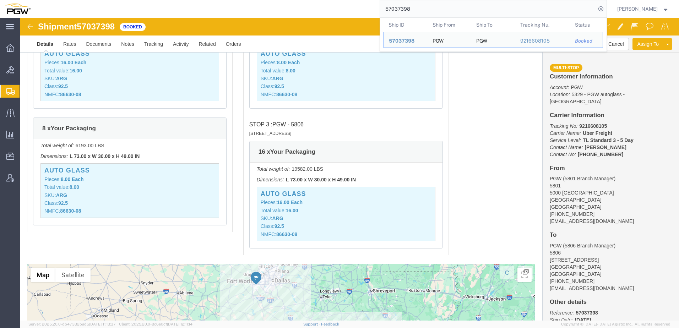
click div "Pickups STOP 1 : PGW - 5801 5000 South Freeway, Fort Worth, TX, 76115, US 12 x …"
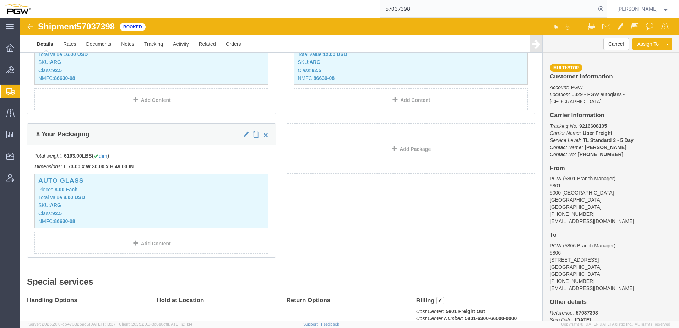
scroll to position [68, 0]
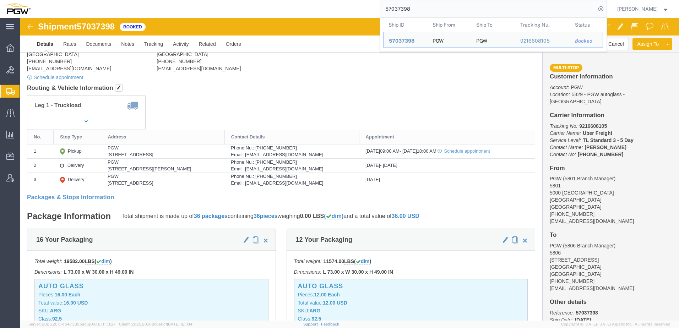
drag, startPoint x: 453, startPoint y: 12, endPoint x: 239, endPoint y: 1, distance: 214.5
paste input "669394"
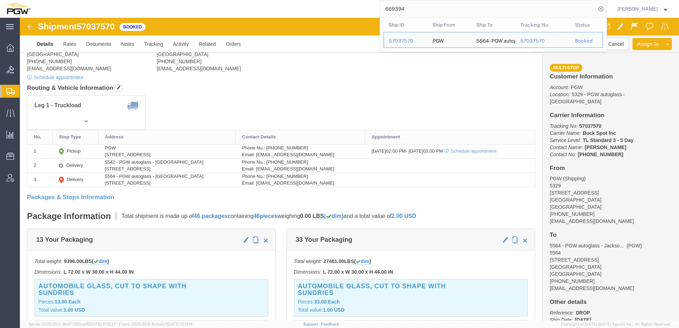
drag, startPoint x: 517, startPoint y: 6, endPoint x: 371, endPoint y: 13, distance: 146.2
click at [371, 13] on div "669394 Ship ID Ship From Ship To Tracking Nu. Status Ship ID 57037570 Ship From…" at bounding box center [321, 9] width 571 height 18
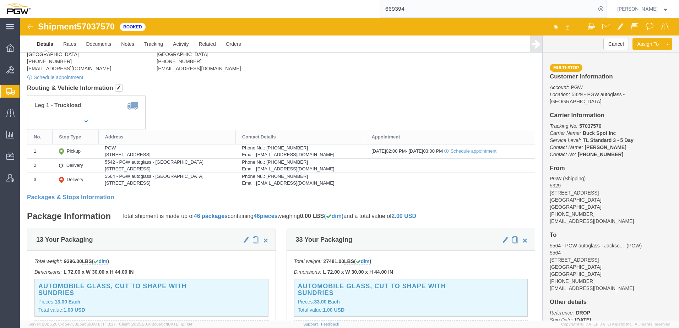
paste input "080"
type input "669080"
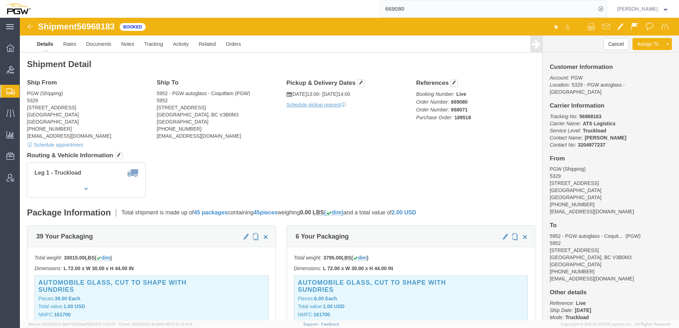
click h4 "Routing & Vehicle Information"
click div "Ship From PGW (Shipping) 5329 850 Southern Ave Chillicothe, OH 45601 United Sta…"
drag, startPoint x: 428, startPoint y: 84, endPoint x: 455, endPoint y: 84, distance: 27.0
click p "Booking Number: Live Order Number: 669080 Order Number: 668071 Purchase Order: …"
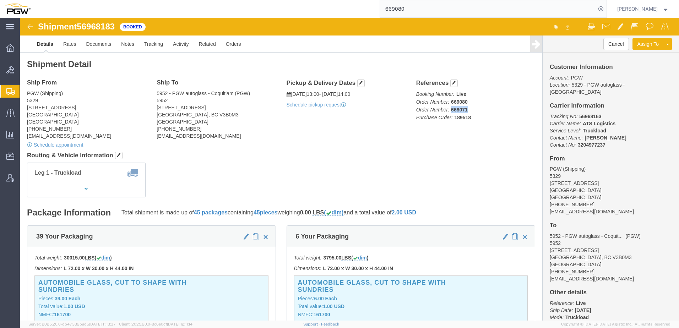
drag, startPoint x: 427, startPoint y: 92, endPoint x: 449, endPoint y: 90, distance: 21.8
click p "Booking Number: Live Order Number: 669080 Order Number: 668071 Purchase Order: …"
drag, startPoint x: 324, startPoint y: 114, endPoint x: 338, endPoint y: 109, distance: 14.6
click div "Ship From PGW (Shipping) 5329 850 Southern Ave Chillicothe, OH 45601 United Sta…"
drag, startPoint x: 428, startPoint y: 84, endPoint x: 465, endPoint y: 85, distance: 37.0
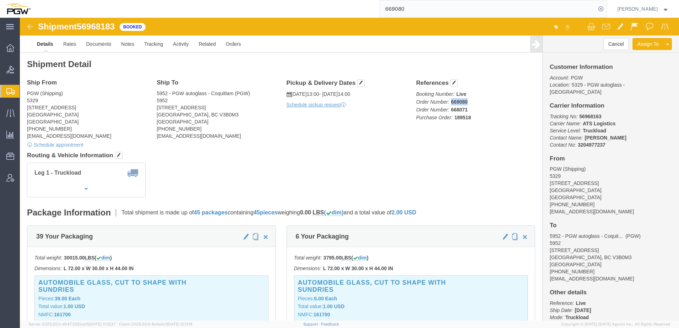
click p "Booking Number: Live Order Number: 669080 Order Number: 668071 Purchase Order: …"
copy b "669080"
click div "Shipment Detail Ship From PGW (Shipping) 5329 850 Southern Ave Chillicothe, OH …"
click div "Leg 1 - Truckload Number of trucks: 1"
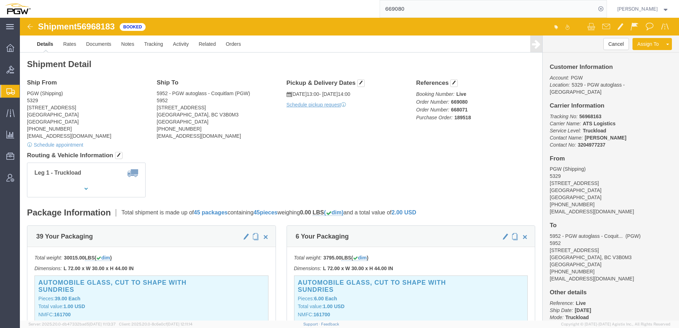
click div "Leg 1 - Truckload Number of trucks: 1"
click at [0, 0] on span "Create from Template" at bounding box center [0, 0] width 0 height 0
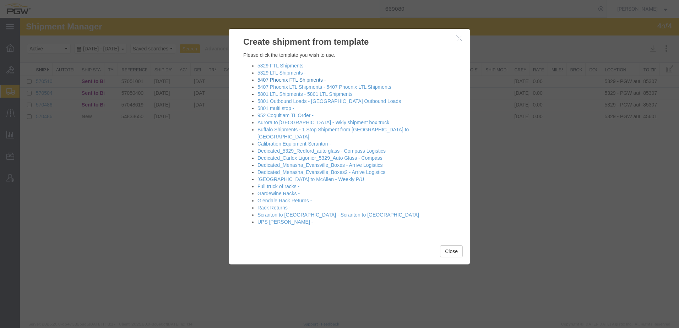
click at [273, 82] on link "5407 Phoenix FTL Shipments -" at bounding box center [292, 80] width 68 height 6
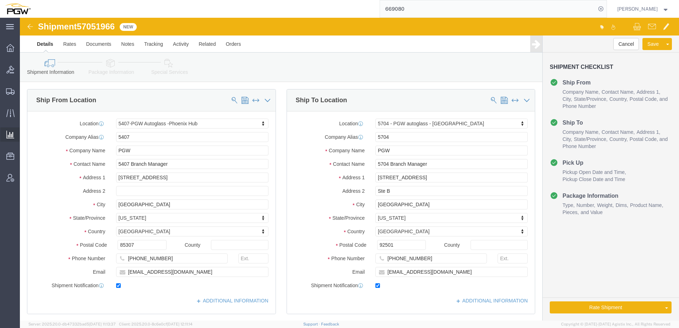
select select "62351"
select select "28459"
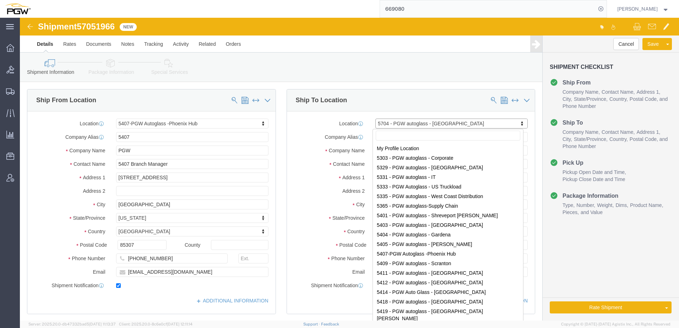
scroll to position [1027, 0]
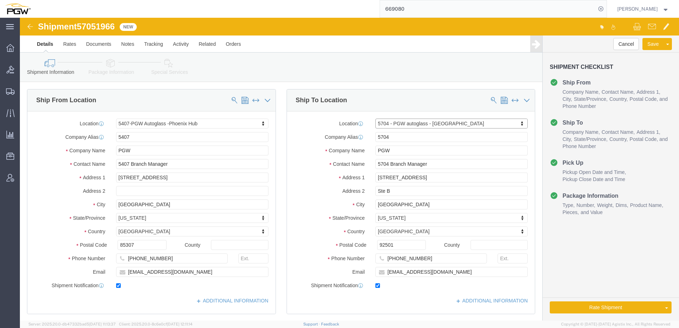
paste input "5718"
type input "5718"
select select "28475"
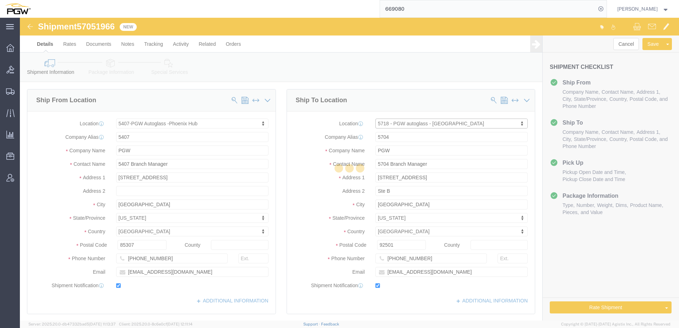
type input "5718"
type input "5718 Branch Manager"
type input "701 Willow Pass Road"
type input "Suite 7"
type input "Pittsburg"
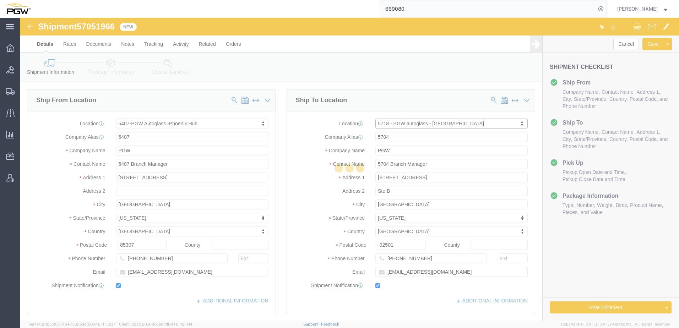
type input "94565"
type input "925-685-3568"
type input "lkqsp_o_pm_5718@pgwag.com"
select select "CA"
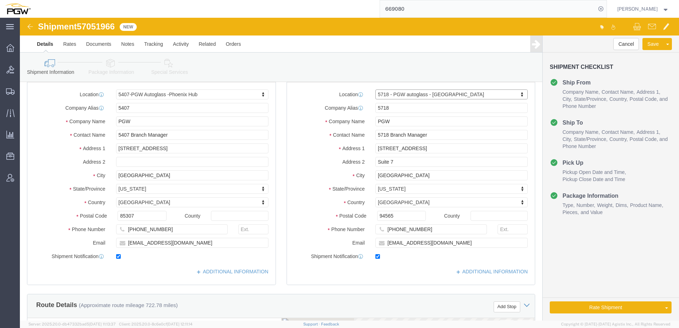
scroll to position [142, 0]
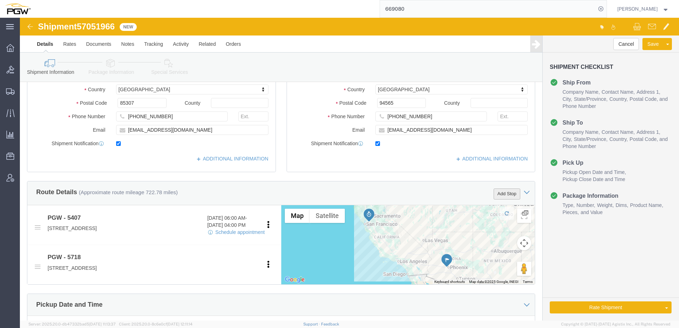
click button "Add Stop"
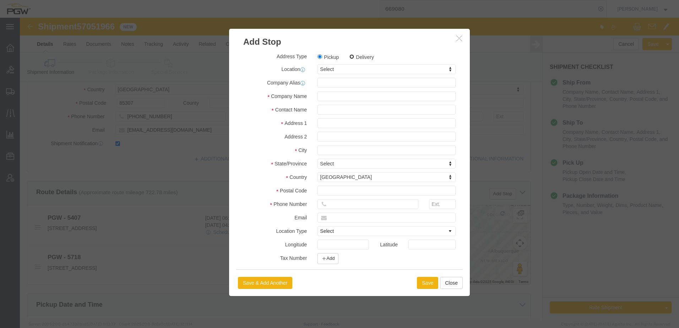
click input "Delivery"
radio input "true"
select select
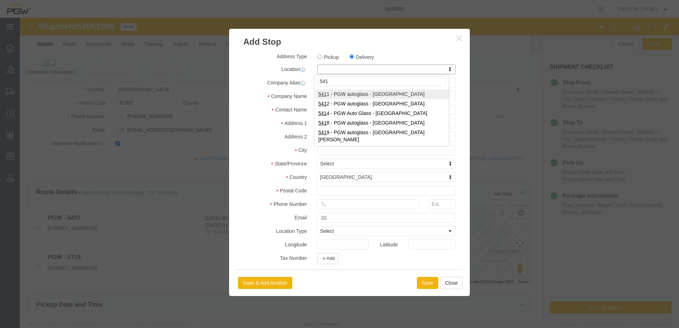
type input "5419"
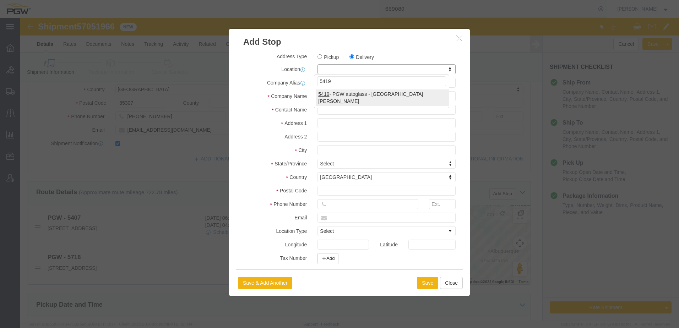
select select "28271"
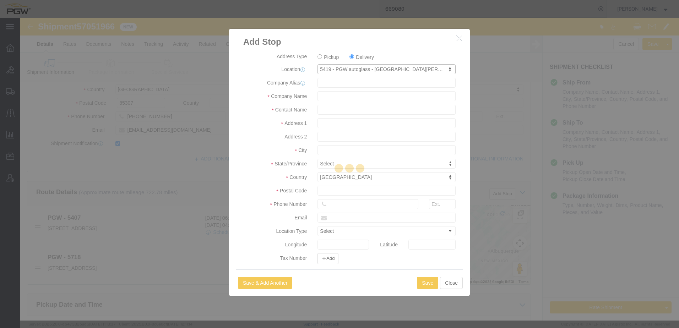
type input "5419"
type input "PGW"
type input "5419 Branch Manager"
type input "110 Component Drive"
type input "San Jose"
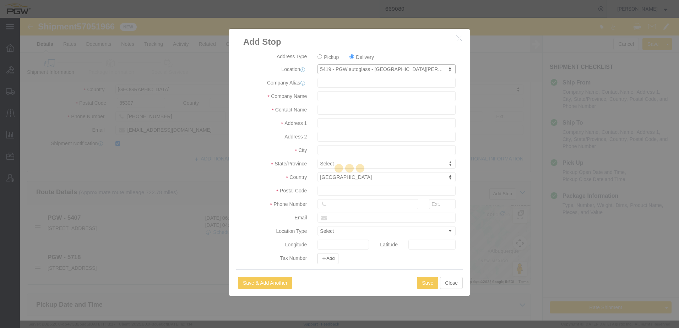
type input "95131"
type input "408-588-1250"
type input "lkqsp_o_pm_5419@pgwag.com"
checkbox input "true"
select select "CA"
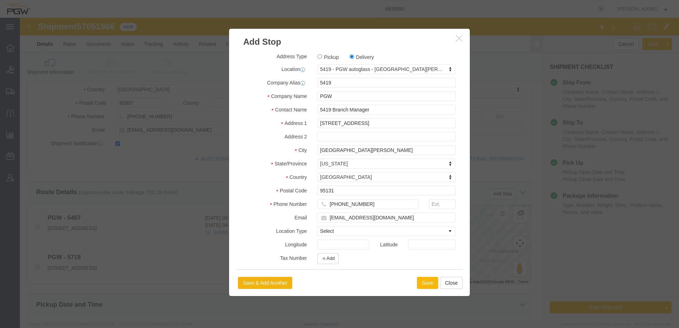
click button "Save"
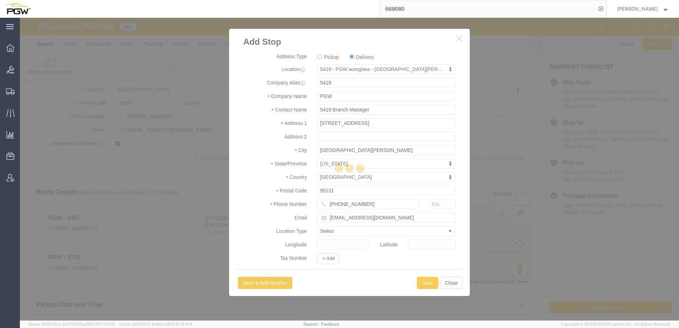
select select "D"
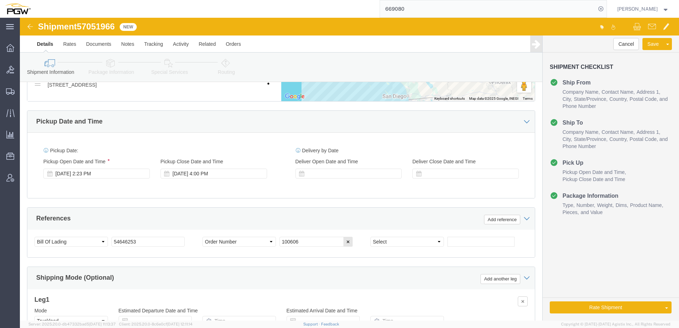
scroll to position [391, 0]
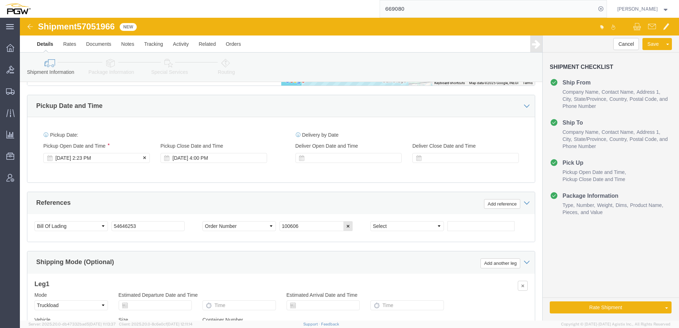
click div "Oct 07 2025 2:23 PM"
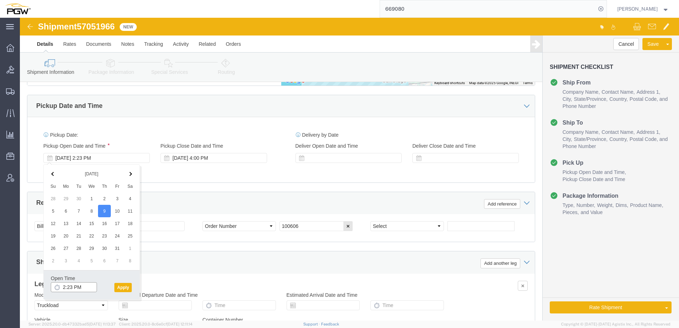
click input "2:23 PM"
click input "8:23 PM"
click input "8:00 PM"
type input "8:00 am"
click button "Apply"
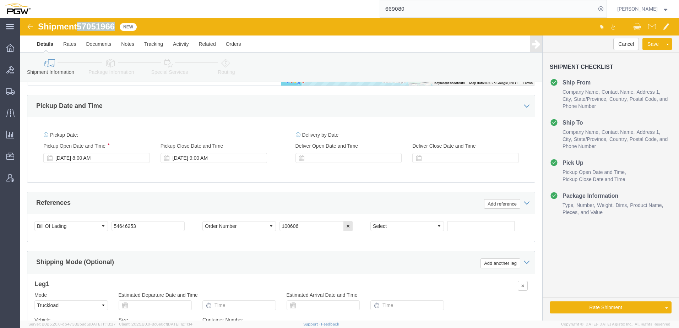
drag, startPoint x: 59, startPoint y: 8, endPoint x: 99, endPoint y: 10, distance: 39.5
click div "Shipment 57051966 New"
click div "Select Account Type Activity ID Airline Appointment Number ASN Batch Request # …"
paste input "7051966"
drag, startPoint x: 134, startPoint y: 211, endPoint x: -14, endPoint y: 206, distance: 147.8
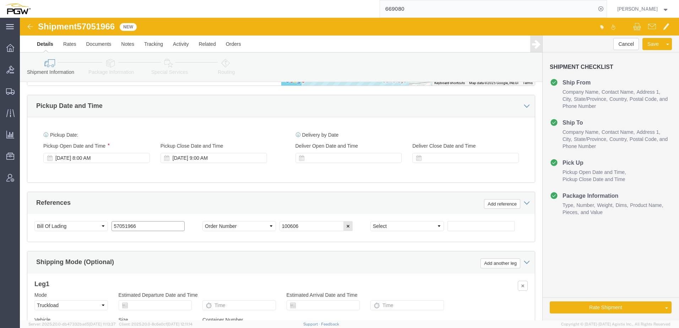
click html "Shipment 57051966 New Details Rates Documents Notes Tracking Activity Related O…"
type input "57051966"
drag, startPoint x: 307, startPoint y: 208, endPoint x: 195, endPoint y: 203, distance: 112.7
click div "Select Account Type Activity ID Airline Appointment Number ASN Batch Request # …"
paste input "669609"
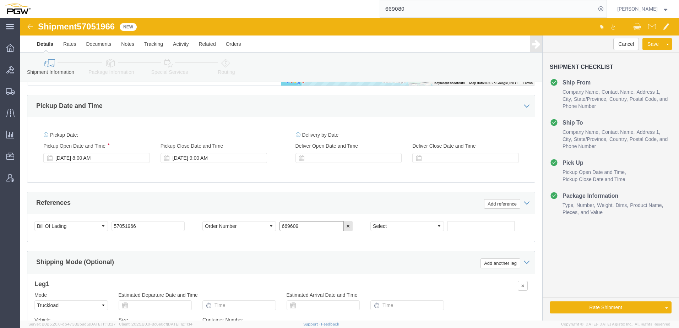
type input "669609"
click select "Select Account Type Activity ID Airline Appointment Number ASN Batch Request # …"
select select "ORDERNUM"
click select "Select Account Type Activity ID Airline Appointment Number ASN Batch Request # …"
click input "text"
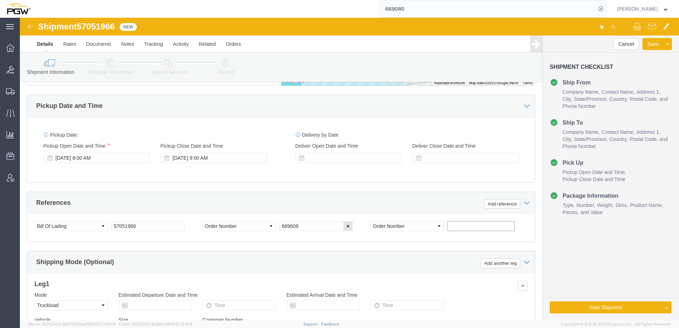
paste input "669620"
type input "669620"
click icon
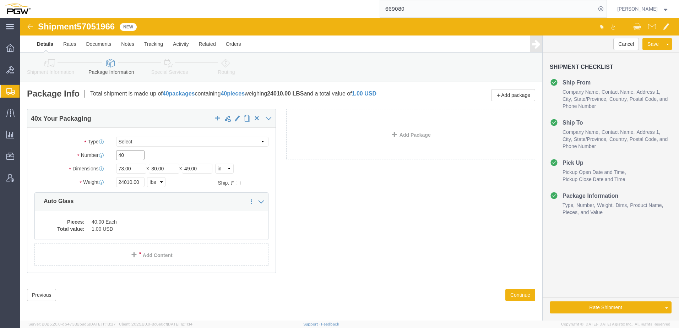
drag, startPoint x: 116, startPoint y: 139, endPoint x: -57, endPoint y: 133, distance: 173.1
click html "Shipment 57051966 New Details Rates Documents Notes Tracking Activity Related O…"
paste input "15"
type input "15"
drag, startPoint x: 111, startPoint y: 163, endPoint x: -5, endPoint y: 160, distance: 116.2
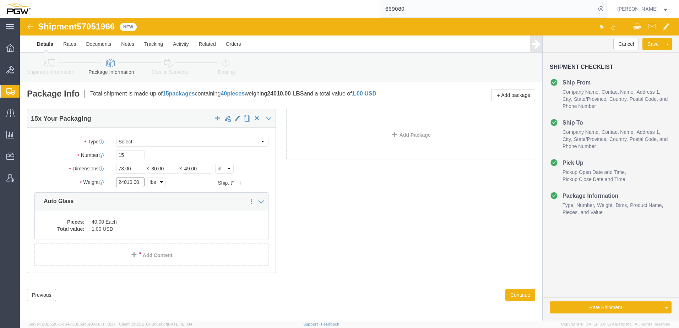
click html "Shipment 57051966 New Details Rates Documents Notes Tracking Activity Related O…"
paste input "10654"
type input "10654.00"
click dd "40.00 Each"
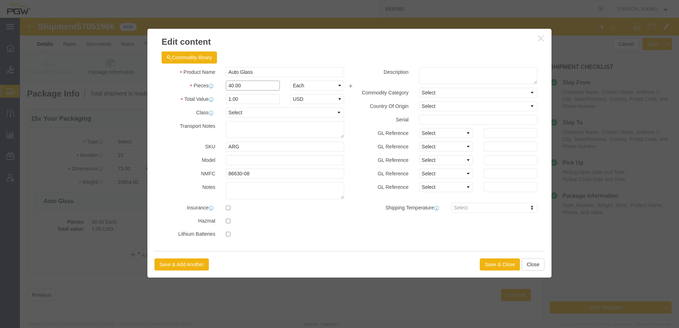
drag, startPoint x: 240, startPoint y: 70, endPoint x: 12, endPoint y: 67, distance: 228.4
click div "Edit content Commodity library Product Name Auto Glass Pieces 40.00 Select Bag …"
type input "15.00"
type input "0.38"
type input "1.00"
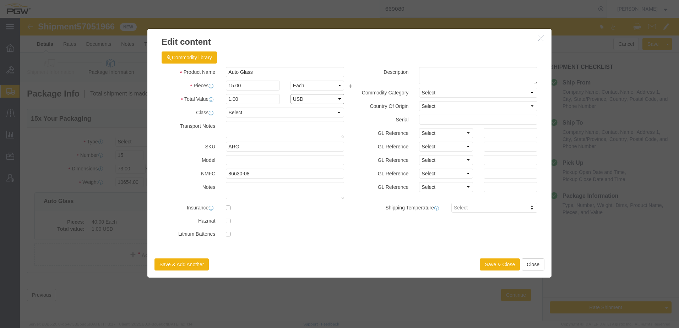
select select "USD"
click button "Save & Close"
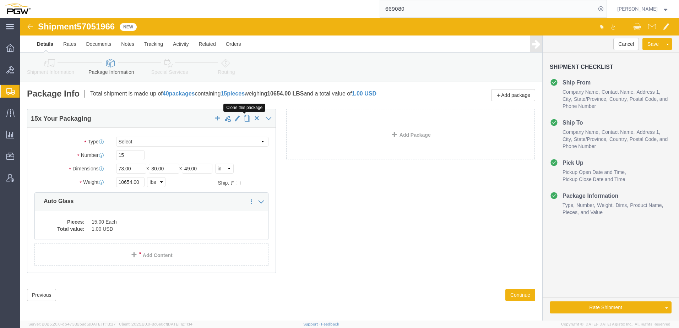
click span "button"
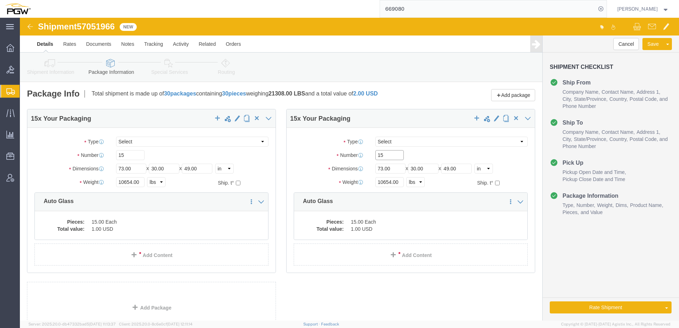
drag, startPoint x: 371, startPoint y: 138, endPoint x: 217, endPoint y: 139, distance: 153.4
click div "15 x Your Packaging Package Type Select Bale(s) Basket(s) Bolt(s) Bottle(s) Buc…"
paste input "27"
type input "27"
drag, startPoint x: 369, startPoint y: 164, endPoint x: 281, endPoint y: 164, distance: 87.7
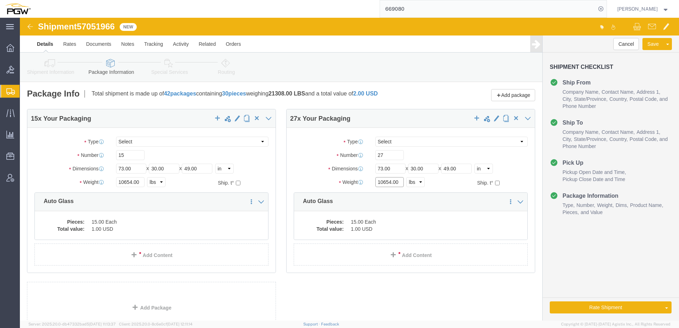
click div "Weight 10654.00 Select kgs lbs Ship. t°"
paste input "21701"
type input "21701.00"
click dd "15.00 Each"
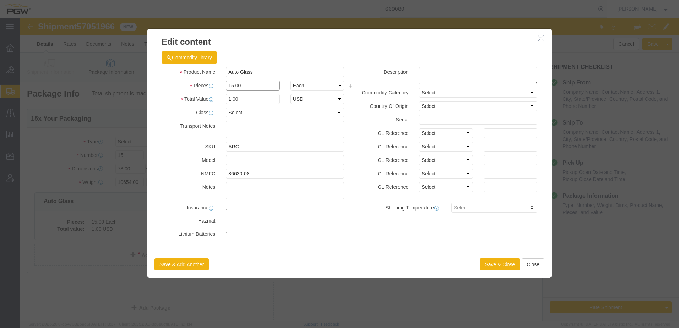
drag, startPoint x: 229, startPoint y: 68, endPoint x: 53, endPoint y: 69, distance: 176.2
click div "Edit content Commodity library Product Name Auto Glass Pieces 15.00 Select Bag …"
type input "27.00"
type input "1.8"
type input "1.0"
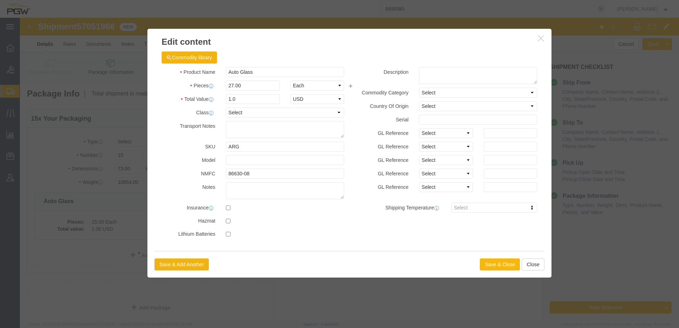
click button "Save & Close"
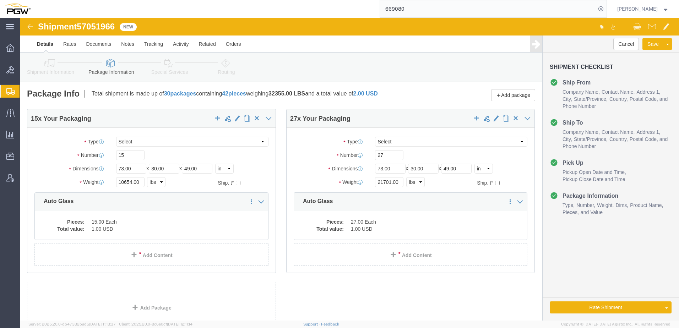
click icon
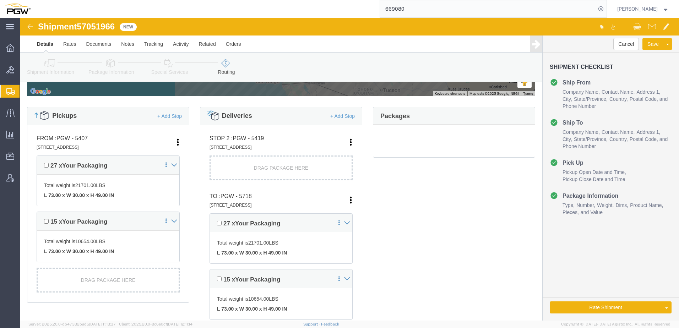
scroll to position [178, 0]
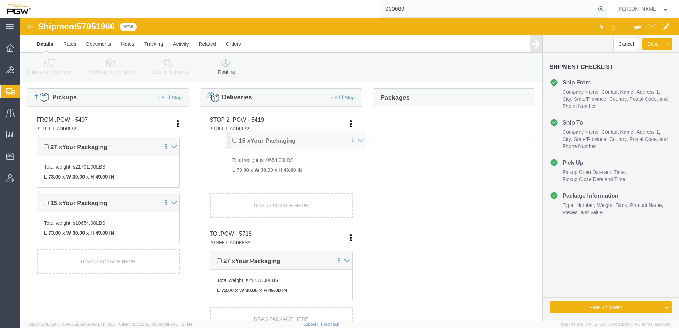
drag, startPoint x: 193, startPoint y: 240, endPoint x: 210, endPoint y: 119, distance: 122.3
click div "Pickups + Add Stop From : PGW - 5407 5850 North 101st Avenue, Glendale, AZ, 853…"
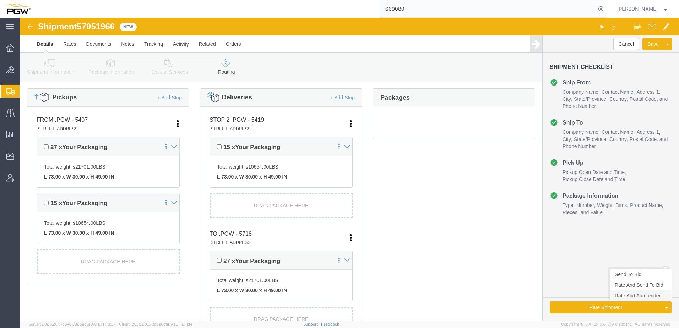
click link "Rate And Autotender"
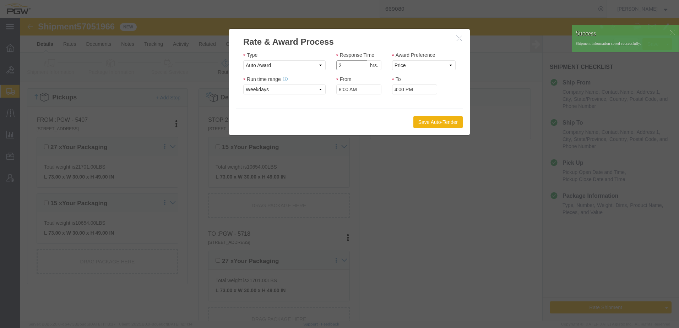
click input "2"
type input "1"
click input "1"
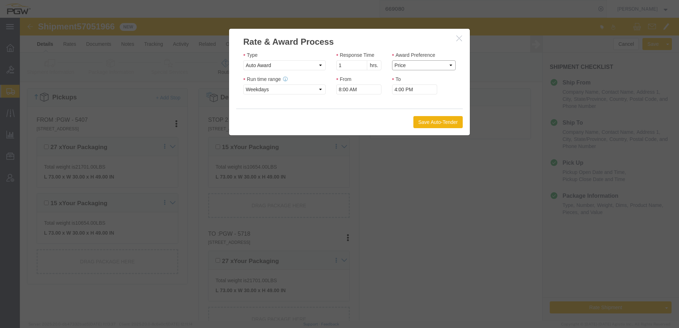
click select "Price Carrier Rank"
select select "LANE_RANK"
click select "Price Carrier Rank"
click button "Save Auto-Tender"
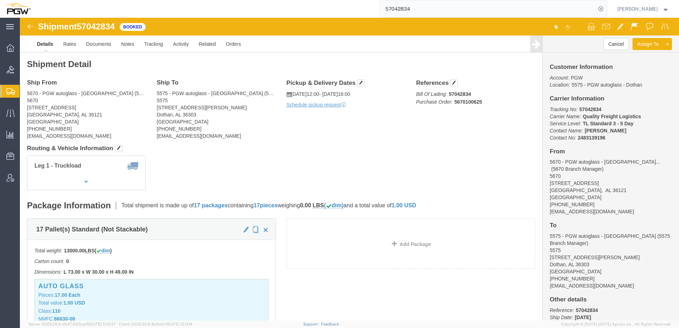
drag, startPoint x: 231, startPoint y: 159, endPoint x: 170, endPoint y: 121, distance: 72.3
click div "Leg 1 - Truckload Vehicle 1: Standard Dry Van (53 Feet) Number of trucks: 1"
click link "Rates"
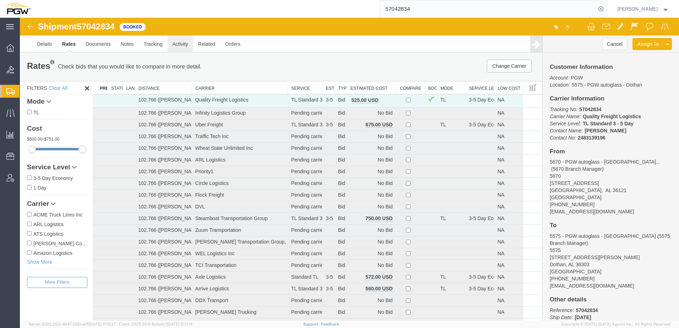
click at [188, 46] on link "Activity" at bounding box center [181, 44] width 26 height 17
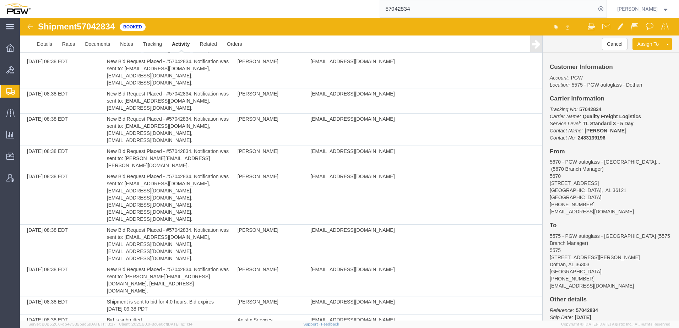
scroll to position [2006, 0]
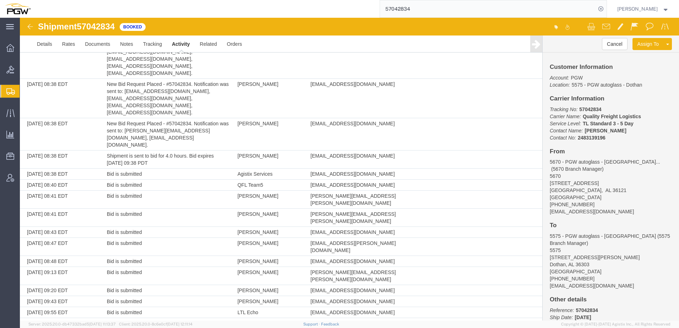
drag, startPoint x: 308, startPoint y: 255, endPoint x: 395, endPoint y: 254, distance: 87.0
copy td "[EMAIL_ADDRESS][DOMAIN_NAME]"
drag, startPoint x: 81, startPoint y: 26, endPoint x: 116, endPoint y: 27, distance: 35.5
click at [115, 27] on span "57042834" at bounding box center [96, 27] width 38 height 10
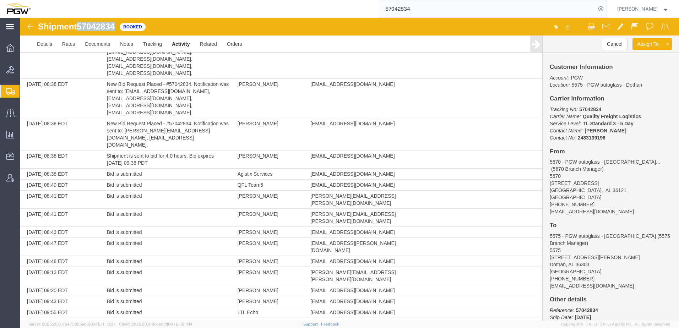
copy span "57042834"
click at [43, 41] on link "Details" at bounding box center [44, 44] width 25 height 17
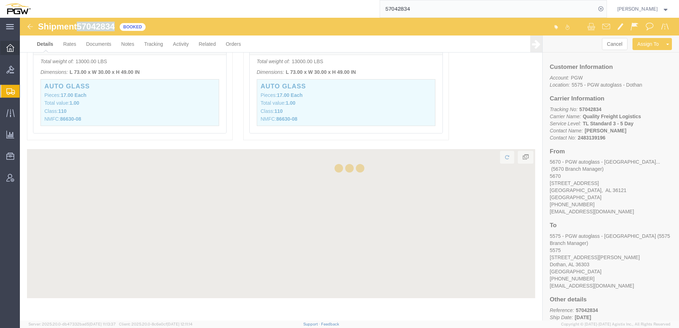
scroll to position [570, 0]
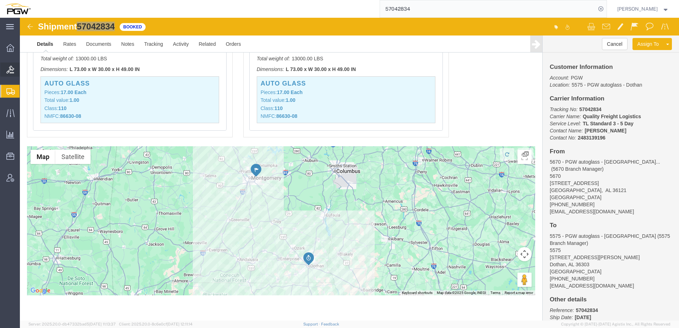
click at [25, 70] on span "Bids" at bounding box center [22, 70] width 5 height 14
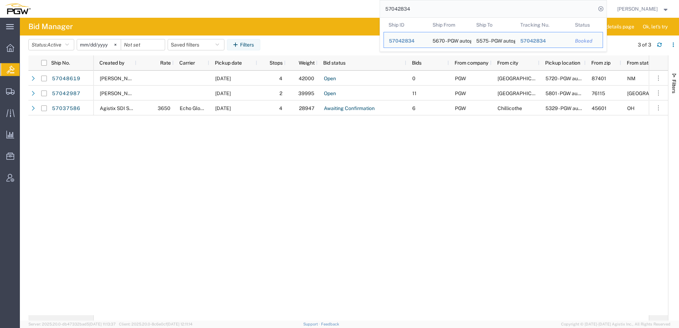
drag, startPoint x: 468, startPoint y: 7, endPoint x: 218, endPoint y: -11, distance: 250.1
click at [218, 0] on html "main_menu Created with Sketch. Collapse Menu Overview Bids Shipments Shipment M…" at bounding box center [339, 164] width 679 height 328
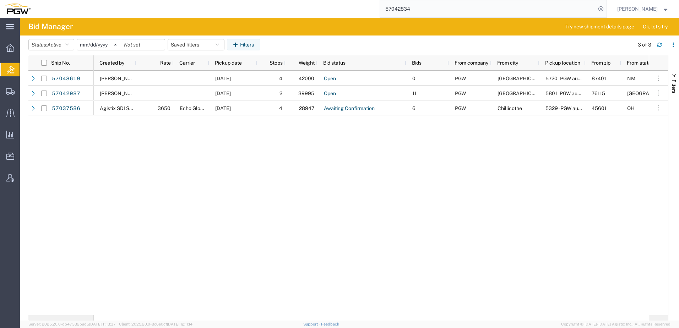
paste input "26976"
type input "57026976"
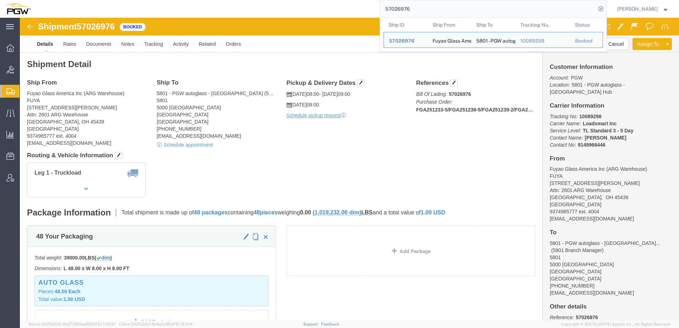
click div "Leg 1 - Truckload Vehicle 1: Standard Dry Van (53 Feet) Number of trucks: 1"
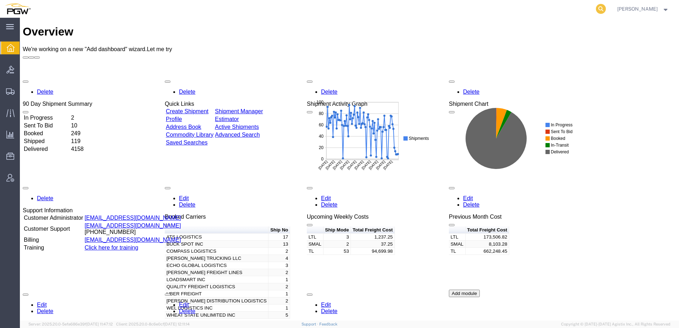
click at [606, 10] on icon at bounding box center [601, 9] width 10 height 10
click at [542, 12] on input "search" at bounding box center [488, 8] width 216 height 17
paste input "57037586"
type input "57037586"
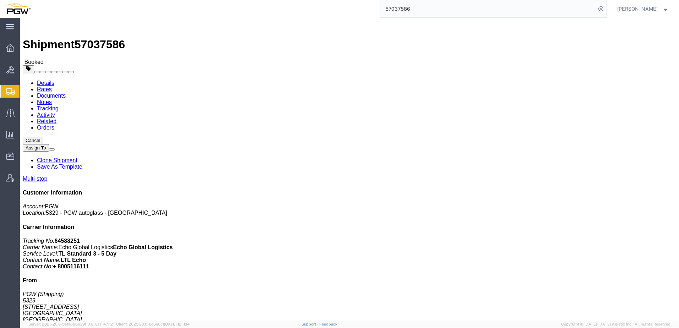
drag, startPoint x: 429, startPoint y: 85, endPoint x: 453, endPoint y: 84, distance: 24.5
click p "Booking Number: LIVE Order Number: 669489 Order Number: 669442 Order Number: 66…"
copy b "669489"
click at [0, 0] on span "Shipment Manager" at bounding box center [0, 0] width 0 height 0
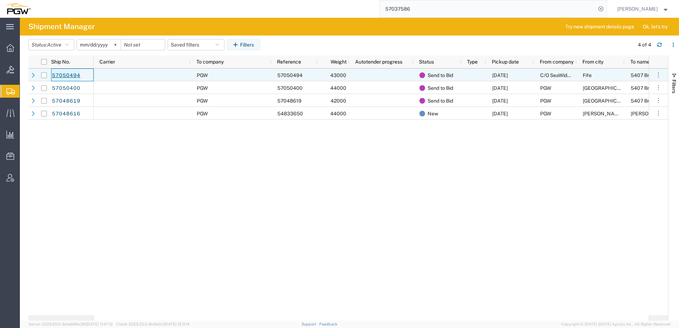
click at [67, 77] on link "57050494" at bounding box center [66, 75] width 29 height 11
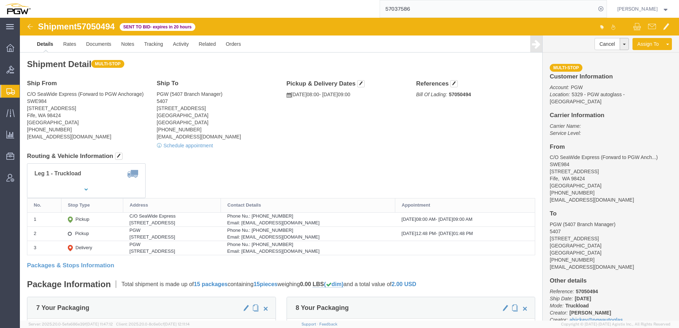
click address "PGW (5407 Branch Manager) [STREET_ADDRESS] [PHONE_NUMBER] [EMAIL_ADDRESS][DOMAI…"
click link "Rates"
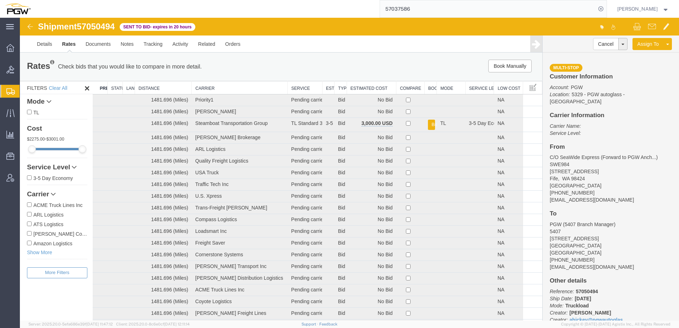
click at [361, 88] on th "Estimated Cost" at bounding box center [371, 87] width 49 height 13
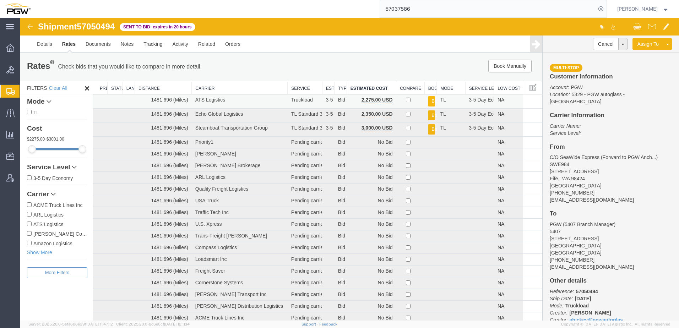
click at [429, 100] on button "Book" at bounding box center [431, 101] width 7 height 10
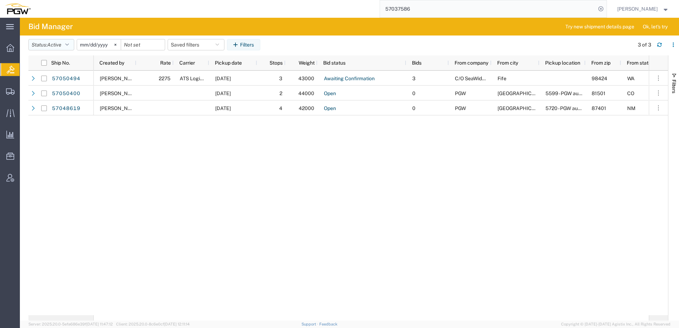
click at [54, 43] on span "Active" at bounding box center [54, 45] width 14 height 6
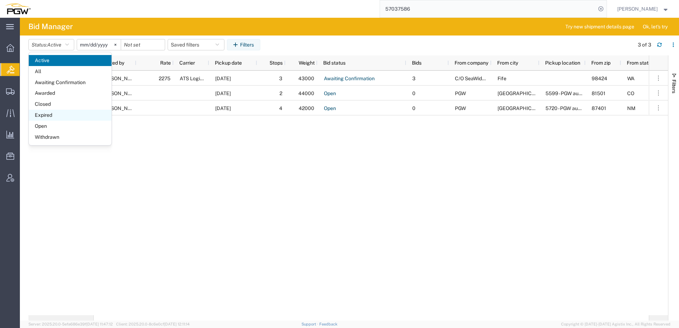
click at [49, 112] on span "Expired" at bounding box center [70, 115] width 83 height 11
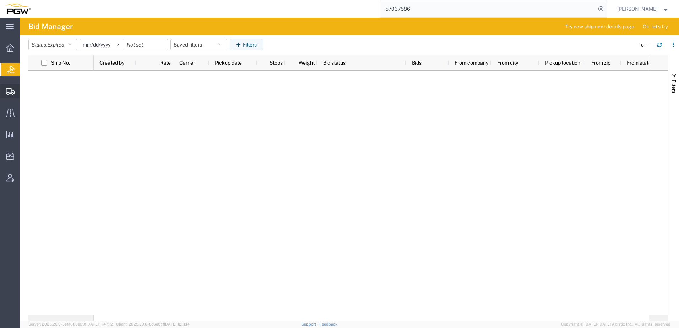
click at [0, 0] on span "Shipment Manager" at bounding box center [0, 0] width 0 height 0
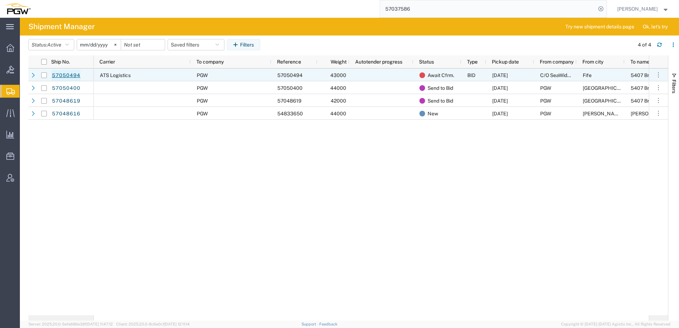
click at [69, 75] on link "57050494" at bounding box center [66, 75] width 29 height 11
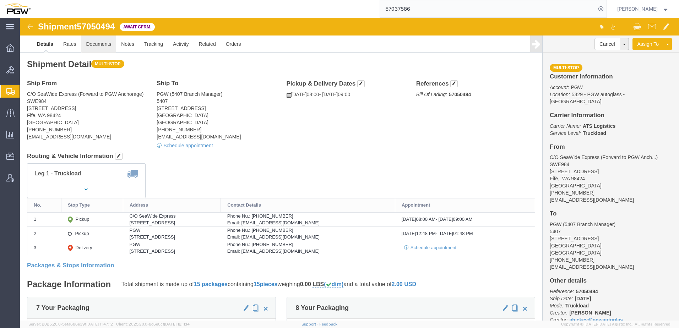
click link "Documents"
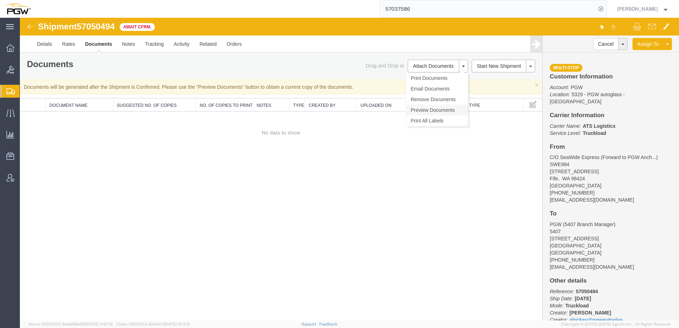
click at [430, 109] on link "Preview Documents" at bounding box center [436, 110] width 61 height 11
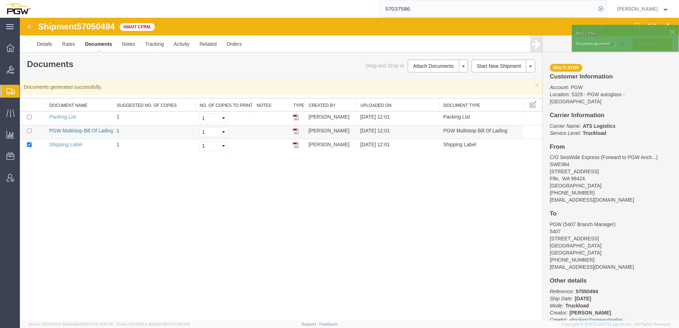
click at [78, 129] on link "PGW Multistop Bill Of Lading" at bounding box center [81, 131] width 64 height 6
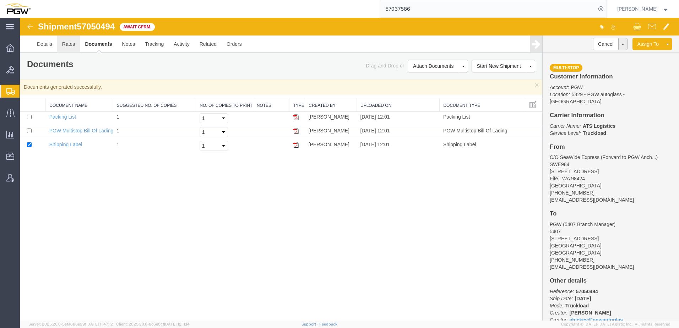
click at [64, 44] on link "Rates" at bounding box center [68, 44] width 23 height 17
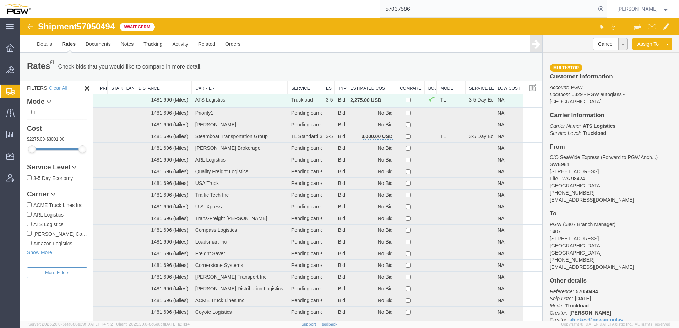
click at [367, 90] on th "Estimated Cost" at bounding box center [371, 87] width 49 height 13
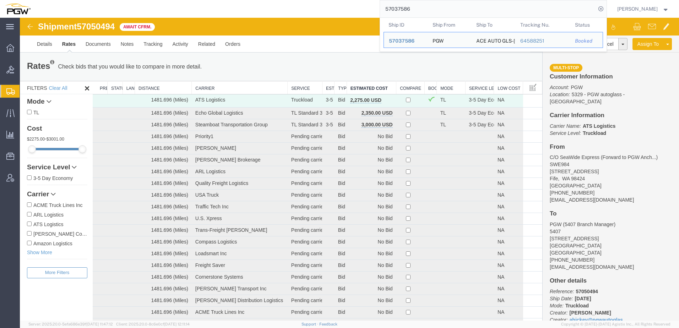
drag, startPoint x: 431, startPoint y: 7, endPoint x: 193, endPoint y: 12, distance: 237.7
click at [192, 12] on div "57037586 Ship ID Ship From Ship To Tracking Nu. Status Ship ID 57037586 Ship Fr…" at bounding box center [321, 9] width 571 height 18
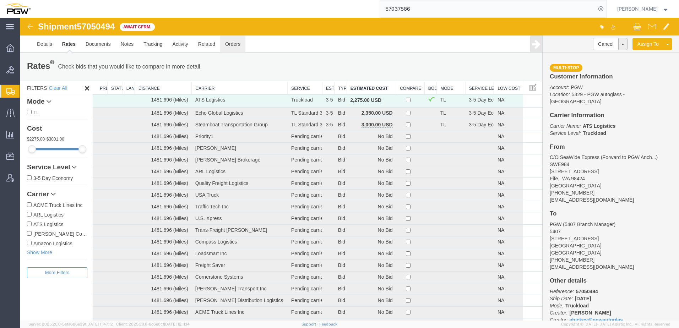
paste input "5196"
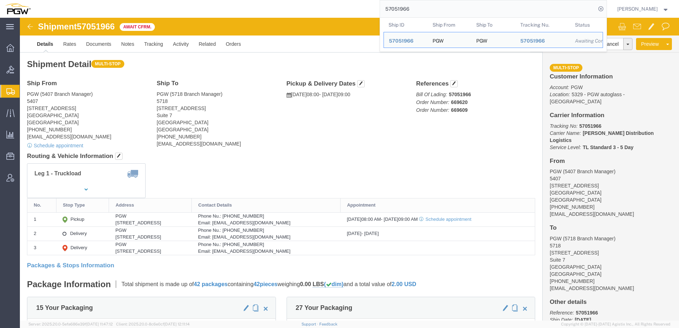
drag, startPoint x: 434, startPoint y: 7, endPoint x: 154, endPoint y: -3, distance: 280.4
click at [154, 0] on html "main_menu Created with Sketch. Collapse Menu Overview Bids Shipments Shipment M…" at bounding box center [339, 164] width 679 height 328
paste input "668071"
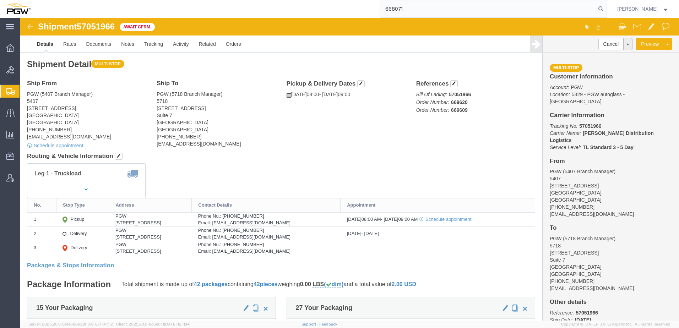
type input "668071"
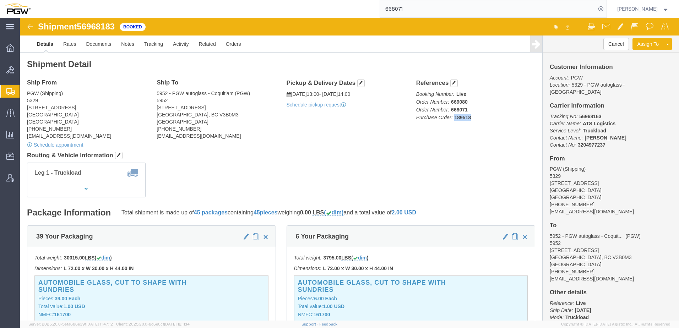
drag, startPoint x: 431, startPoint y: 101, endPoint x: 448, endPoint y: 111, distance: 19.9
click p "Booking Number: Live Order Number: 669080 Order Number: 668071 Purchase Order: …"
copy b "189518"
click h4 "References"
click button "button"
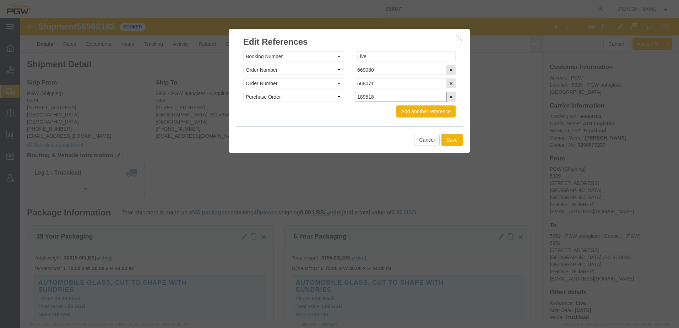
drag, startPoint x: 361, startPoint y: 80, endPoint x: 128, endPoint y: 81, distance: 233.0
click div "Edit References Select Account Type Activity ID Airline Appointment Number ASN …"
type input "190224"
click button "Save"
click div
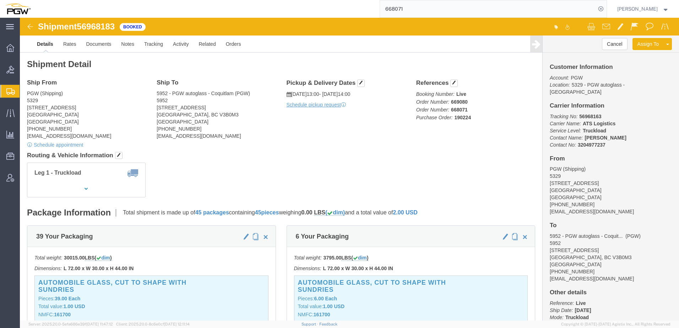
click address "PGW (Shipping) 5329 850 Southern Ave Chillicothe, OH 45601 United States 740-77…"
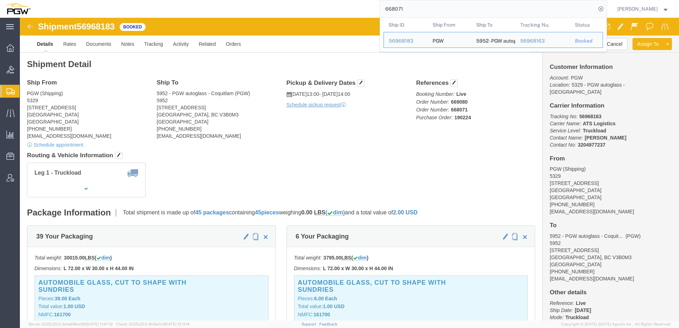
drag, startPoint x: 428, startPoint y: 4, endPoint x: 197, endPoint y: 11, distance: 231.0
click at [190, 10] on div "668071 Ship ID Ship From Ship To Tracking Nu. Status Ship ID 56968183 Ship From…" at bounding box center [321, 9] width 571 height 18
paste input "924"
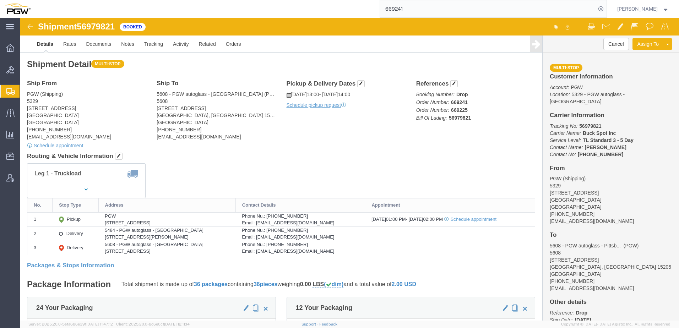
drag, startPoint x: 68, startPoint y: 93, endPoint x: 70, endPoint y: 88, distance: 5.7
click address "PGW (Shipping) 5329 850 Southern Ave Chillicothe, OH 45601 United States 740-77…"
drag, startPoint x: 61, startPoint y: 10, endPoint x: 96, endPoint y: 9, distance: 35.2
click div "Shipment 56979821 Booked"
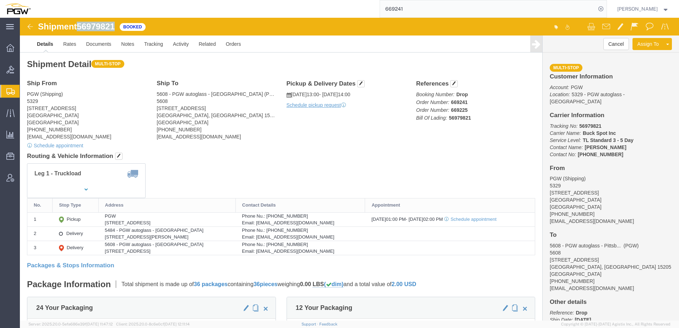
copy span "56979821"
drag, startPoint x: 302, startPoint y: 130, endPoint x: 392, endPoint y: 13, distance: 147.8
click div "Ship From PGW (Shipping) 5329 850 Southern Ave Chillicothe, OH 45601 United Sta…"
click span "button"
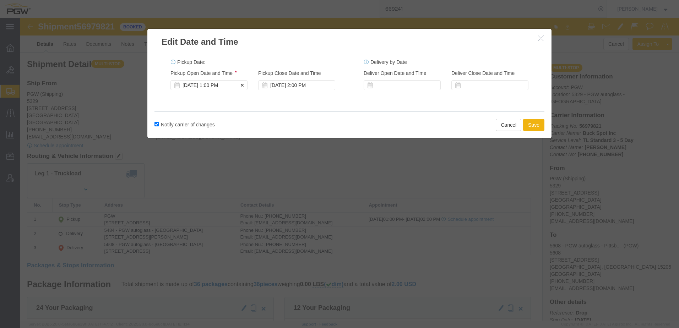
click div "Oct 09 2025 1:00 PM"
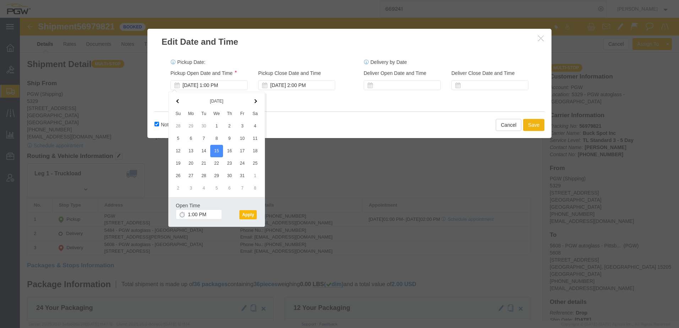
click button "Apply"
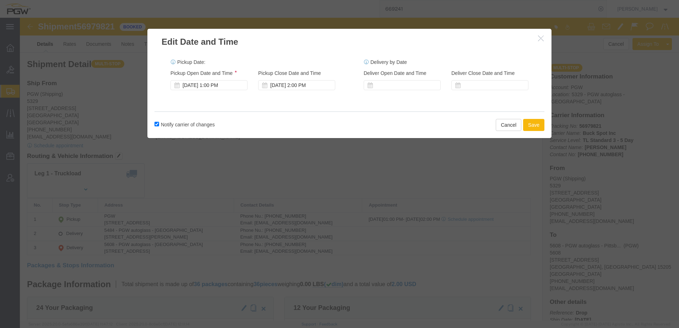
click button "Save"
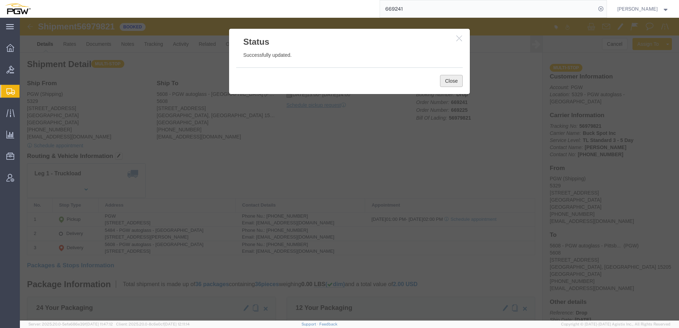
click button "Close"
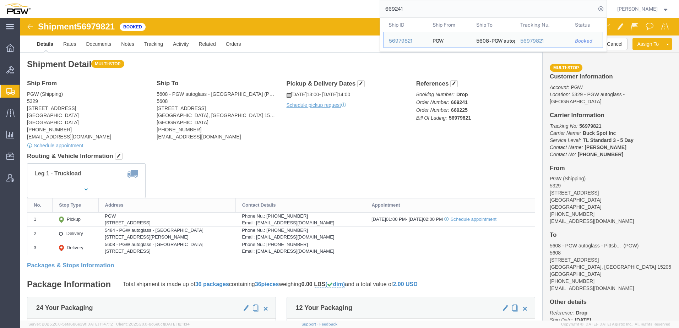
drag, startPoint x: 454, startPoint y: 12, endPoint x: 169, endPoint y: -6, distance: 285.8
click at [169, 0] on html "main_menu Created with Sketch. Collapse Menu Overview Bids Shipments Shipment M…" at bounding box center [339, 164] width 679 height 328
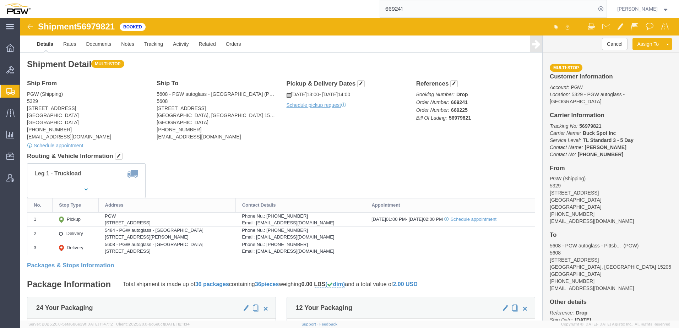
paste input "57037645"
type input "57037645"
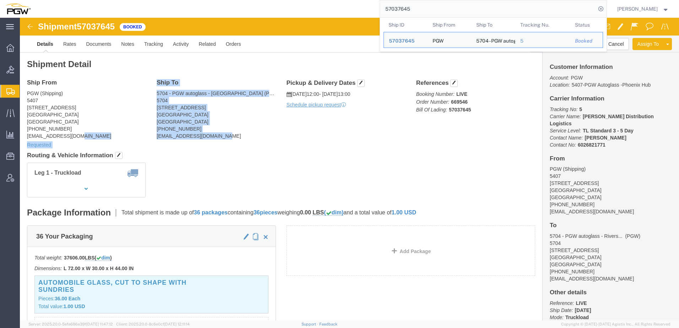
drag, startPoint x: 129, startPoint y: 118, endPoint x: 163, endPoint y: 118, distance: 34.5
click div "Ship From PGW (Shipping) 5407 5850 North 101st Avenue Glendale, AZ 85307 United…"
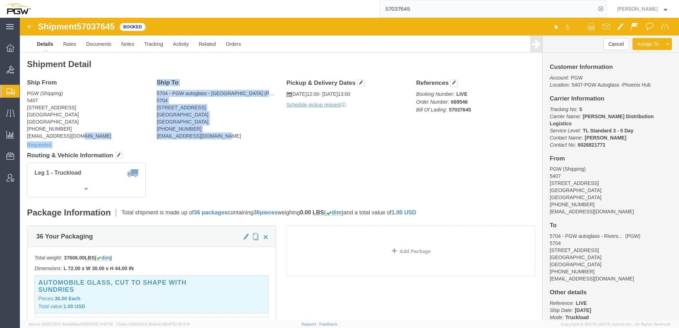
drag, startPoint x: 163, startPoint y: 118, endPoint x: 152, endPoint y: 121, distance: 12.1
click address "5704 - PGW autoglass - Riverside (PGW) 5704 710 Palmyrita Ave. Riverside, CA 92…"
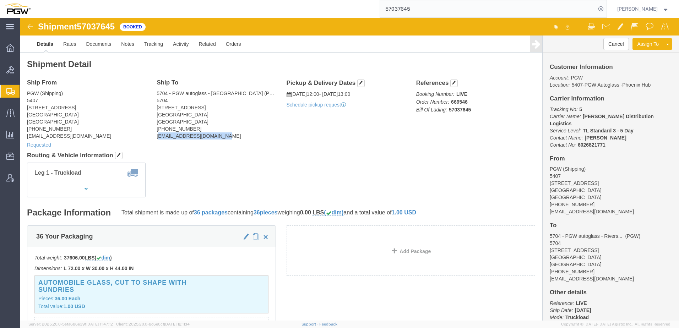
drag, startPoint x: 138, startPoint y: 119, endPoint x: 222, endPoint y: 117, distance: 84.6
click address "5704 - PGW autoglass - Riverside (PGW) 5704 710 Palmyrita Ave. Riverside, CA 92…"
copy address "kqsp_o_pm_5704@pgwag.com"
click div "Ship From PGW (Shipping) 5407 5850 North 101st Avenue Glendale, AZ 85307 United…"
drag, startPoint x: 134, startPoint y: 118, endPoint x: 218, endPoint y: 118, distance: 83.8
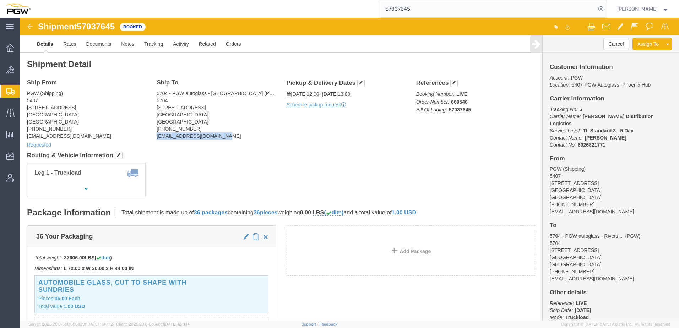
click div "Ship To 5704 - PGW autoglass - Riverside (PGW) 5704 710 Palmyrita Ave. Riversid…"
copy address "[EMAIL_ADDRESS][DOMAIN_NAME]"
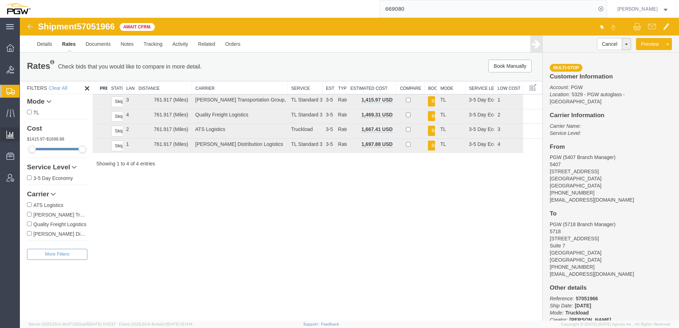
drag, startPoint x: 53, startPoint y: 104, endPoint x: 6, endPoint y: 130, distance: 53.3
click at [0, 0] on span "Shipment Manager" at bounding box center [0, 0] width 0 height 0
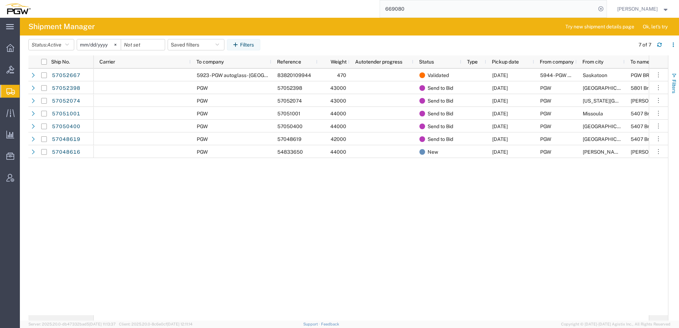
click at [675, 78] on button "Filters" at bounding box center [673, 83] width 11 height 38
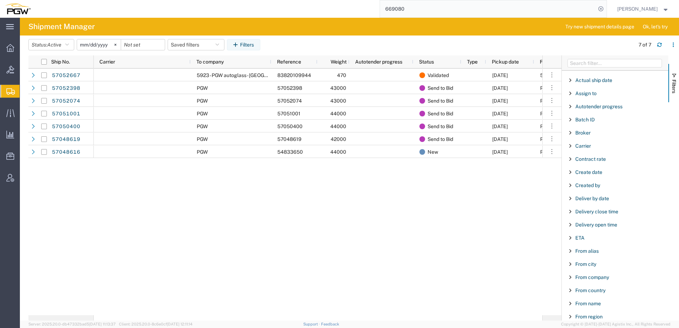
scroll to position [107, 0]
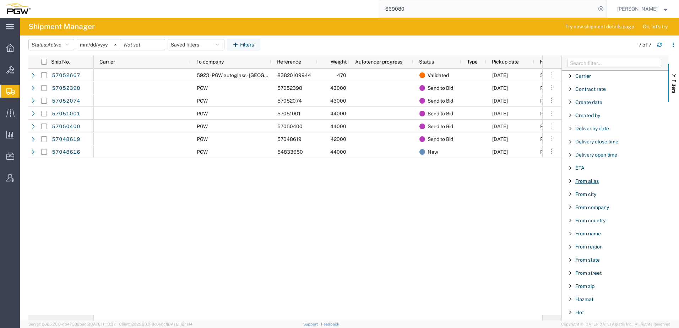
click at [585, 180] on span "From alias" at bounding box center [586, 181] width 23 height 6
click at [593, 209] on input "Filter Value" at bounding box center [617, 211] width 93 height 9
type input "5568"
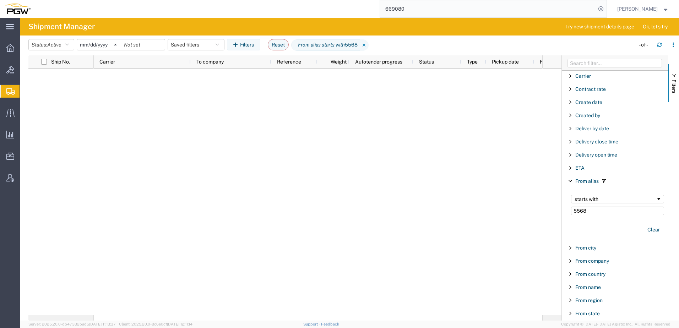
click at [85, 42] on input "2025-09-07" at bounding box center [99, 44] width 44 height 11
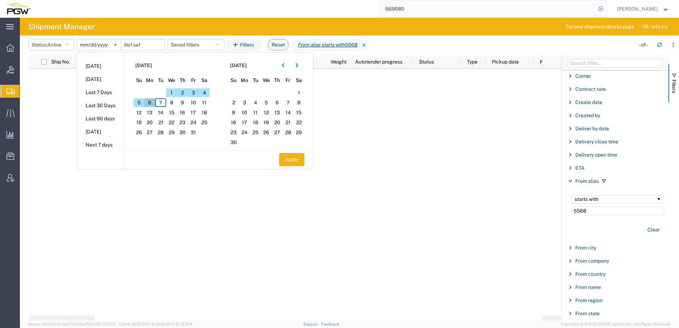
click at [154, 102] on span "6" at bounding box center [150, 102] width 11 height 9
click at [163, 104] on span "7" at bounding box center [160, 102] width 11 height 9
click at [308, 161] on div "Apply" at bounding box center [218, 159] width 189 height 18
click at [301, 161] on button "Apply" at bounding box center [291, 159] width 25 height 13
type input "2025-10-06"
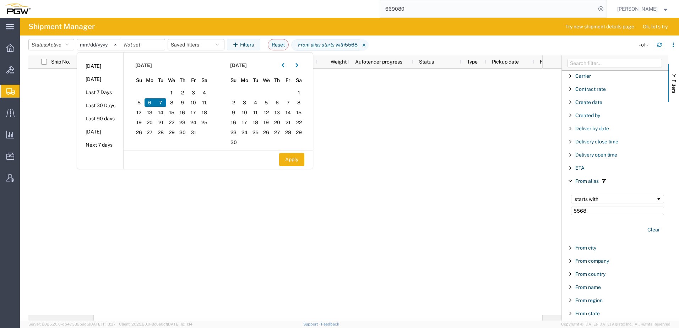
type input "2025-10-07"
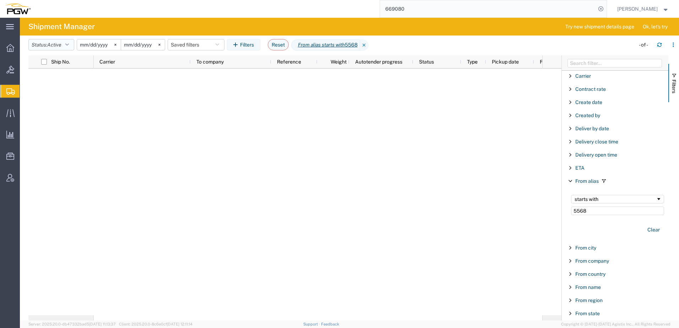
click at [54, 43] on span "Active" at bounding box center [54, 45] width 14 height 6
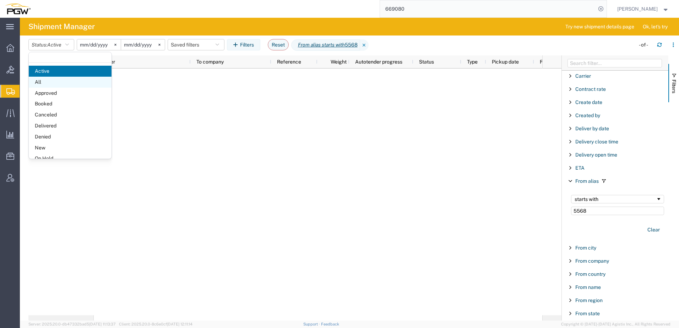
click at [42, 84] on span "All" at bounding box center [70, 82] width 83 height 11
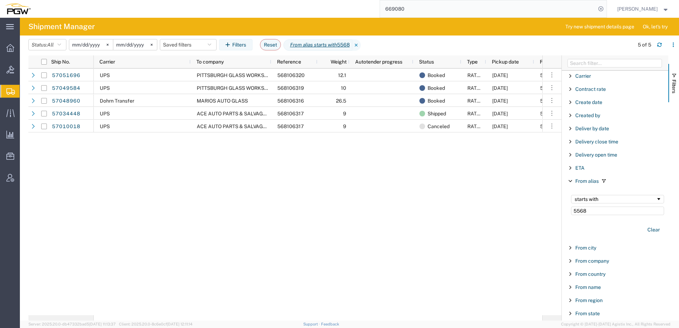
click at [305, 230] on div "UPS PITTSBURGH GLASS WORKS 589 568106320 12.1 Booked RATED 10/07/2025 5568 - PG…" at bounding box center [318, 192] width 449 height 247
click at [673, 78] on button "Filters" at bounding box center [673, 83] width 11 height 38
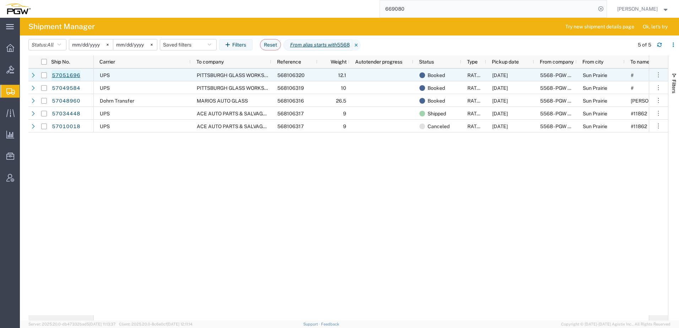
click at [67, 74] on link "57051696" at bounding box center [66, 75] width 29 height 11
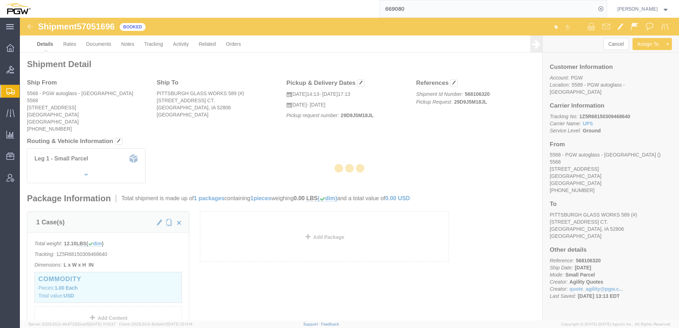
click at [96, 47] on div at bounding box center [349, 169] width 659 height 303
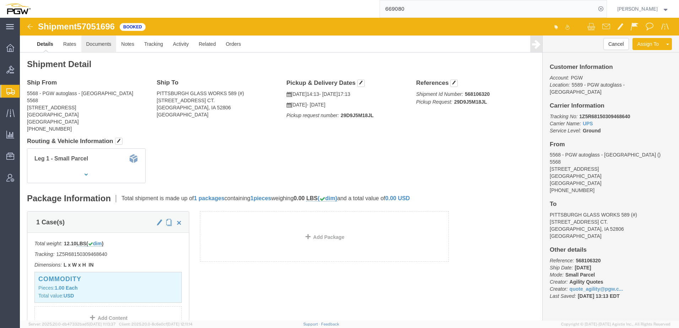
click link "Documents"
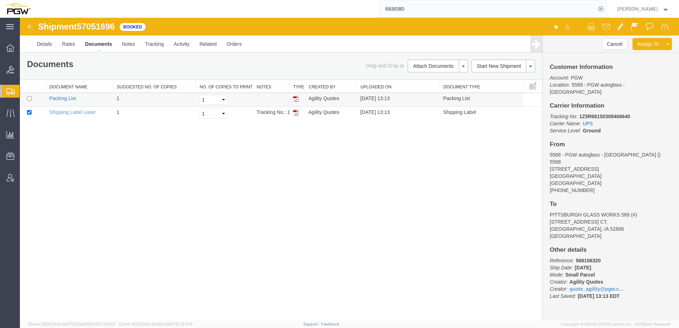
click at [58, 97] on link "Packing List" at bounding box center [62, 99] width 27 height 6
click at [76, 111] on link "Shipping Label Laser" at bounding box center [72, 112] width 47 height 6
click at [202, 172] on div "Shipment 57051696 2 of 2 Booked Details Rates Documents Notes Tracking Activity…" at bounding box center [349, 169] width 659 height 303
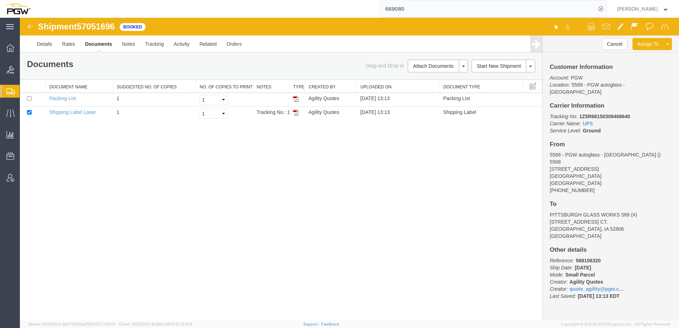
drag, startPoint x: 205, startPoint y: 234, endPoint x: 158, endPoint y: 142, distance: 103.9
click at [205, 233] on div "Shipment 57051696 2 of 2 Booked Details Rates Documents Notes Tracking Activity…" at bounding box center [349, 169] width 659 height 303
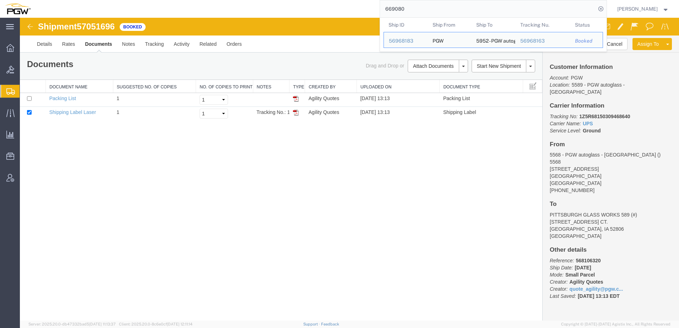
drag, startPoint x: 461, startPoint y: 2, endPoint x: 188, endPoint y: 9, distance: 272.5
click at [188, 9] on div "669080 Ship ID Ship From Ship To Tracking Nu. Status Ship ID 56968183 Ship From…" at bounding box center [321, 9] width 571 height 18
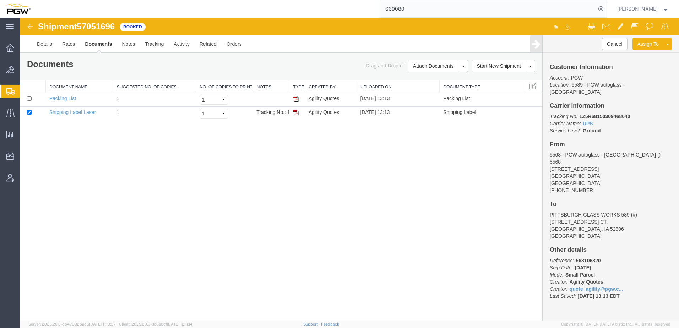
paste input "57037567"
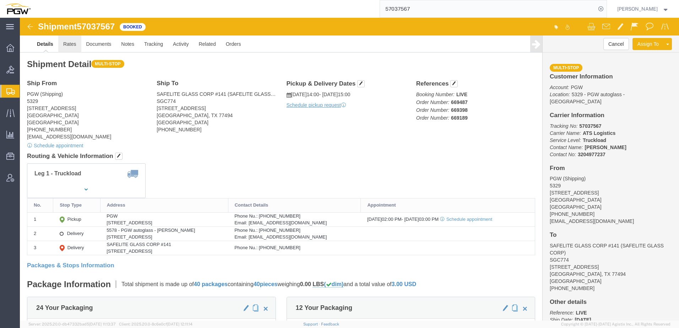
click link "Rates"
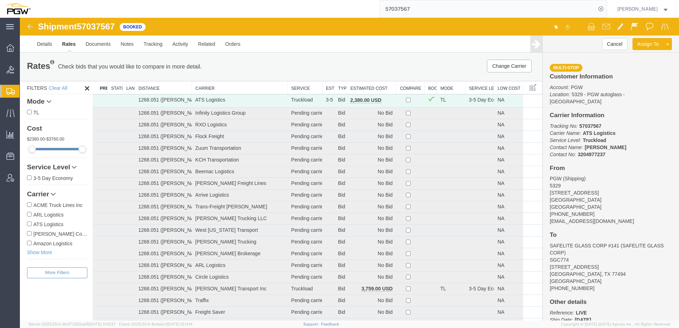
click at [362, 89] on th "Estimated Cost" at bounding box center [371, 87] width 49 height 13
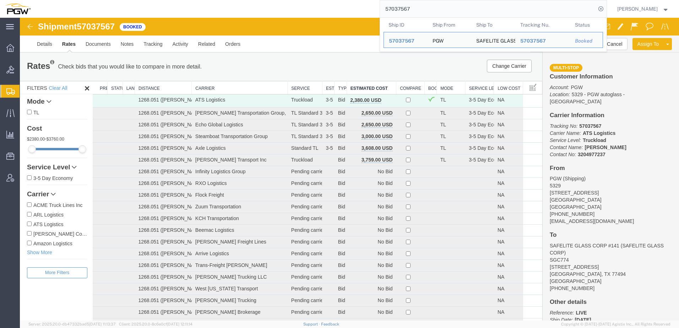
drag, startPoint x: 433, startPoint y: 5, endPoint x: 171, endPoint y: 0, distance: 261.8
click at [171, 0] on div "57037567 Ship ID Ship From Ship To Tracking Nu. Status Ship ID 57037567 Ship Fr…" at bounding box center [321, 9] width 571 height 18
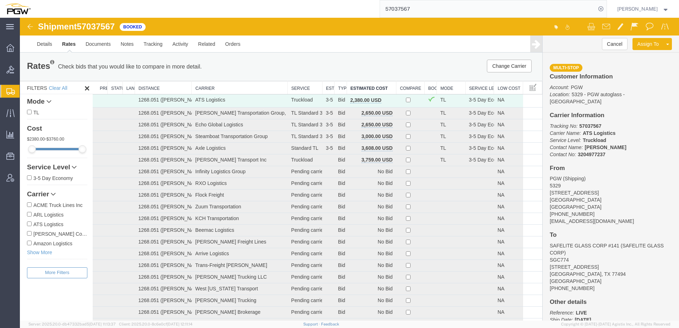
paste input "669372"
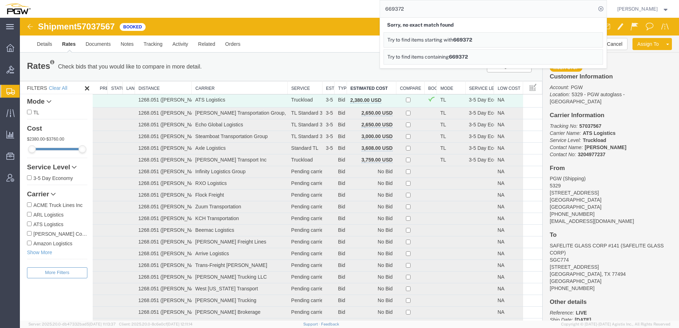
drag, startPoint x: 419, startPoint y: 7, endPoint x: 125, endPoint y: 13, distance: 293.8
click at [125, 13] on div "669372 Sorry, no exact match found Try to find items starting with 669372 Try t…" at bounding box center [321, 9] width 571 height 18
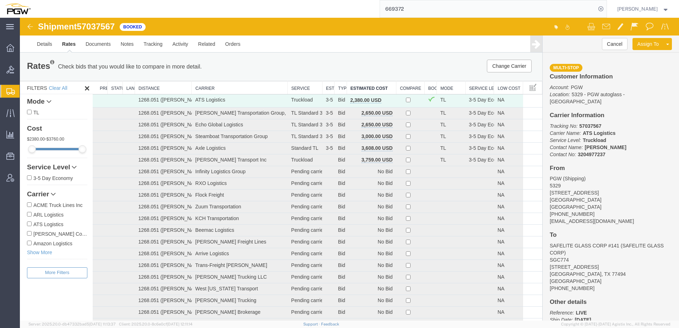
paste input "438"
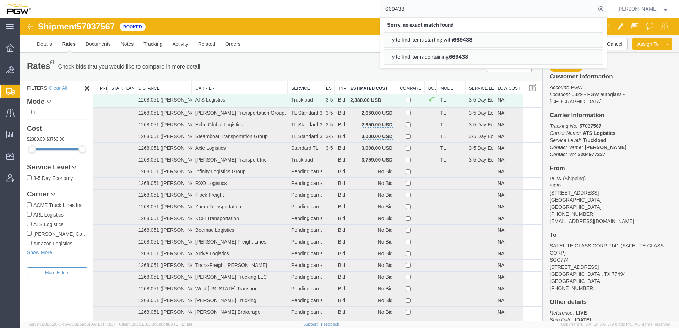
click at [418, 6] on input "669438" at bounding box center [488, 8] width 216 height 17
drag, startPoint x: 418, startPoint y: 6, endPoint x: 285, endPoint y: 6, distance: 133.2
click at [285, 6] on div "669438 Sorry, no exact match found Try to find items starting with 669438 Try t…" at bounding box center [321, 9] width 571 height 18
paste input "087"
click at [284, 69] on div "Rates Check bids that you would like to compare in more detail. Compare Filter" at bounding box center [173, 67] width 303 height 14
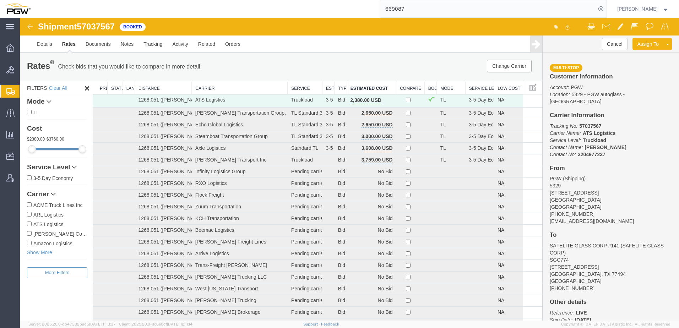
drag, startPoint x: 453, startPoint y: 10, endPoint x: 266, endPoint y: 13, distance: 187.2
click at [268, 13] on div "669087" at bounding box center [321, 9] width 571 height 18
paste input "57010789"
type input "57010789"
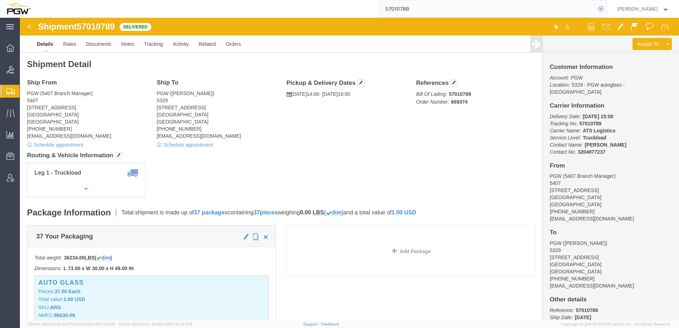
click div "Shipment Detail Ship From PGW (5407 Branch Manager) 5407 5850 North 101st Avenu…"
click div "Leg 1 - Truckload Vehicle 1: Standard Dry Van (53 Feet) Number of trucks: 1"
click at [25, 70] on span "Bids" at bounding box center [22, 70] width 5 height 14
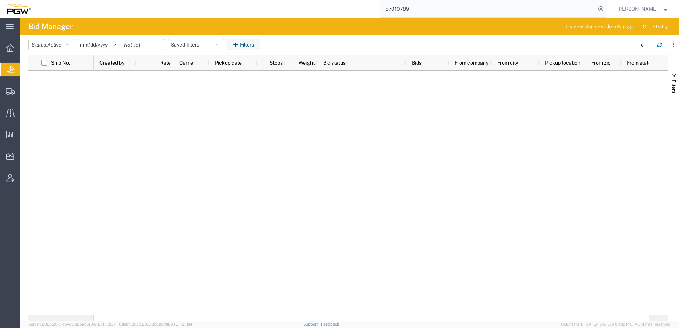
click at [151, 124] on div at bounding box center [371, 193] width 555 height 245
click at [56, 45] on span "Active" at bounding box center [54, 45] width 14 height 6
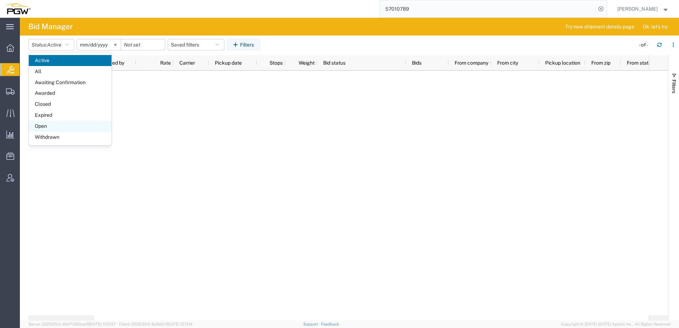
click at [45, 126] on span "Open" at bounding box center [70, 126] width 83 height 11
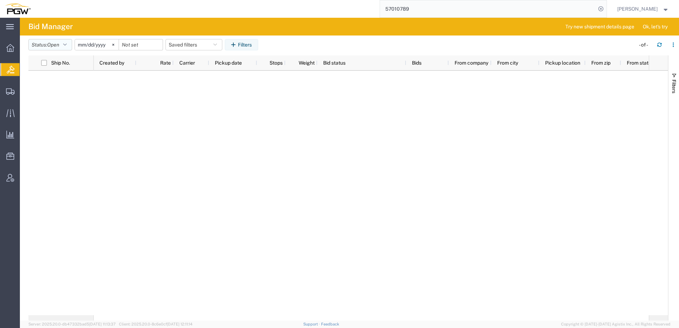
click at [41, 44] on button "Status: Open" at bounding box center [50, 44] width 44 height 11
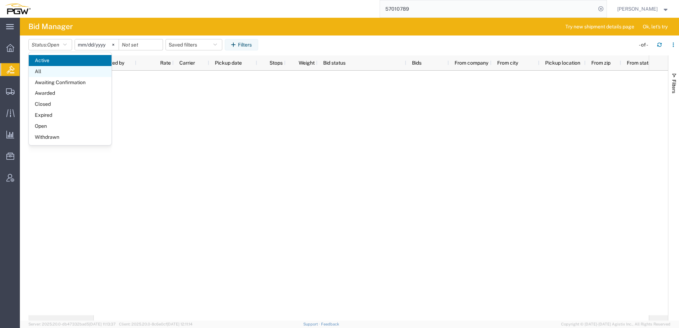
click at [43, 72] on span "All" at bounding box center [70, 71] width 83 height 11
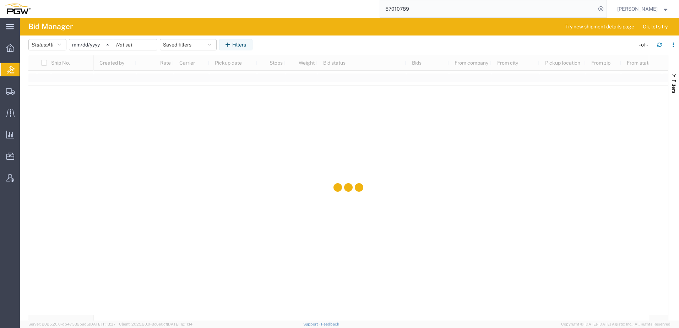
click at [87, 46] on input "[DATE]" at bounding box center [91, 44] width 44 height 11
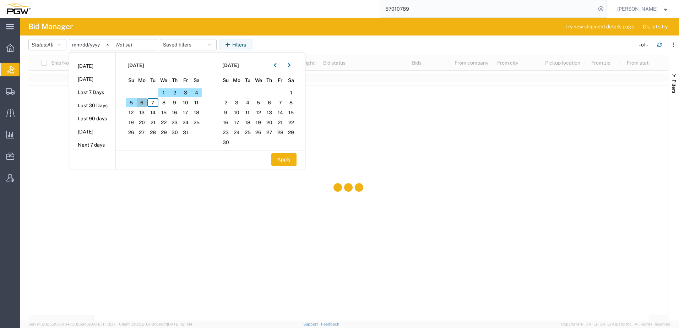
click at [145, 103] on span "6" at bounding box center [142, 102] width 11 height 9
click at [153, 104] on span "7" at bounding box center [152, 102] width 11 height 9
click at [285, 161] on button "Apply" at bounding box center [283, 159] width 25 height 13
type input "2025-10-06"
type input "2025-10-07"
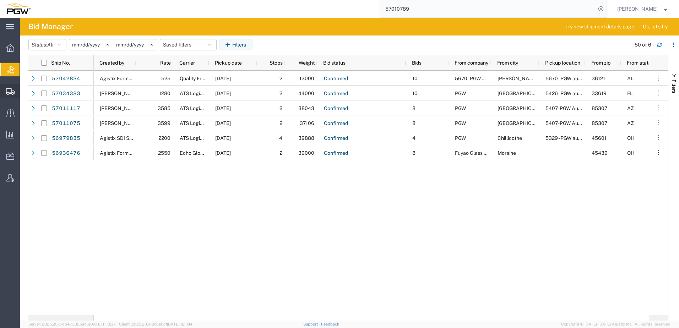
click at [0, 0] on span "Shipment Manager" at bounding box center [0, 0] width 0 height 0
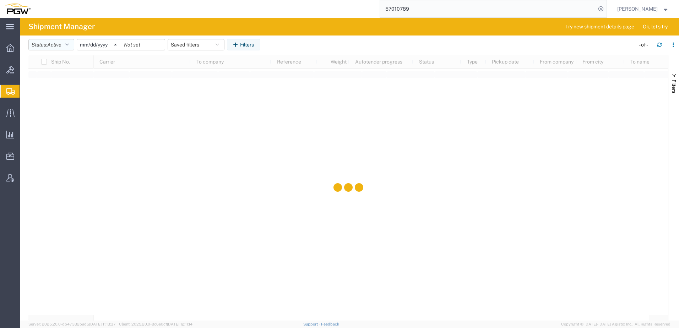
click at [43, 42] on button "Status: Active" at bounding box center [51, 44] width 46 height 11
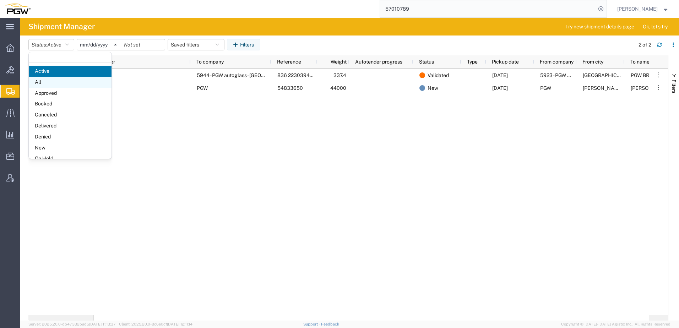
click at [47, 80] on span "All" at bounding box center [70, 82] width 83 height 11
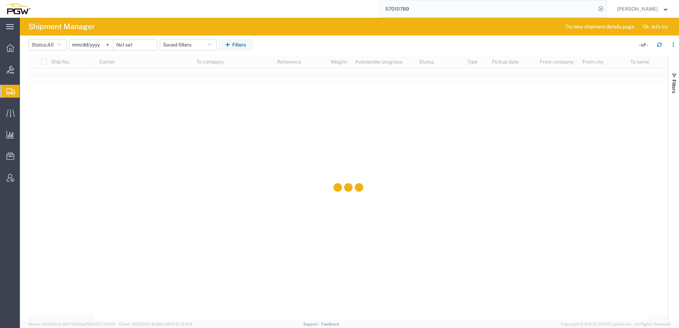
click at [86, 47] on input "[DATE]" at bounding box center [91, 44] width 44 height 11
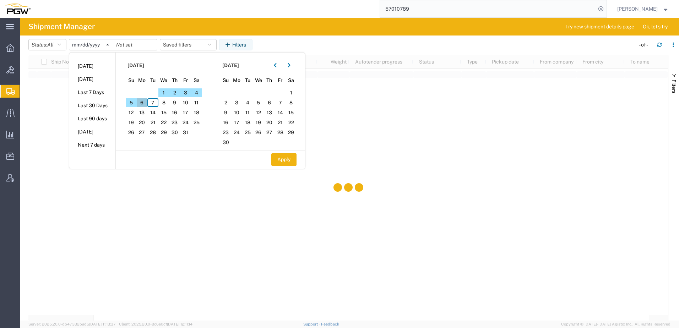
click at [143, 101] on span "6" at bounding box center [142, 102] width 11 height 9
click at [154, 102] on span "7" at bounding box center [152, 102] width 11 height 9
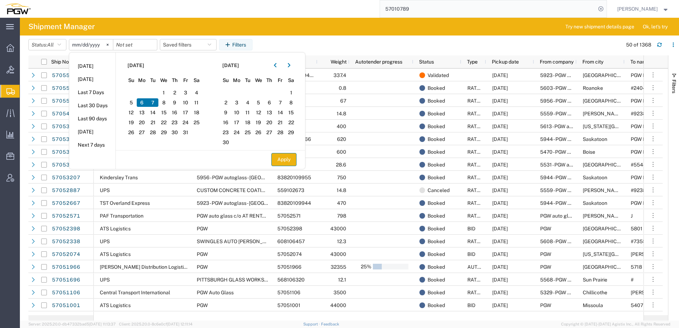
click at [278, 158] on button "Apply" at bounding box center [283, 159] width 25 height 13
type input "2025-10-06"
type input "2025-10-07"
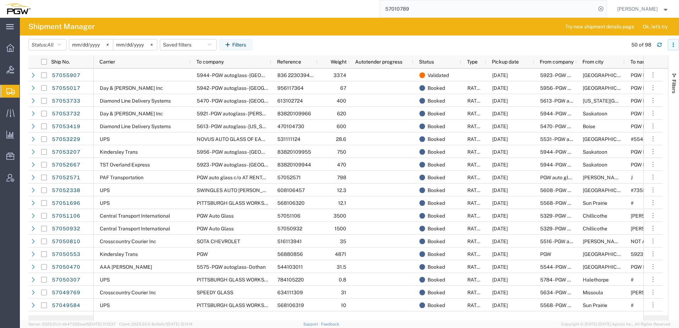
click at [674, 44] on icon "button" at bounding box center [673, 44] width 5 height 5
click at [623, 62] on div "Download" at bounding box center [636, 63] width 39 height 14
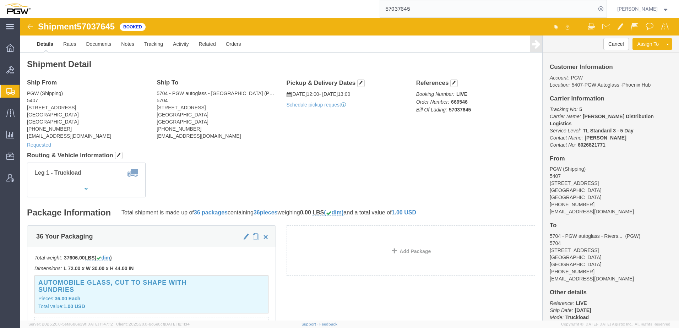
click h4 "Routing & Vehicle Information"
drag, startPoint x: 315, startPoint y: 137, endPoint x: 354, endPoint y: 174, distance: 54.5
click h4 "Routing & Vehicle Information"
click div "Leg 1 - Truckload"
click div "Shipment Detail Ship From PGW (Shipping) 5407 [STREET_ADDRESS] [PHONE_NUMBER] […"
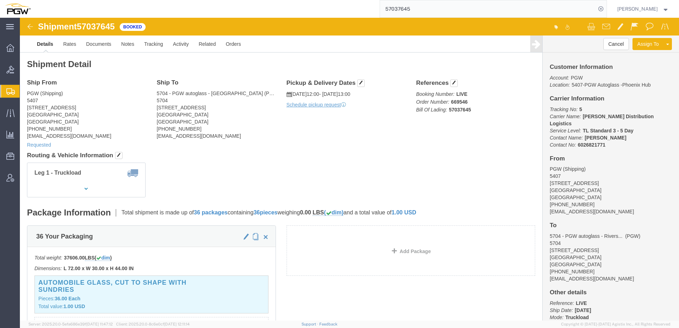
drag, startPoint x: 53, startPoint y: 103, endPoint x: 0, endPoint y: 94, distance: 53.4
click at [0, 0] on span "Shipment Manager" at bounding box center [0, 0] width 0 height 0
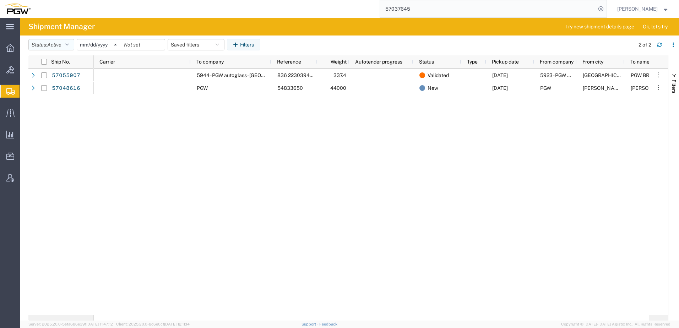
click at [60, 44] on span "Active" at bounding box center [54, 45] width 14 height 6
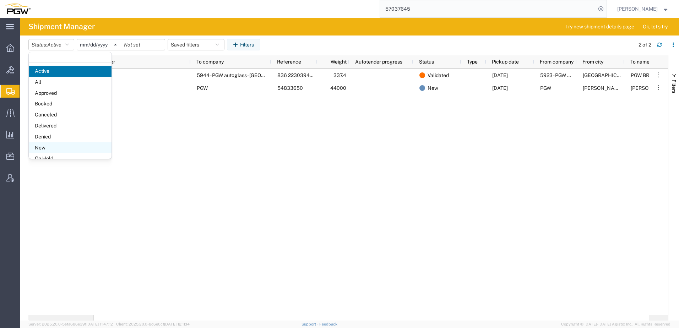
click at [47, 150] on span "New" at bounding box center [70, 147] width 83 height 11
